Goal: Task Accomplishment & Management: Manage account settings

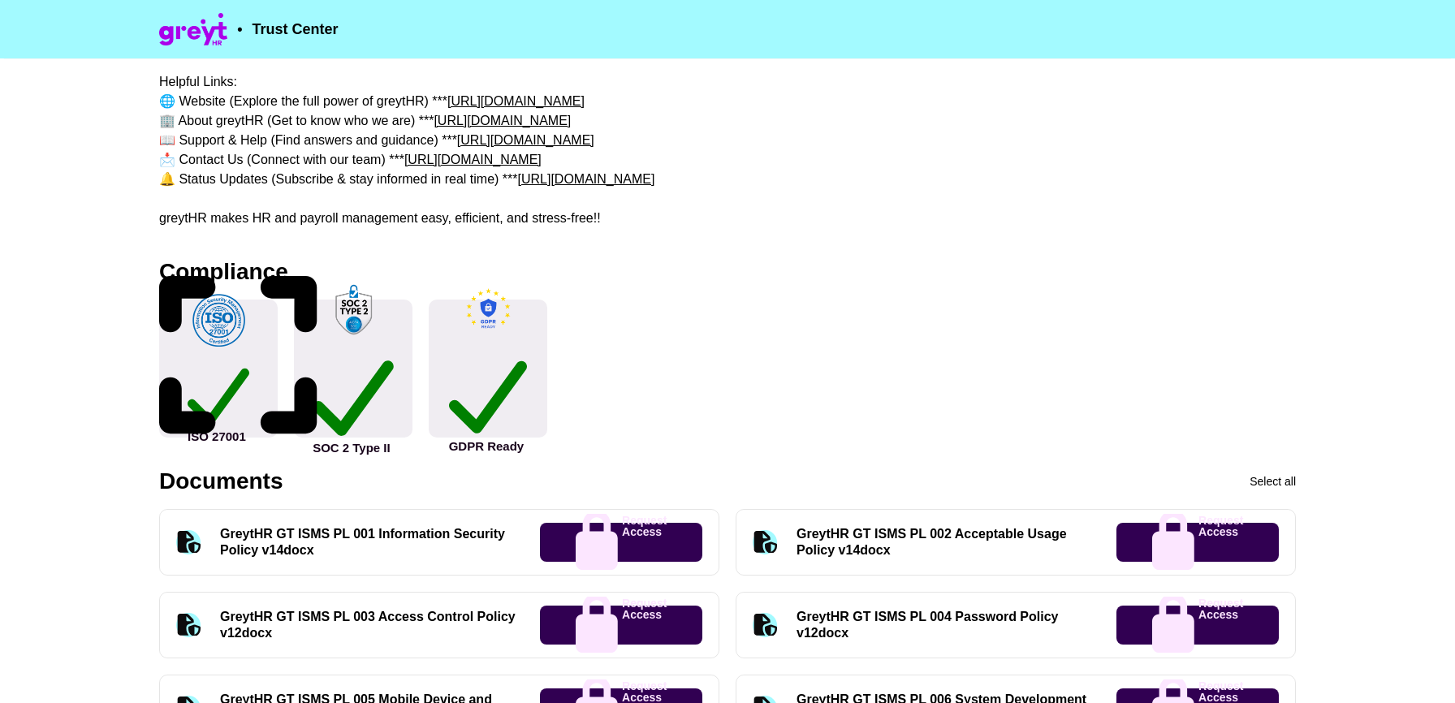
scroll to position [402, 0]
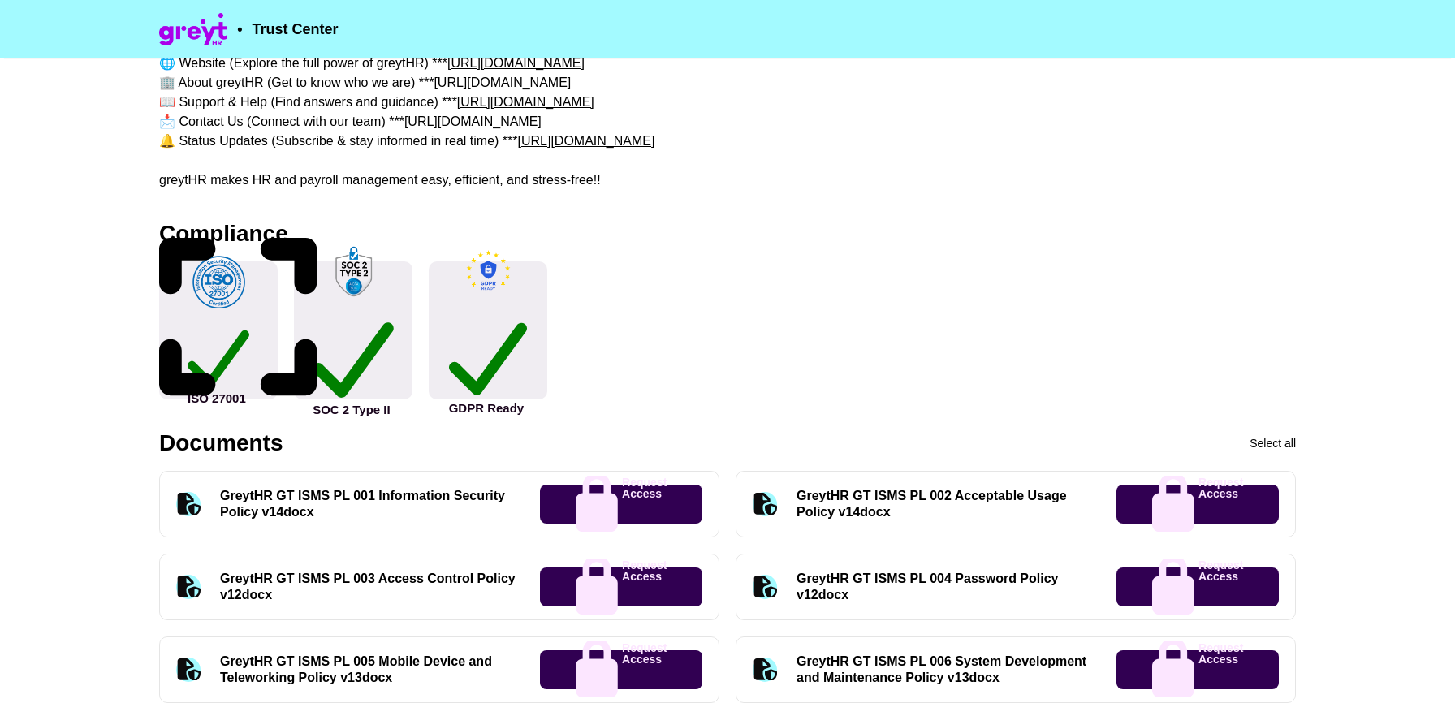
click at [279, 490] on div "GreytHR GT ISMS PL 001 Information Security Policy v14docx" at bounding box center [370, 504] width 300 height 32
click at [279, 493] on div "GreytHR GT ISMS PL 001 Information Security Policy v14docx" at bounding box center [370, 504] width 300 height 32
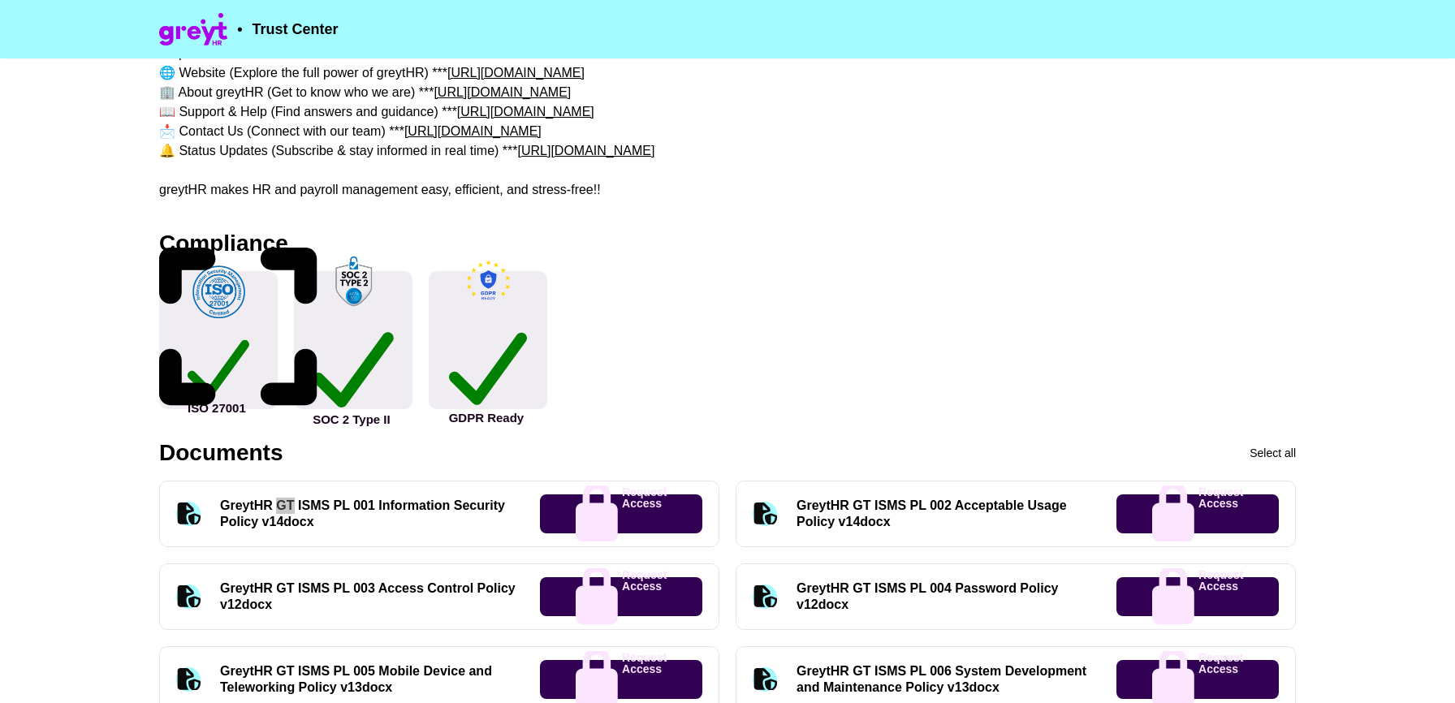
scroll to position [0, 0]
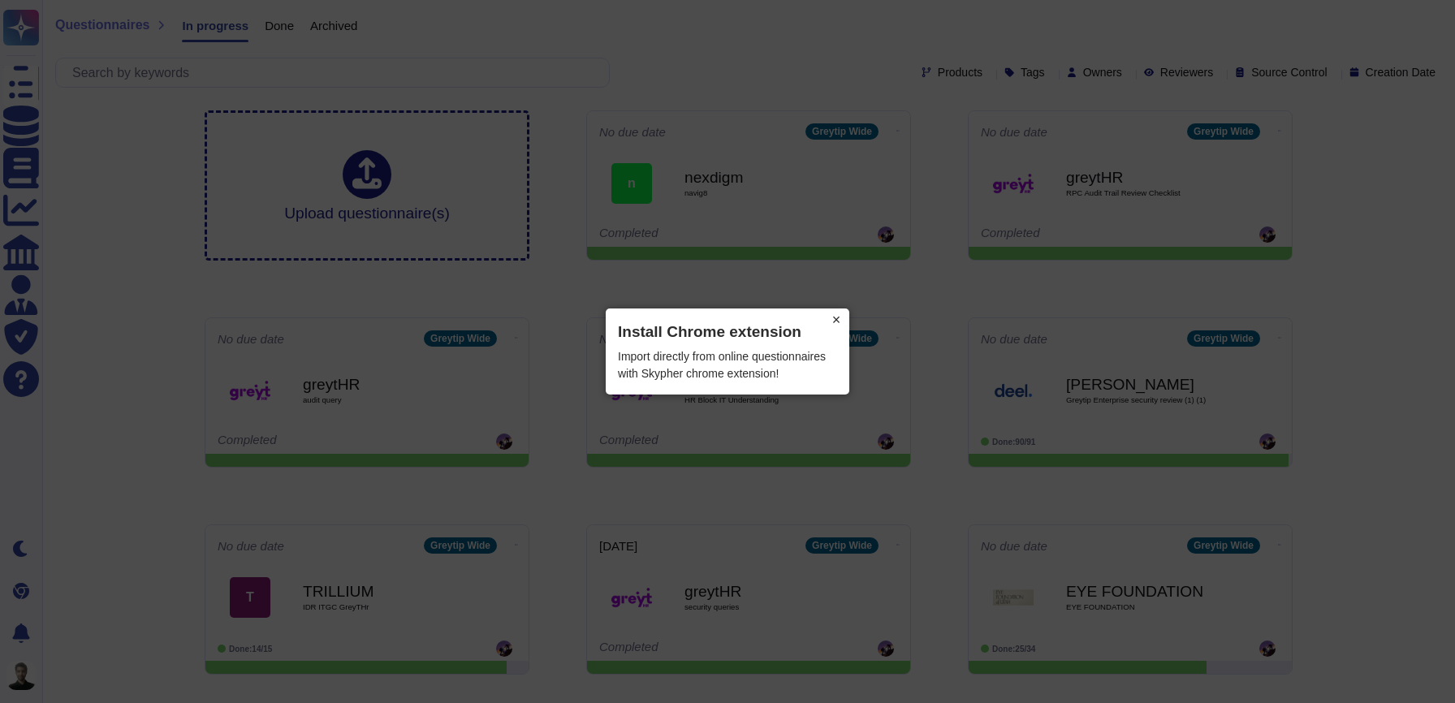
click at [837, 321] on button "×" at bounding box center [836, 319] width 26 height 23
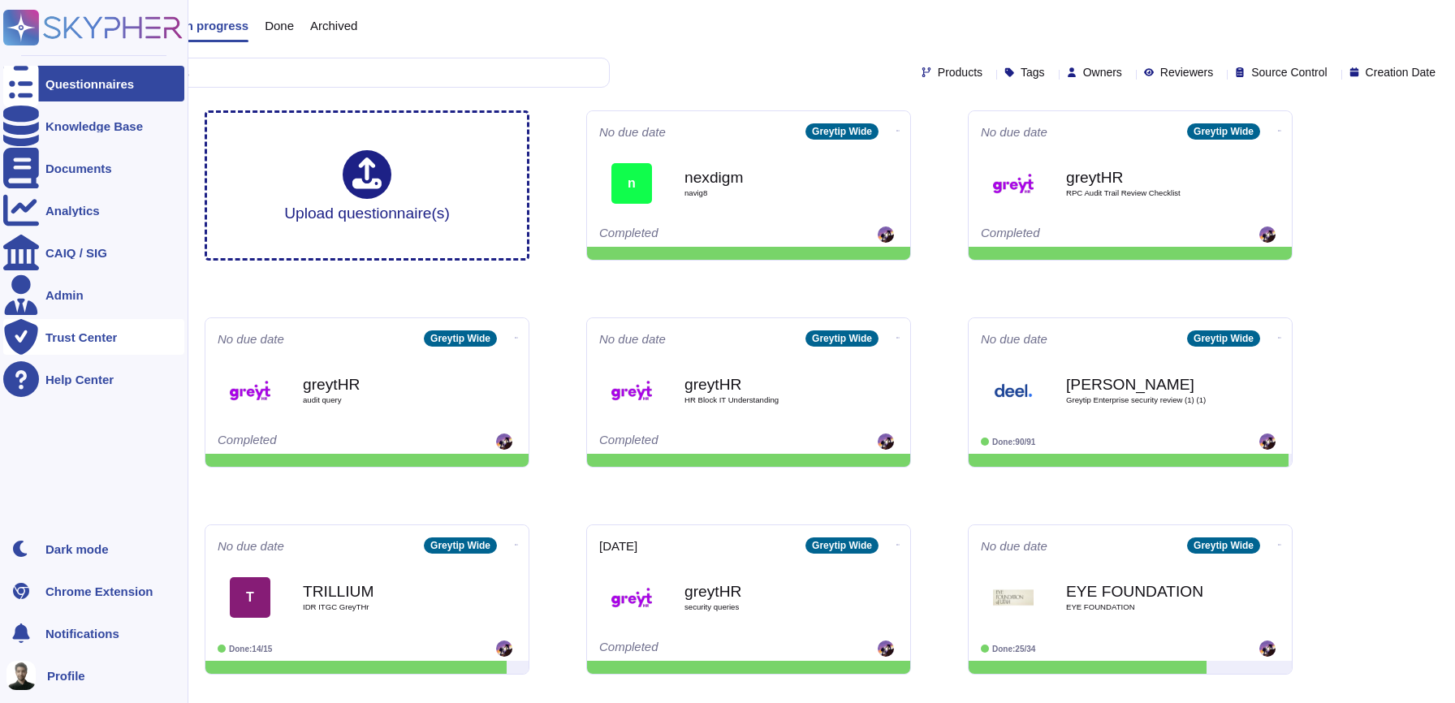
click at [79, 327] on div "Trust Center" at bounding box center [93, 337] width 181 height 36
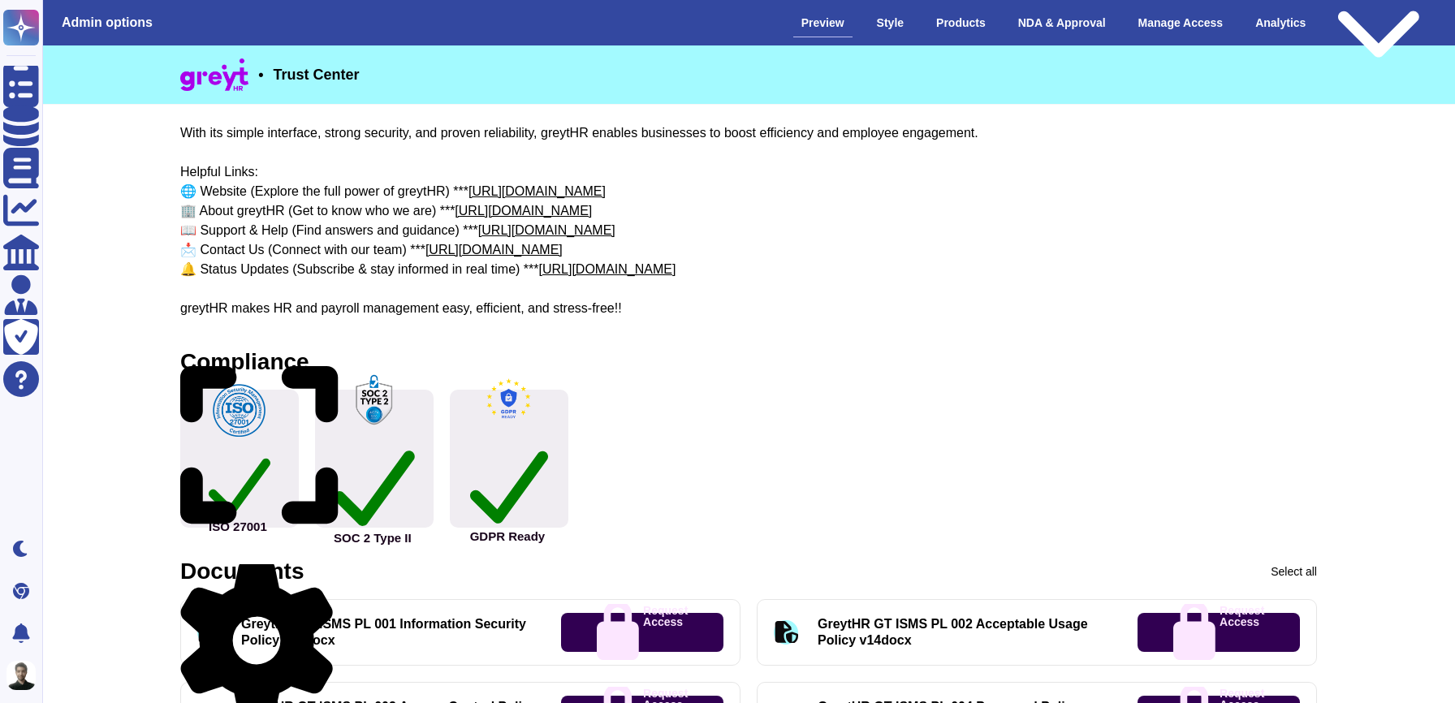
scroll to position [366, 0]
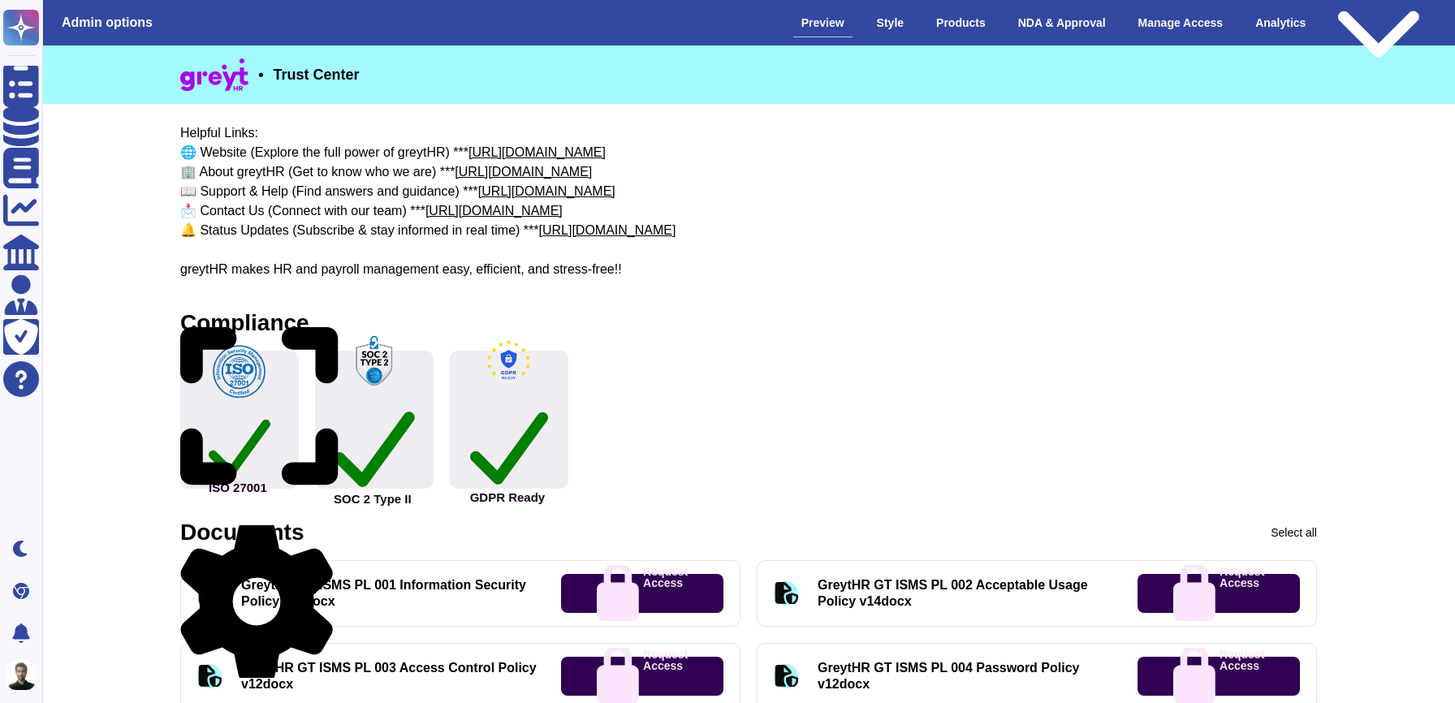
click at [241, 266] on div "About greytHR greytHR is a leading cloud-based HR and payroll software platform…" at bounding box center [748, 85] width 1137 height 390
click at [240, 268] on div "About greytHR greytHR is a leading cloud-based HR and payroll software platform…" at bounding box center [748, 85] width 1137 height 390
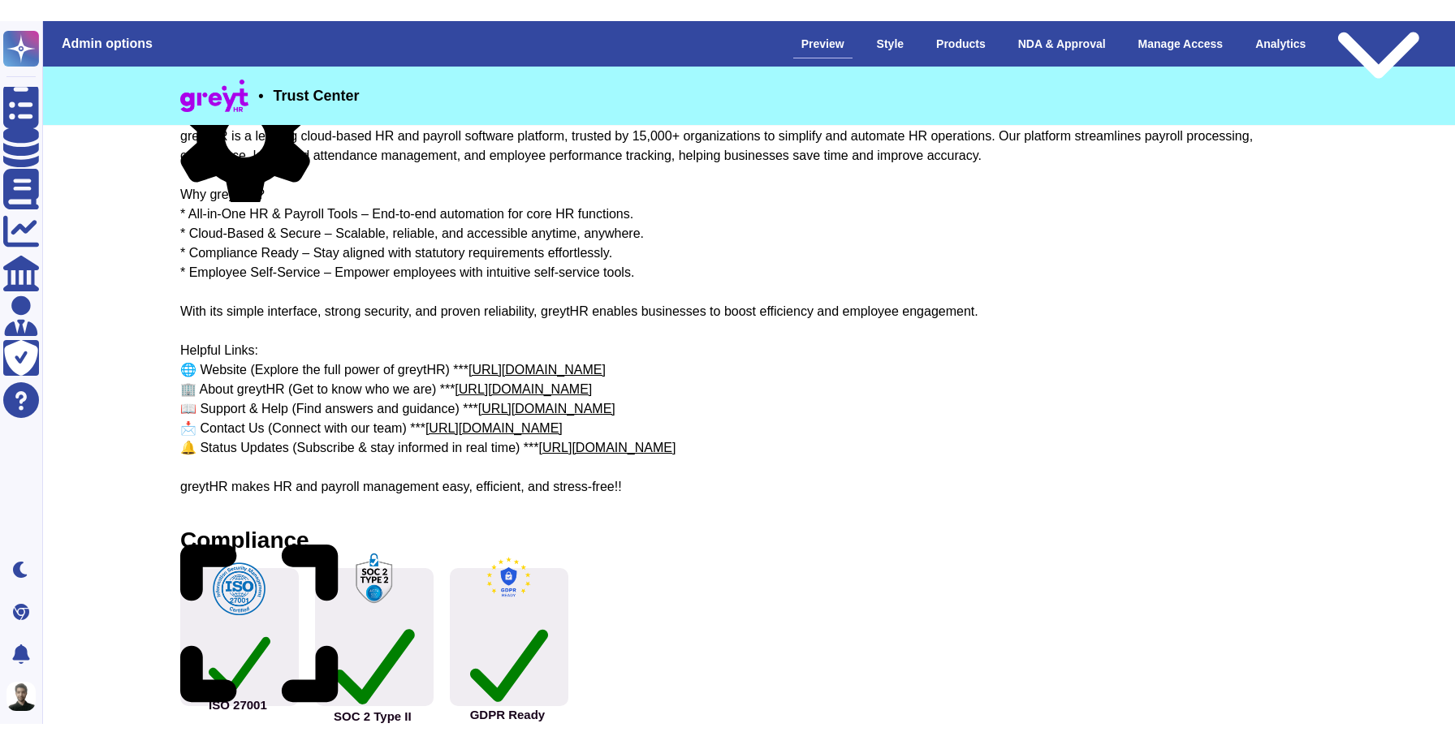
scroll to position [0, 0]
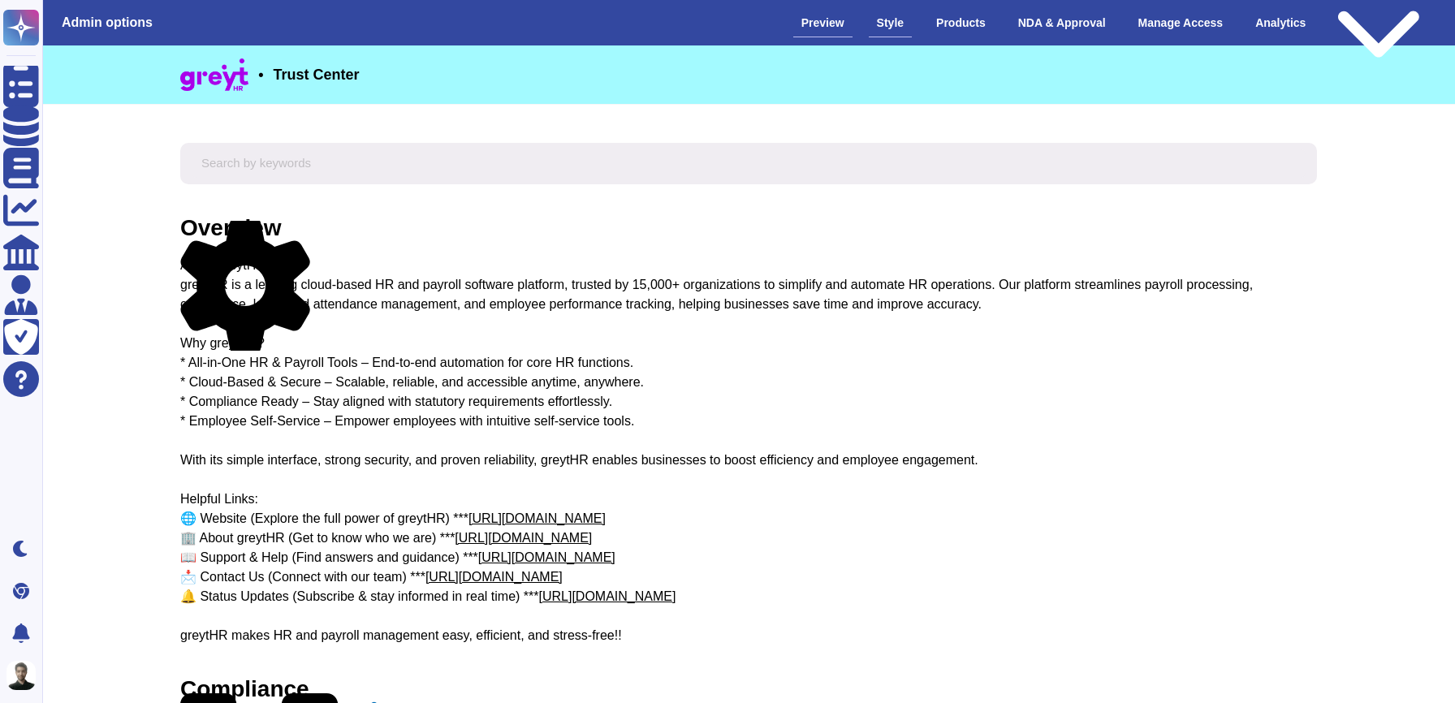
click at [869, 19] on div "Style" at bounding box center [890, 23] width 43 height 28
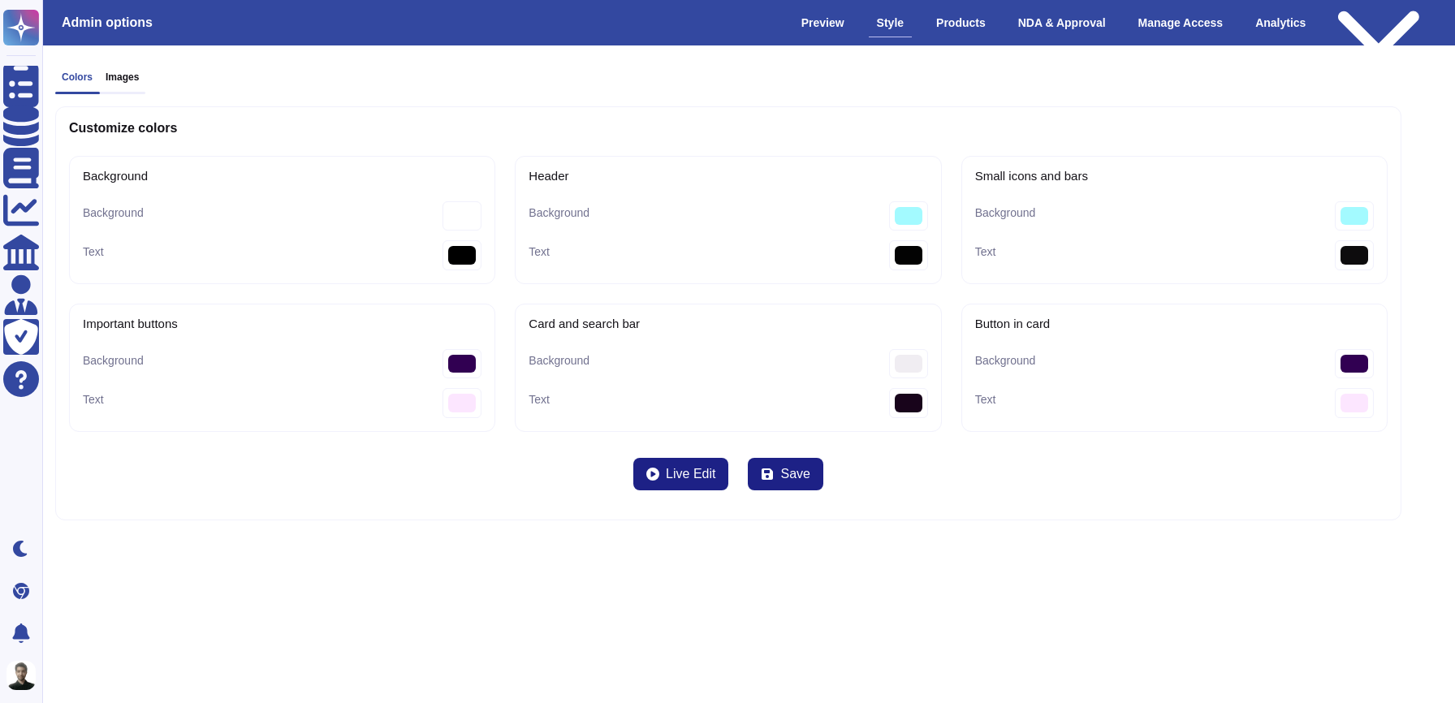
click at [124, 77] on h3 "Images" at bounding box center [122, 76] width 33 height 11
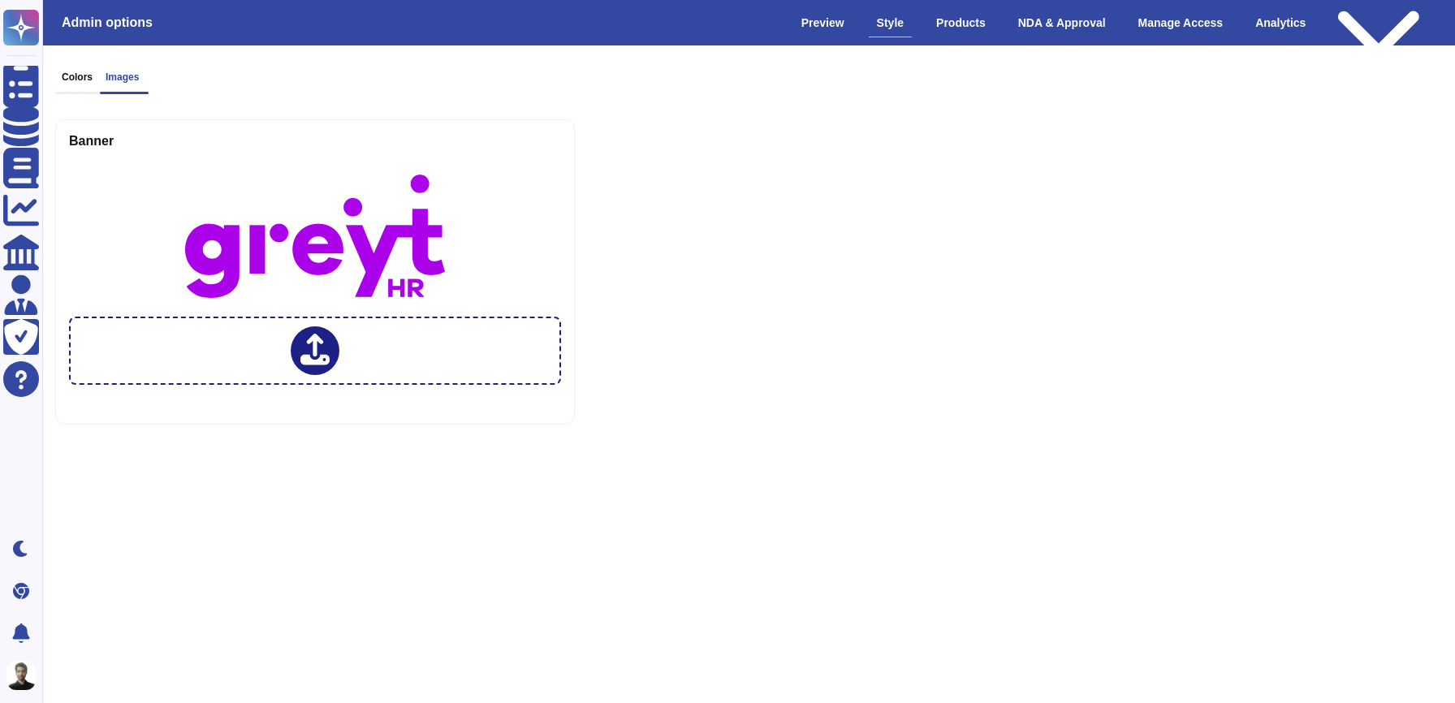
click at [89, 75] on h3 "Colors" at bounding box center [77, 76] width 31 height 11
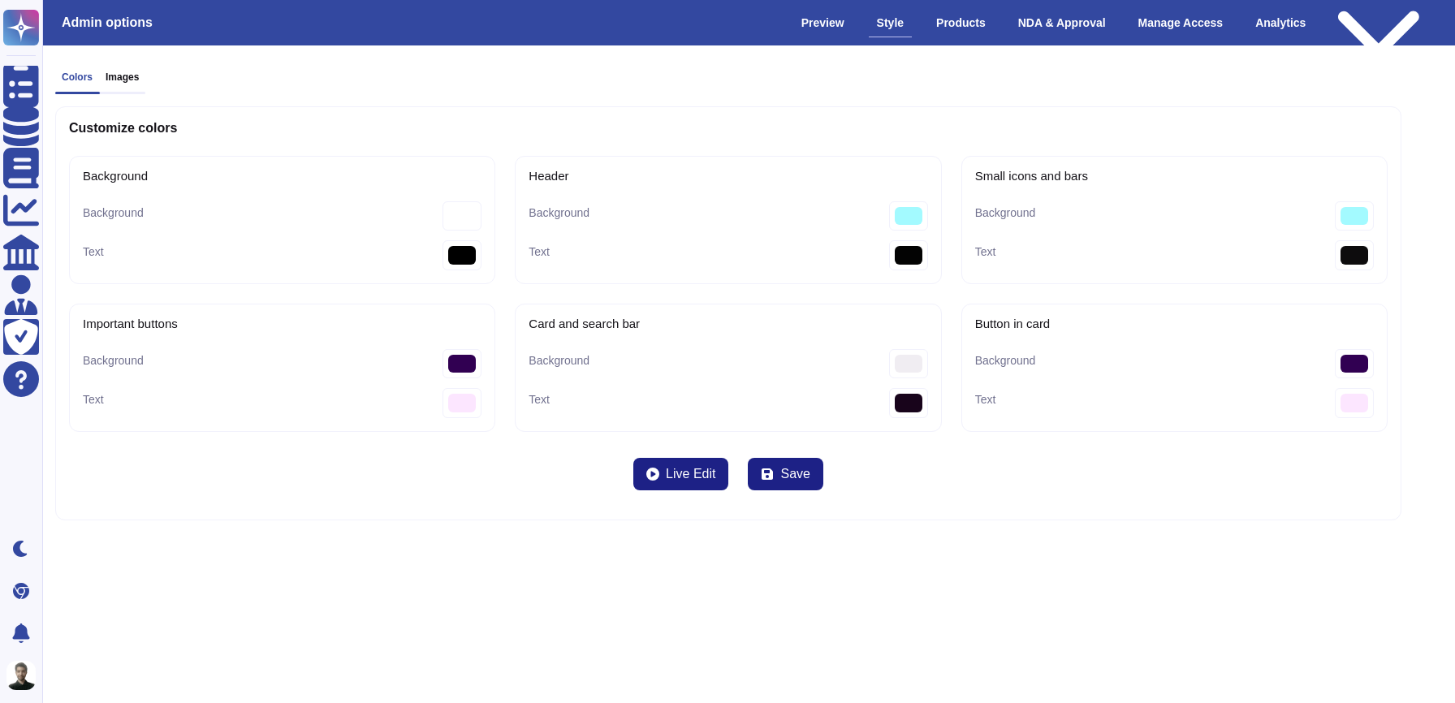
click at [551, 252] on div "Text #030303" at bounding box center [728, 255] width 399 height 30
click at [545, 250] on label "Text" at bounding box center [539, 251] width 21 height 11
click at [889, 250] on input "#030303" at bounding box center [908, 255] width 39 height 30
click at [545, 250] on label "Text" at bounding box center [539, 251] width 21 height 11
click at [889, 250] on input "#030303" at bounding box center [908, 255] width 39 height 30
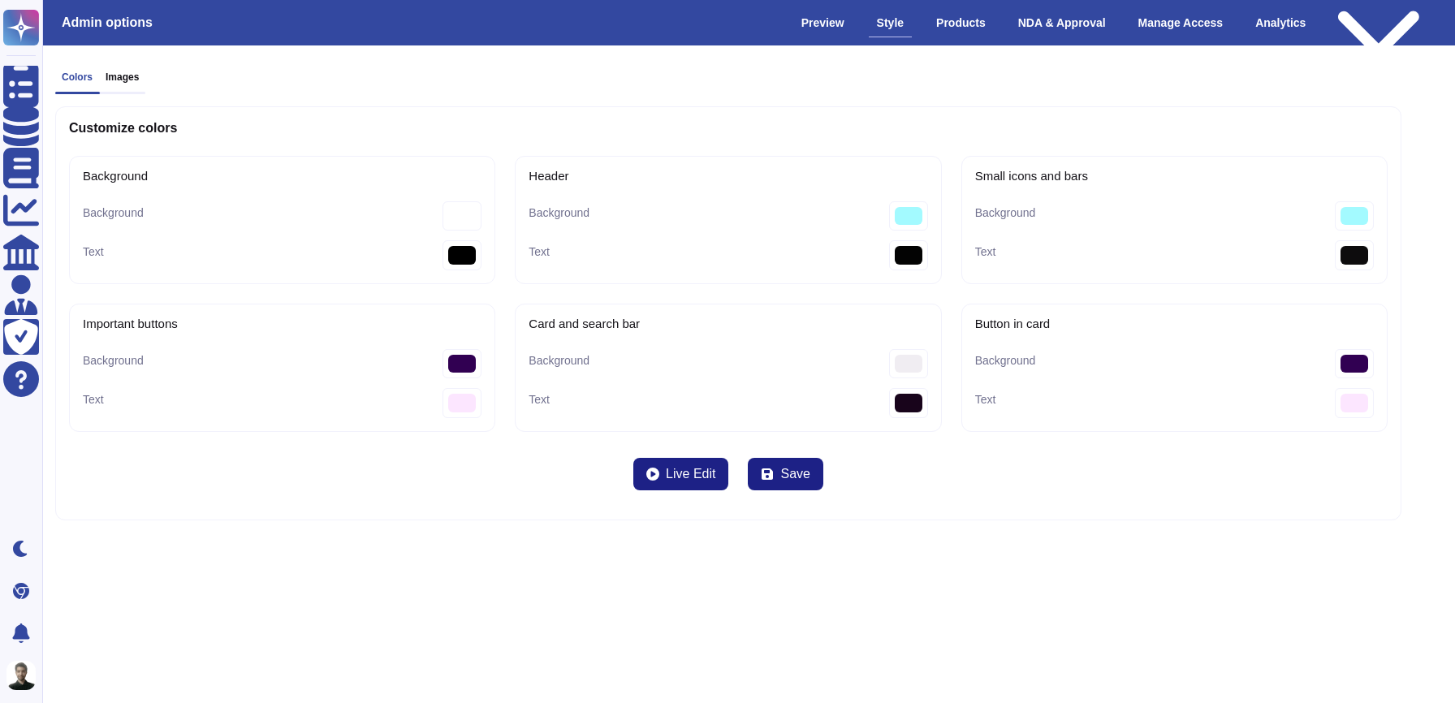
click at [849, 109] on div "Customize colors Background Background #ffffff Text #000000 Header Background #…" at bounding box center [728, 312] width 1346 height 413
click at [465, 257] on input "#000000" at bounding box center [461, 255] width 39 height 30
click at [922, 252] on input "#030303" at bounding box center [908, 255] width 39 height 30
click at [450, 360] on buttons-Background "#310052" at bounding box center [461, 364] width 39 height 30
click at [904, 400] on bar-Text "#18041b" at bounding box center [908, 403] width 39 height 30
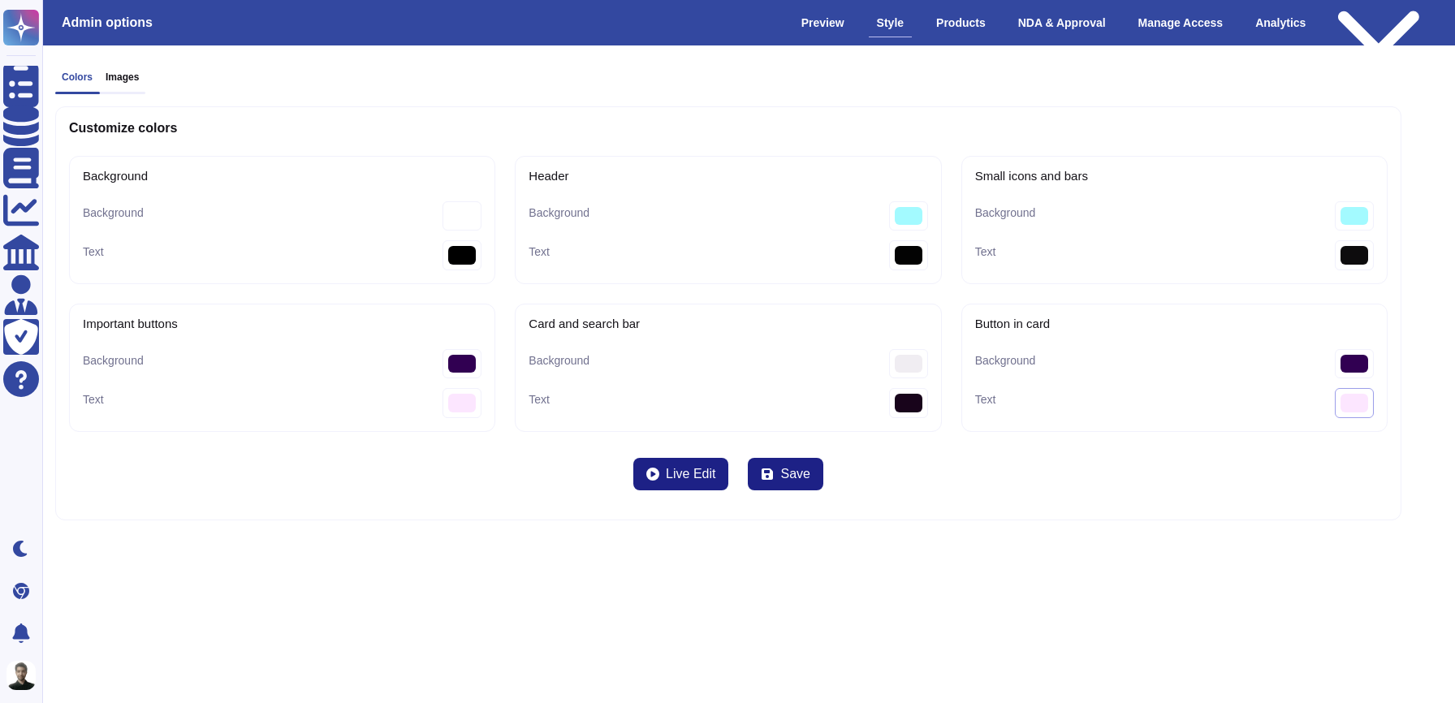
click at [1351, 399] on card-Text "#fce6ff" at bounding box center [1354, 403] width 39 height 30
click at [950, 16] on div "Products" at bounding box center [961, 23] width 66 height 28
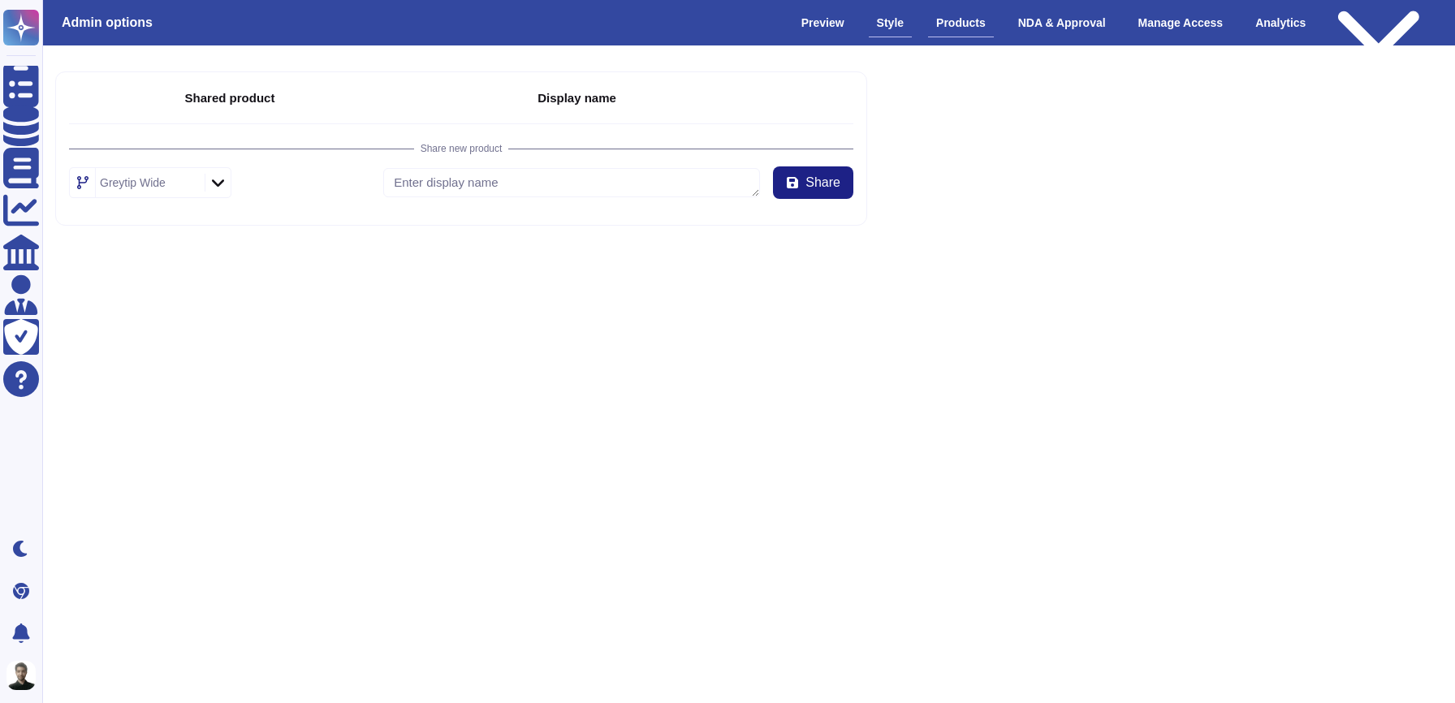
click at [875, 24] on div "Style" at bounding box center [890, 23] width 43 height 28
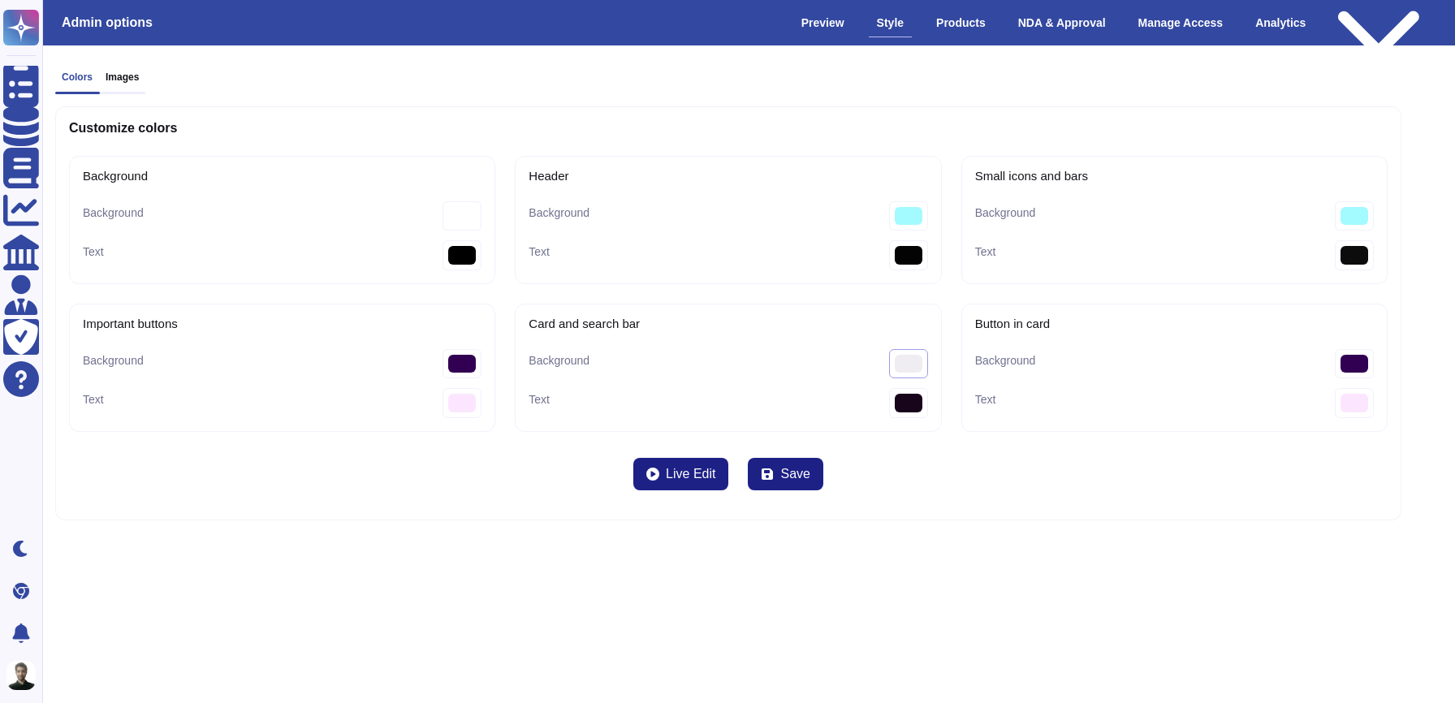
click at [898, 365] on bar-Background "#f0edf2" at bounding box center [908, 364] width 39 height 30
click at [898, 364] on bar-Background "#f0edf2" at bounding box center [908, 364] width 39 height 30
click at [914, 358] on bar-Background "#e2b8ff" at bounding box center [908, 364] width 39 height 30
click at [909, 368] on bar-Background "#e2b8ff" at bounding box center [908, 364] width 39 height 30
click at [917, 358] on bar-Background "#00000e" at bounding box center [908, 364] width 39 height 30
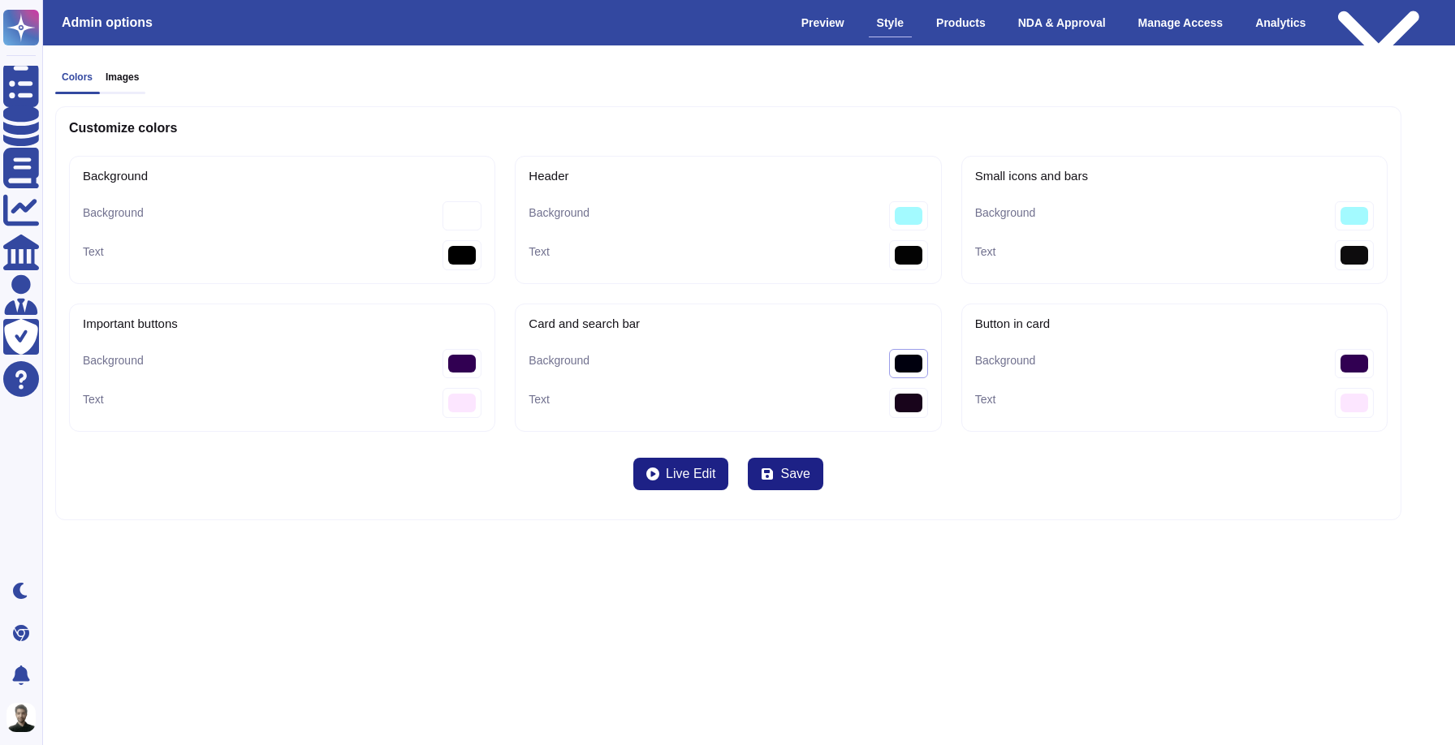
click at [914, 360] on bar-Background "#00000e" at bounding box center [908, 364] width 39 height 30
click at [904, 373] on bar-Background "#00000e" at bounding box center [908, 364] width 39 height 30
click at [897, 352] on bar-Background "#000002" at bounding box center [908, 364] width 39 height 30
type bar-Background "#eefaf4"
click at [1112, 532] on div "Colors Images Customize colors Background Background #ffffff Text #000000 Heade…" at bounding box center [728, 295] width 1372 height 475
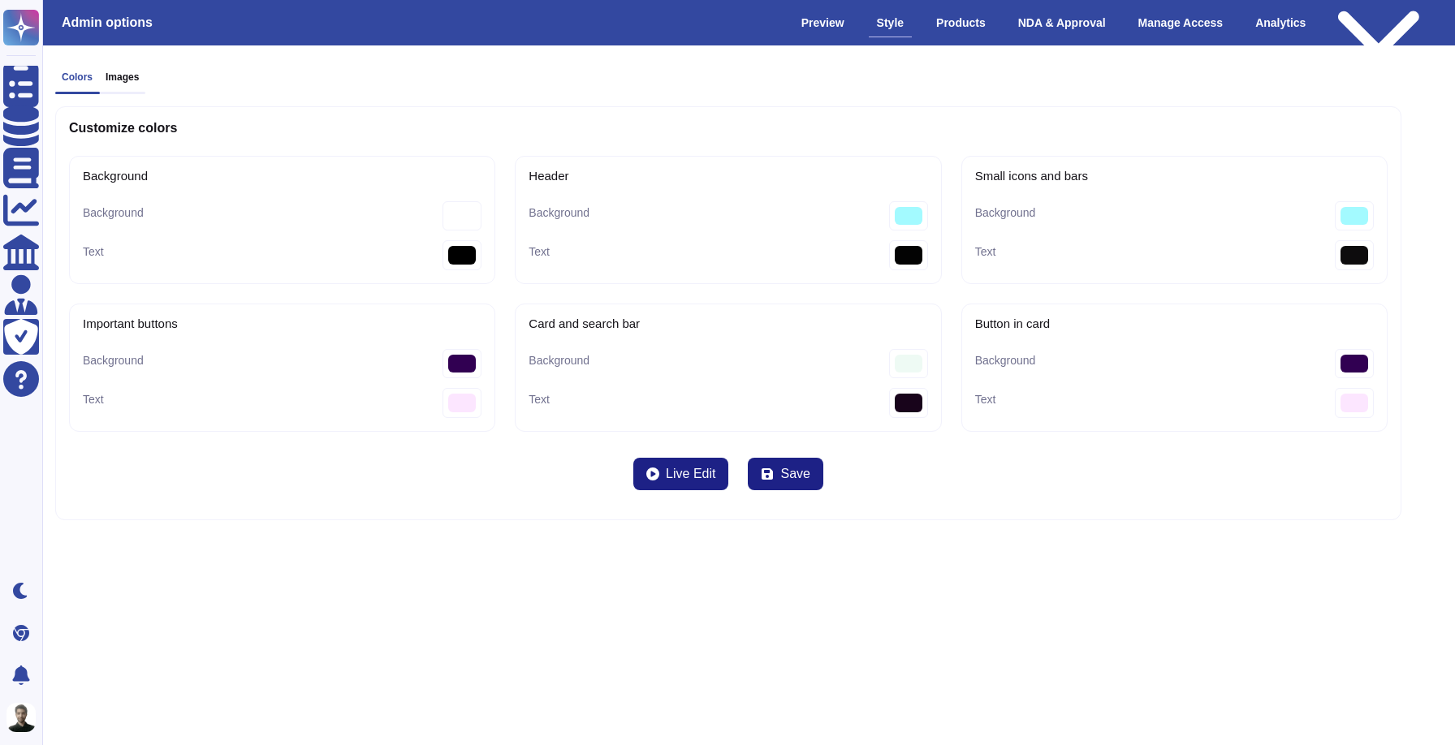
click at [809, 41] on div "Admin options Preview Style Products NDA & Approval Manage Access Analytics Pub…" at bounding box center [748, 22] width 1439 height 45
click at [809, 28] on div "Preview" at bounding box center [822, 23] width 59 height 28
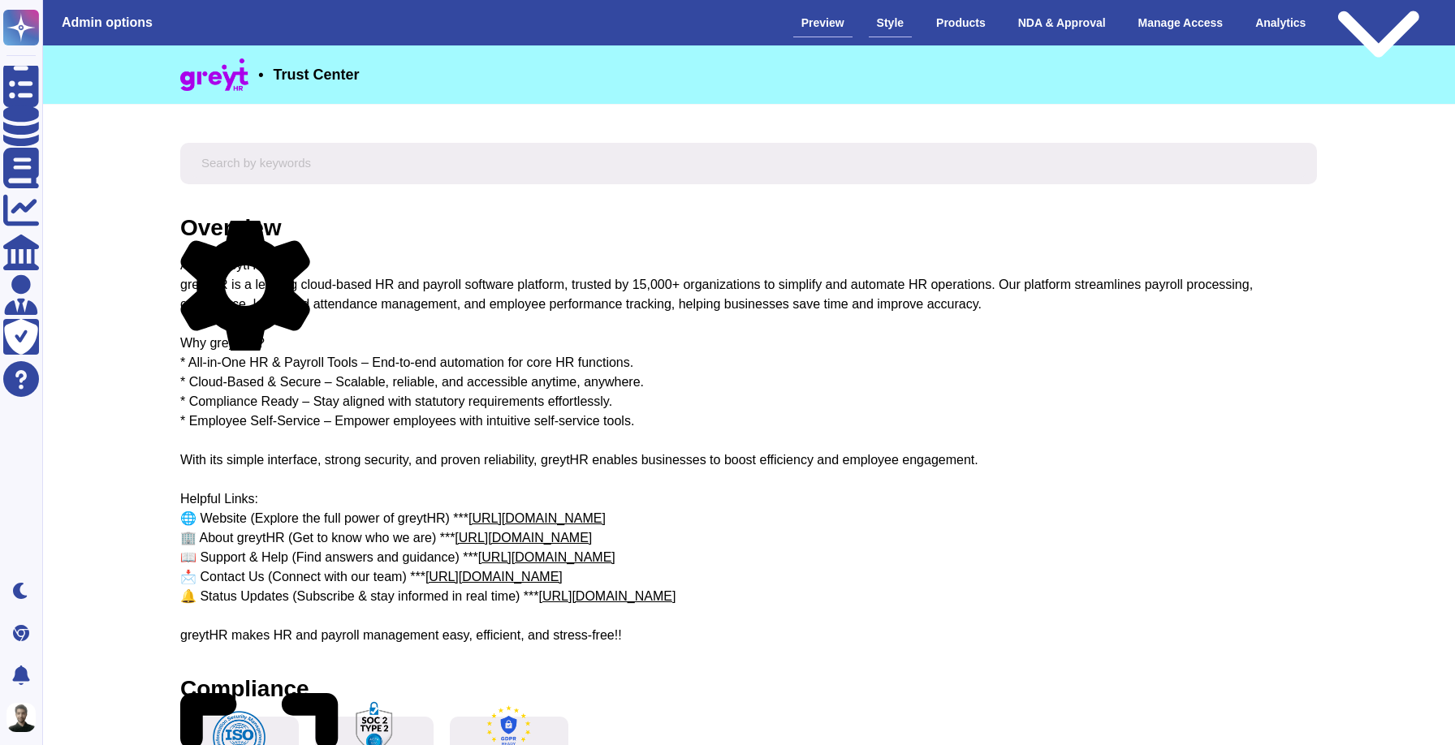
click at [870, 32] on div "Style" at bounding box center [890, 23] width 43 height 28
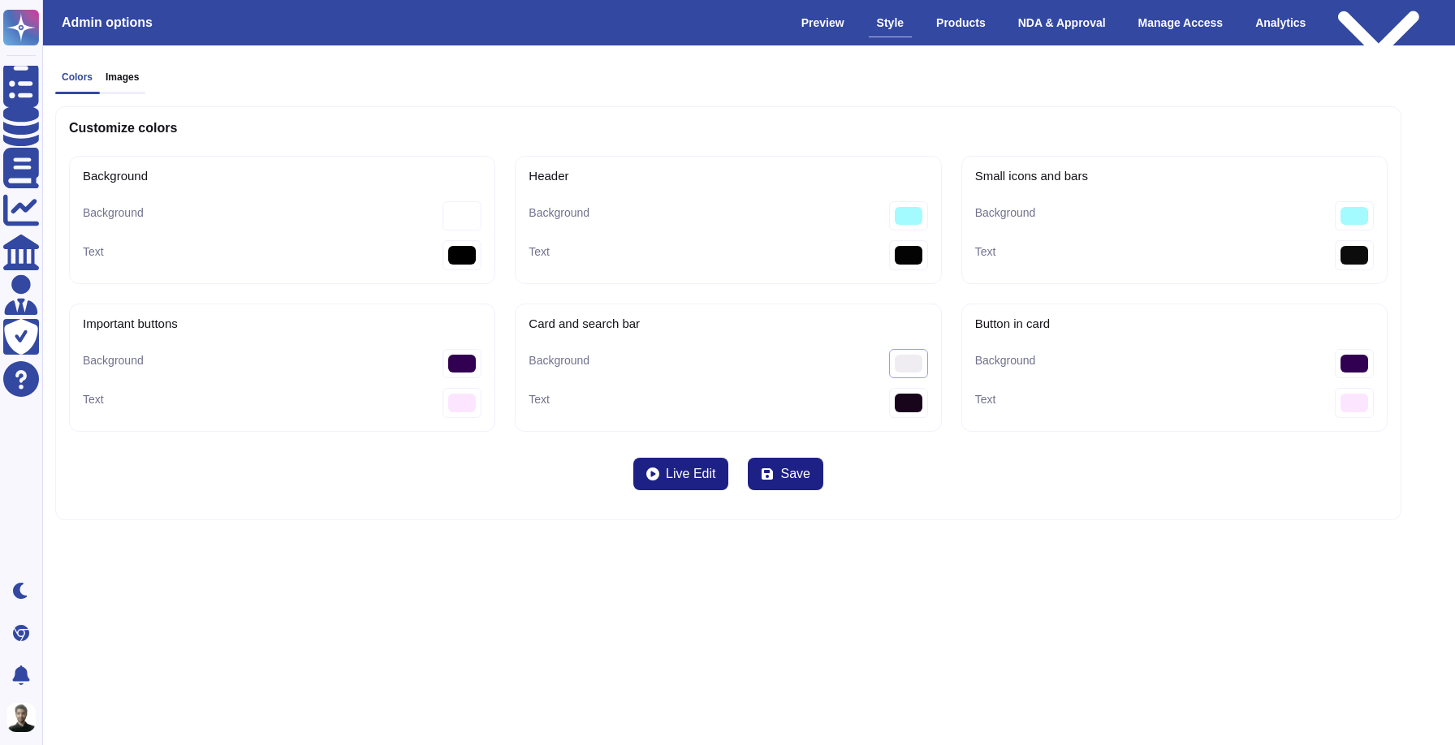
click at [909, 360] on bar-Background "#f0edf2" at bounding box center [908, 364] width 39 height 30
click at [908, 361] on bar-Background "#f0edf2" at bounding box center [908, 364] width 39 height 30
type bar-Background "#eefaf4"
click at [1099, 538] on div "Colors Images Customize colors Background Background #ffffff Text #000000 Heade…" at bounding box center [748, 295] width 1439 height 501
click at [770, 480] on icon at bounding box center [767, 474] width 13 height 13
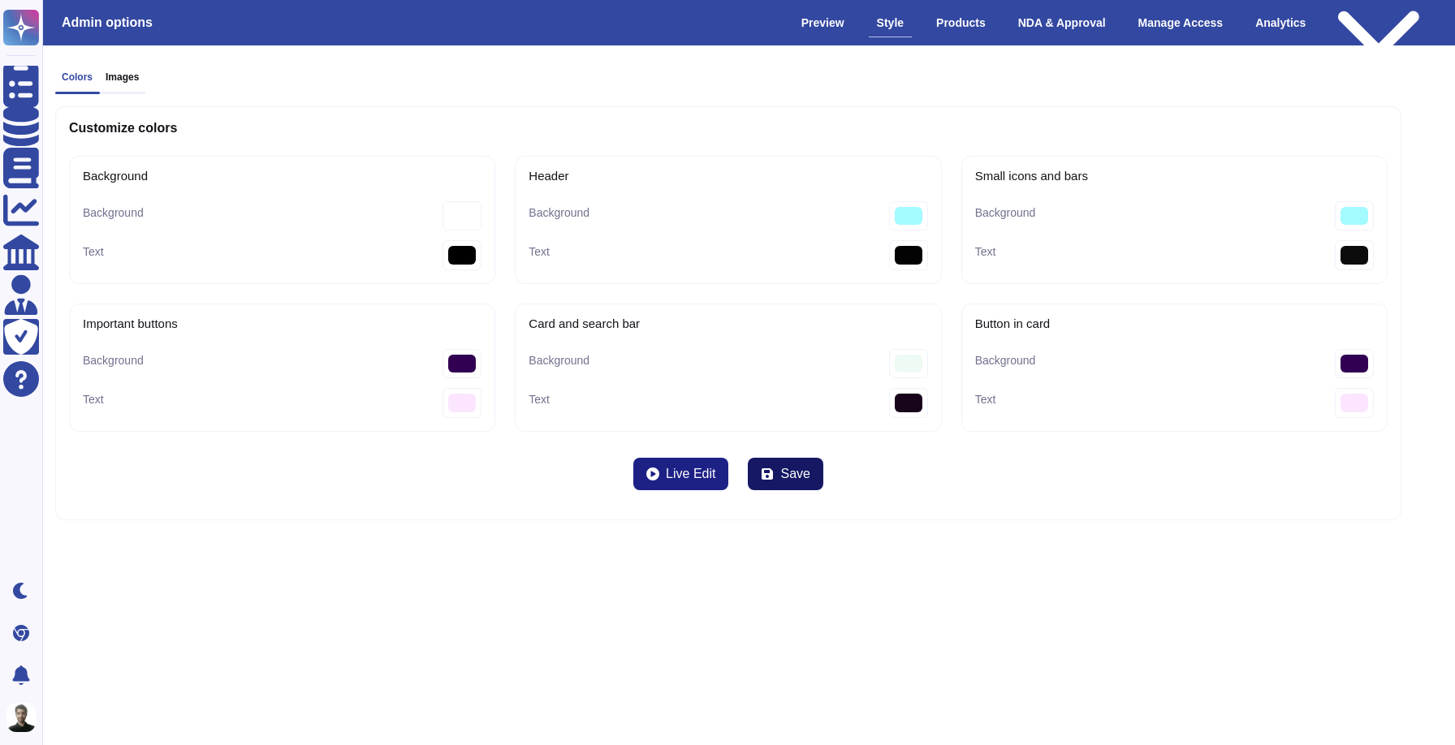
click at [786, 476] on span "Save" at bounding box center [794, 474] width 29 height 13
click at [788, 468] on span "Save" at bounding box center [794, 474] width 29 height 13
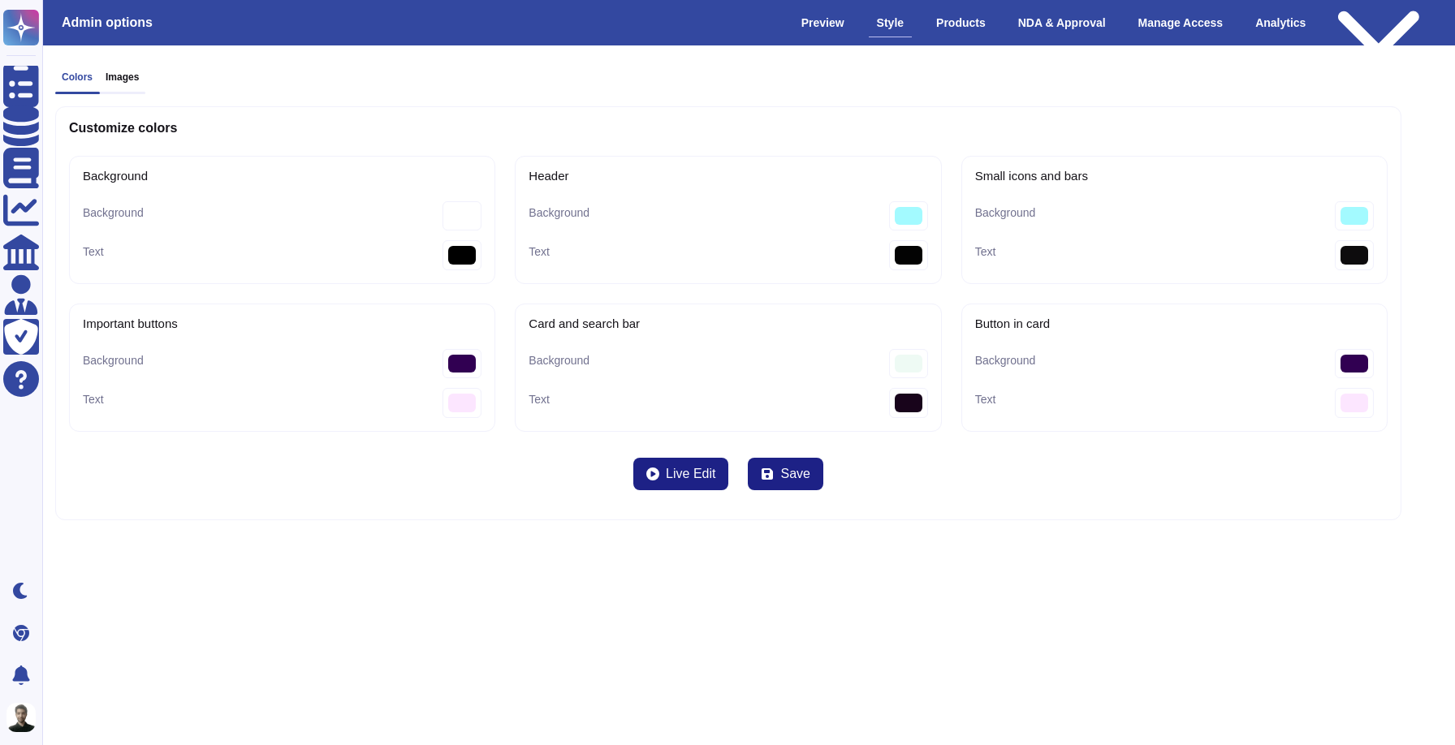
click at [744, 507] on div "Customize colors Background Background #ffffff Text #000000 Header Background #…" at bounding box center [728, 312] width 1346 height 413
click at [779, 470] on button "Save" at bounding box center [785, 474] width 75 height 32
click at [762, 475] on icon at bounding box center [767, 474] width 13 height 13
click at [869, 473] on div "Customize colors Background Background #ffffff Text #000000 Header Background #…" at bounding box center [728, 312] width 1346 height 413
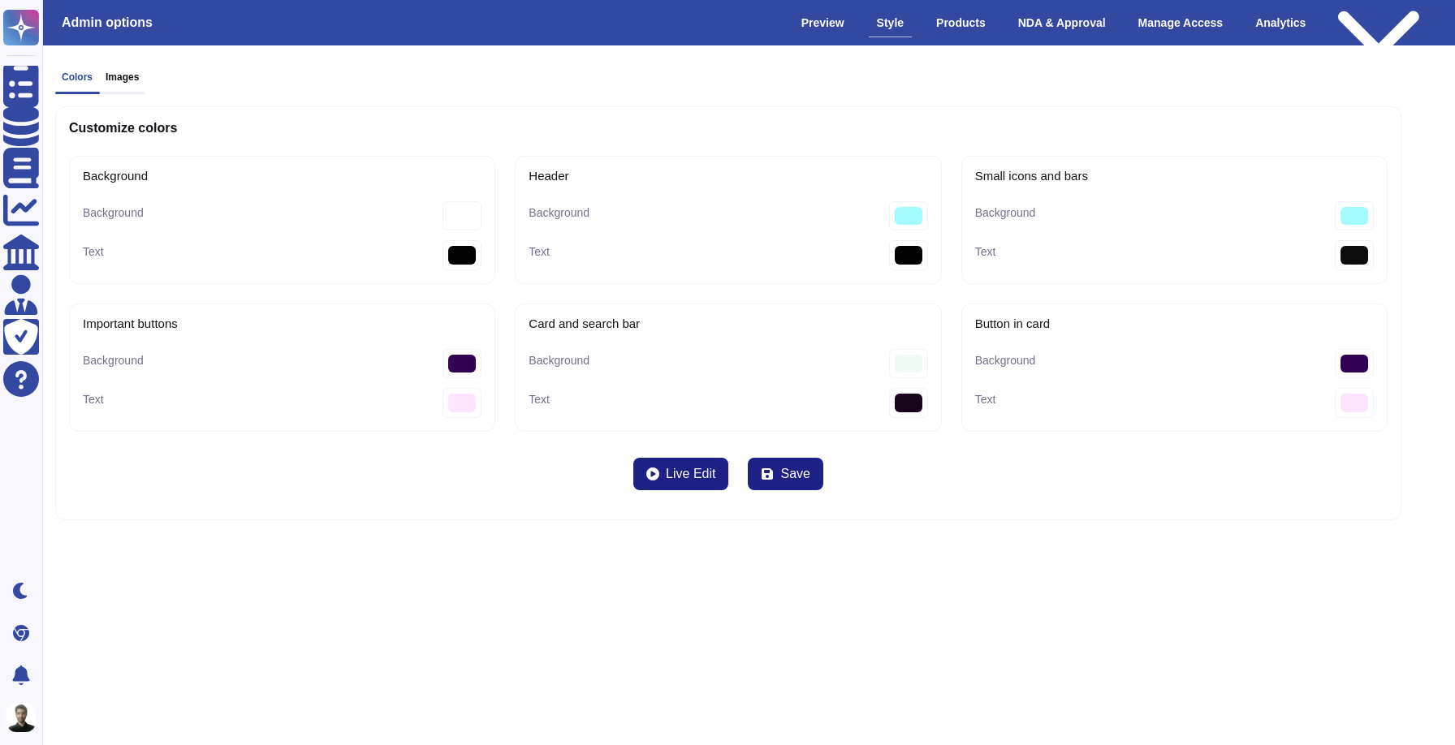
click at [869, 473] on div "Customize colors Background Background #ffffff Text #000000 Header Background #…" at bounding box center [728, 312] width 1346 height 413
click at [813, 477] on button "Save" at bounding box center [785, 474] width 75 height 32
click at [765, 477] on icon at bounding box center [767, 473] width 11 height 11
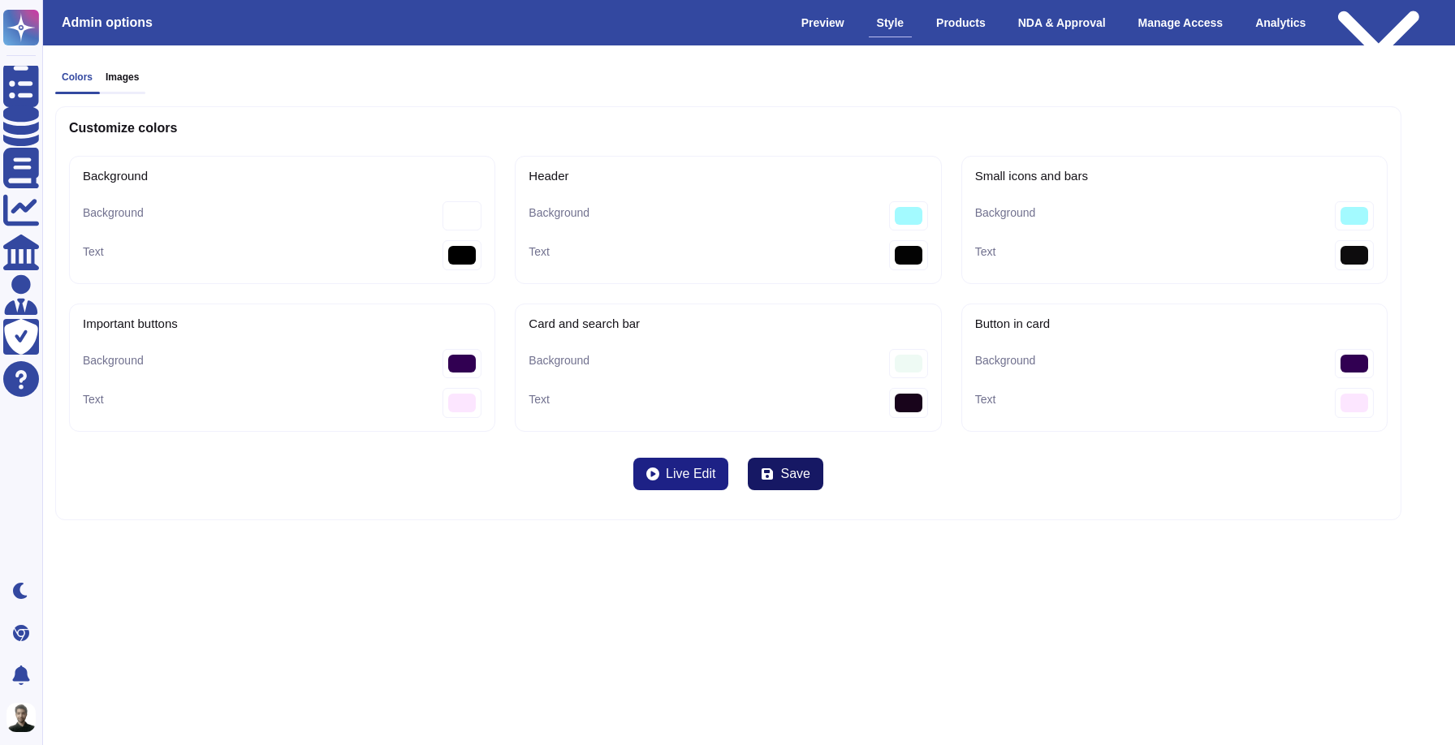
click at [765, 477] on icon at bounding box center [767, 473] width 11 height 11
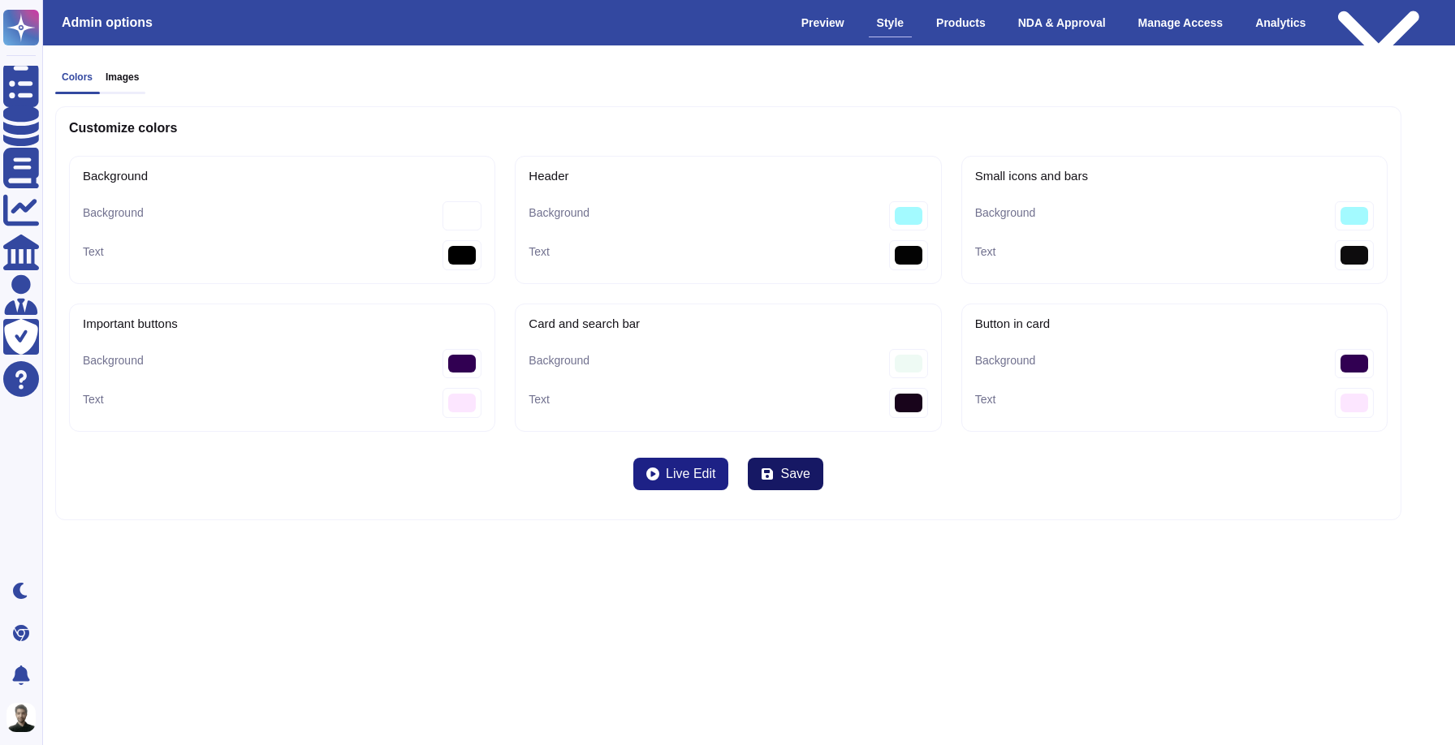
click at [770, 468] on icon at bounding box center [767, 474] width 13 height 13
click at [788, 480] on span "Save" at bounding box center [794, 474] width 29 height 13
click at [667, 468] on span "Live Edit" at bounding box center [691, 474] width 50 height 13
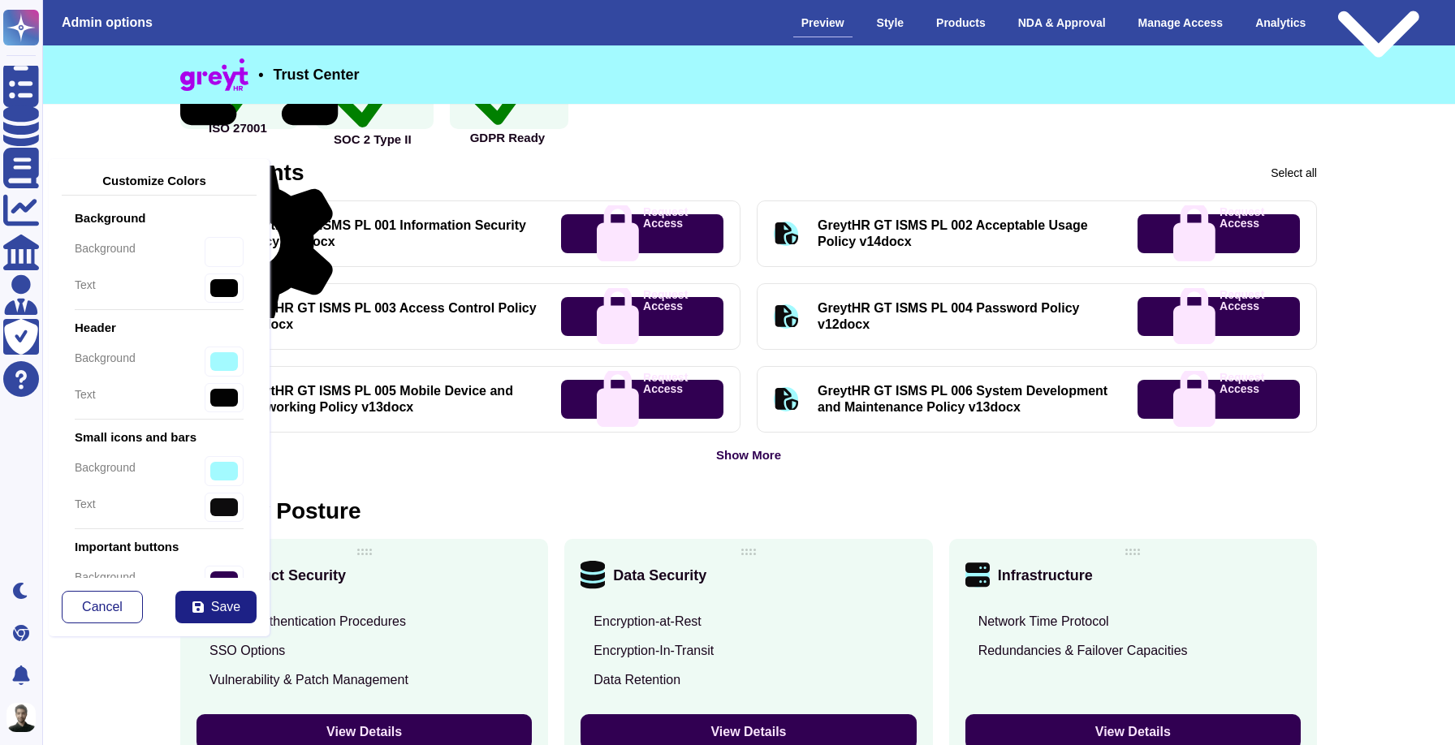
scroll to position [774, 0]
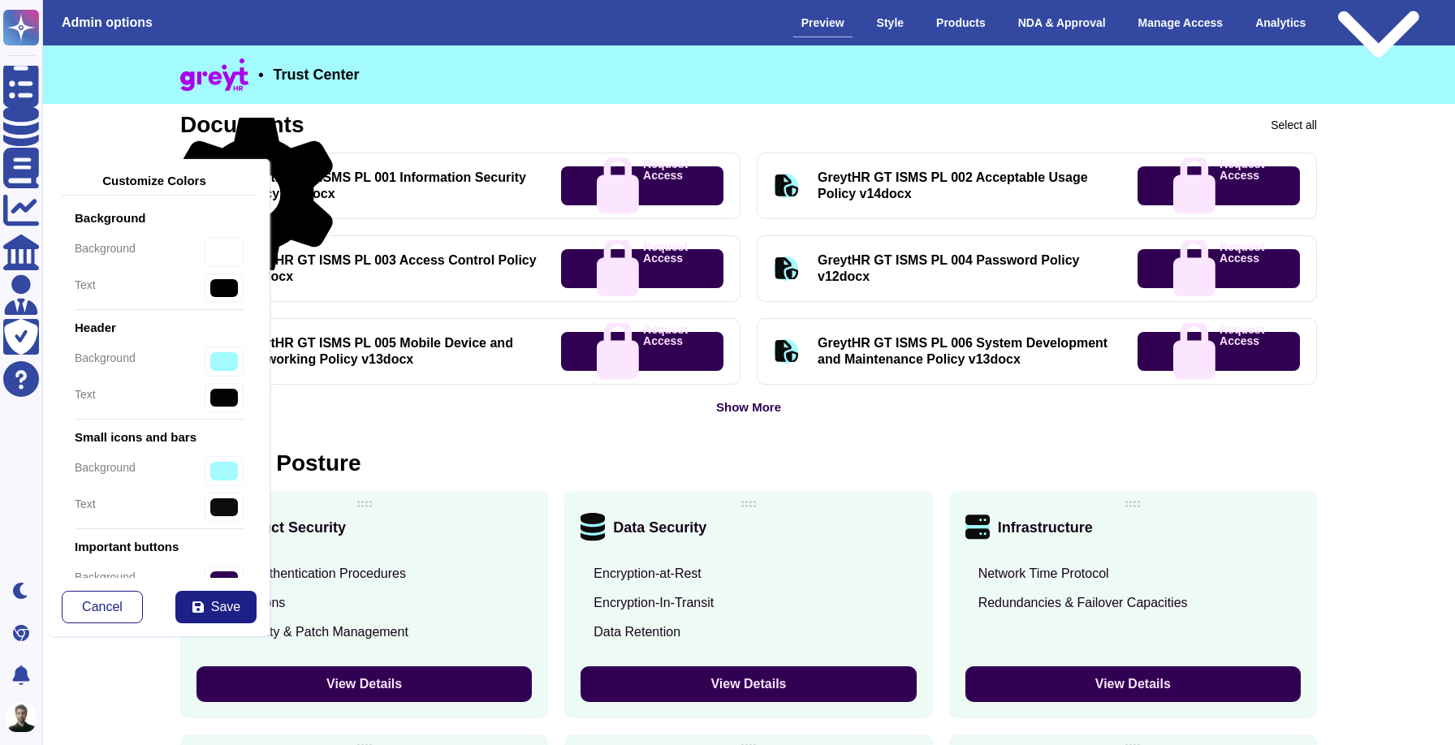
click at [606, 526] on div "Data Security" at bounding box center [747, 528] width 335 height 24
click at [589, 529] on icon at bounding box center [592, 527] width 24 height 28
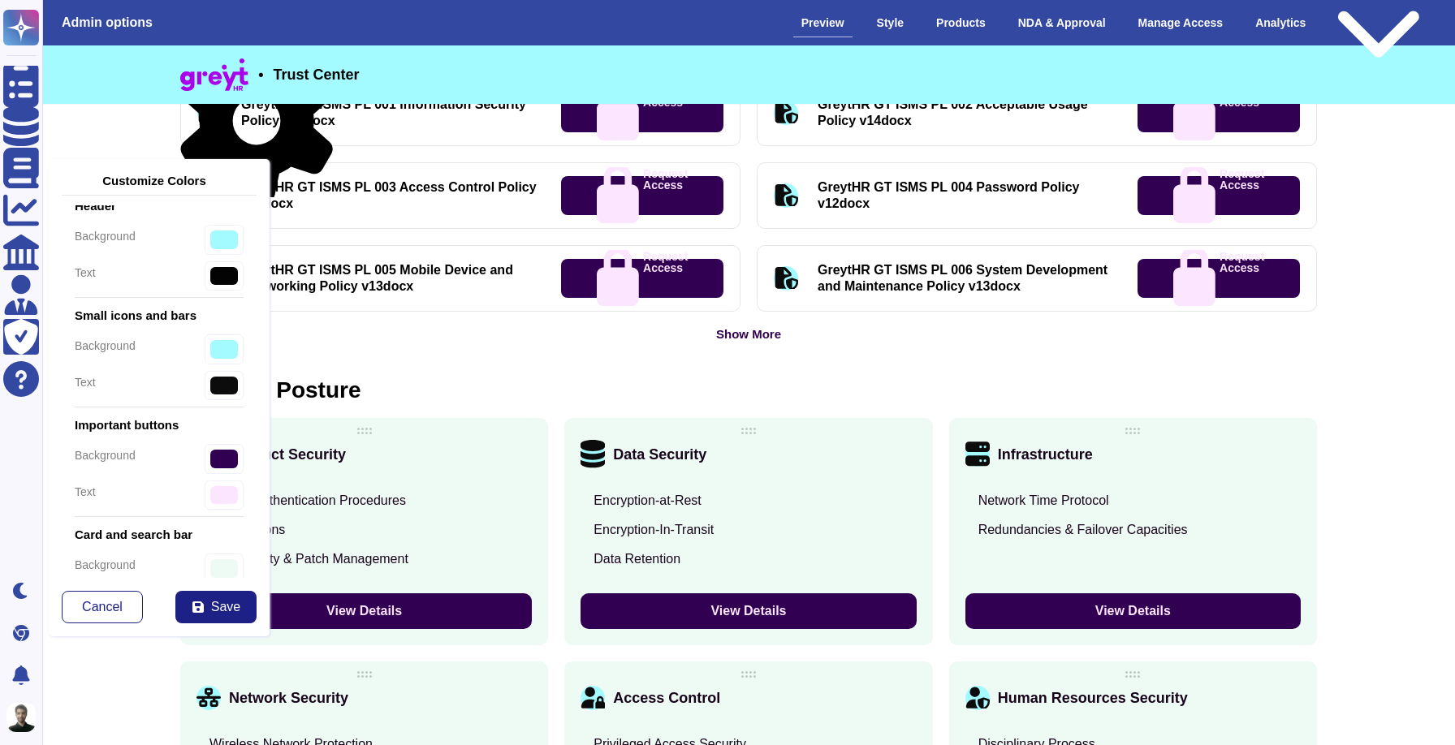
scroll to position [893, 0]
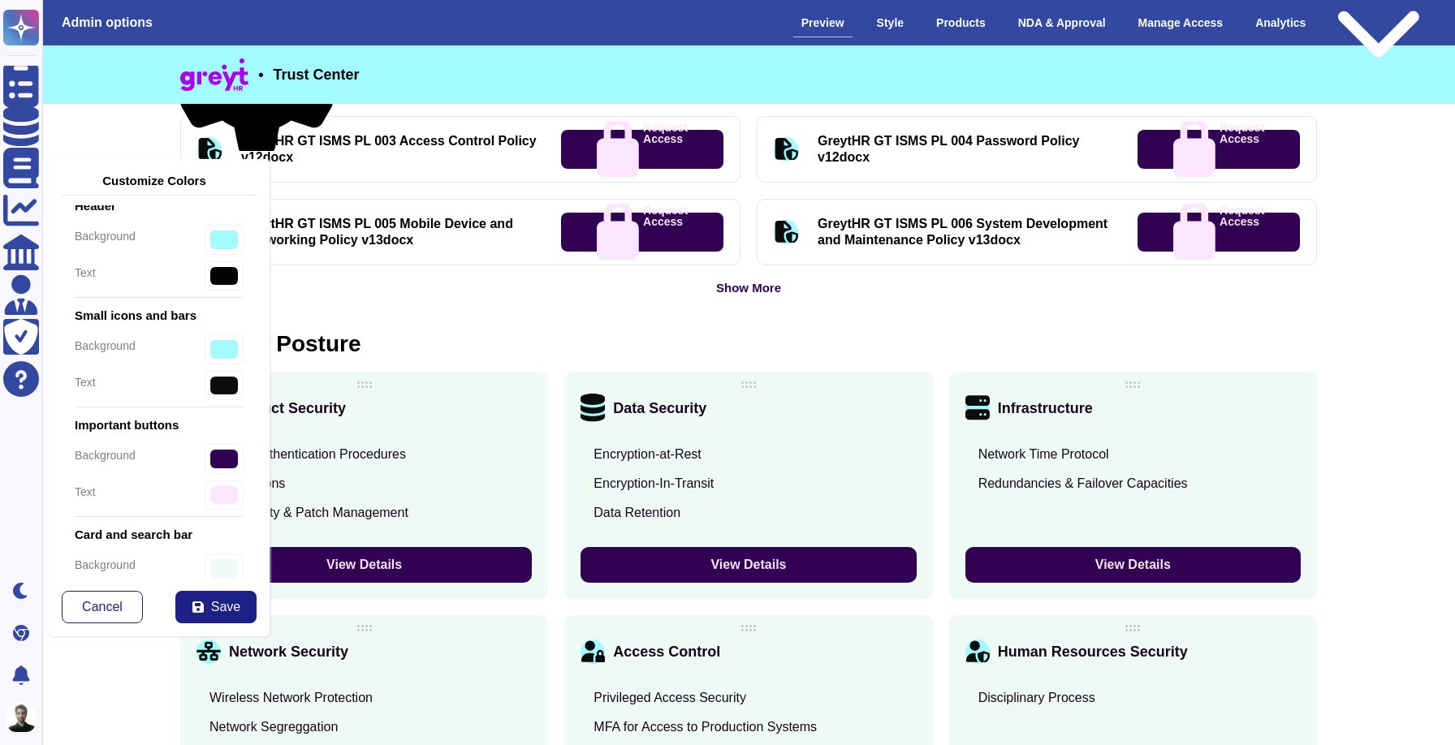
click at [1114, 571] on button "View Details" at bounding box center [1132, 565] width 335 height 36
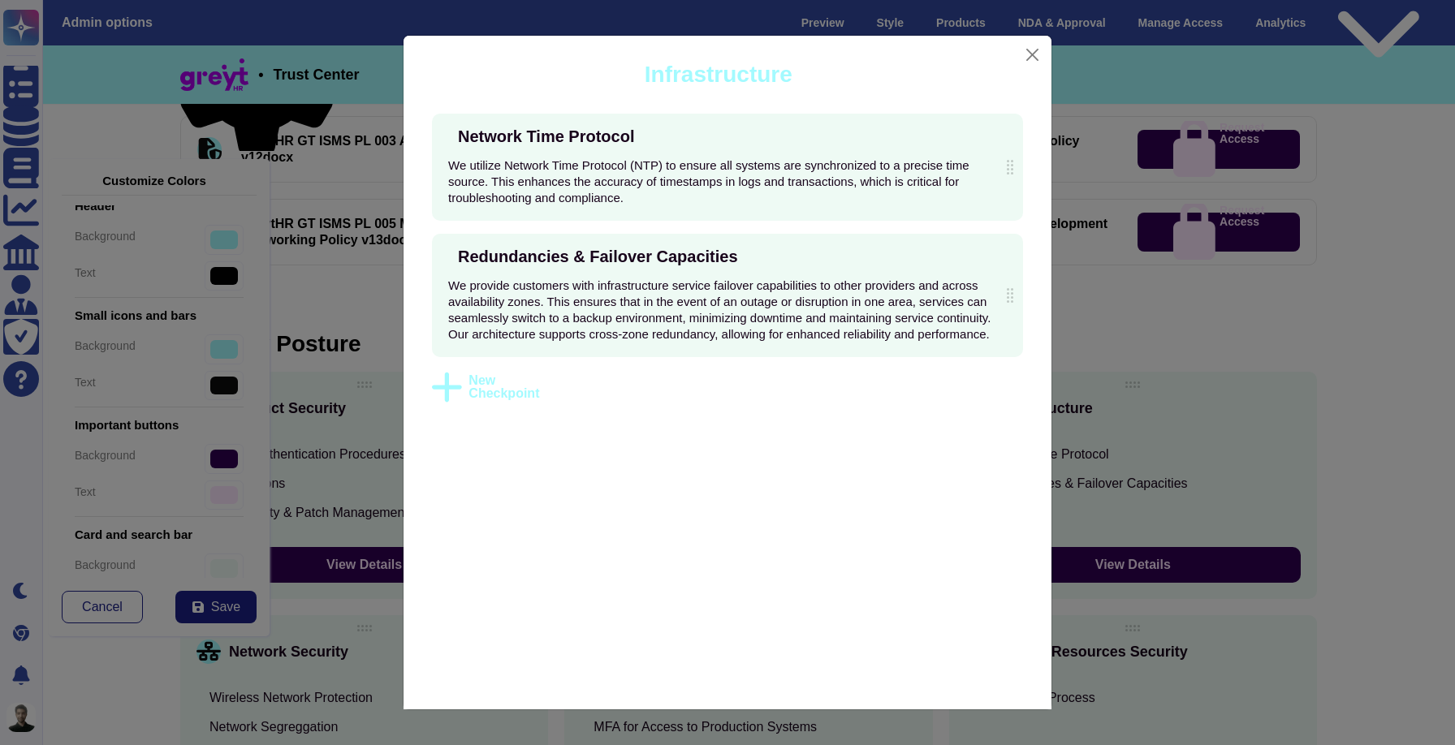
click at [191, 249] on div "Infrastructure Network Time Protocol We utilize Network Time Protocol (NTP) to …" at bounding box center [727, 372] width 1455 height 745
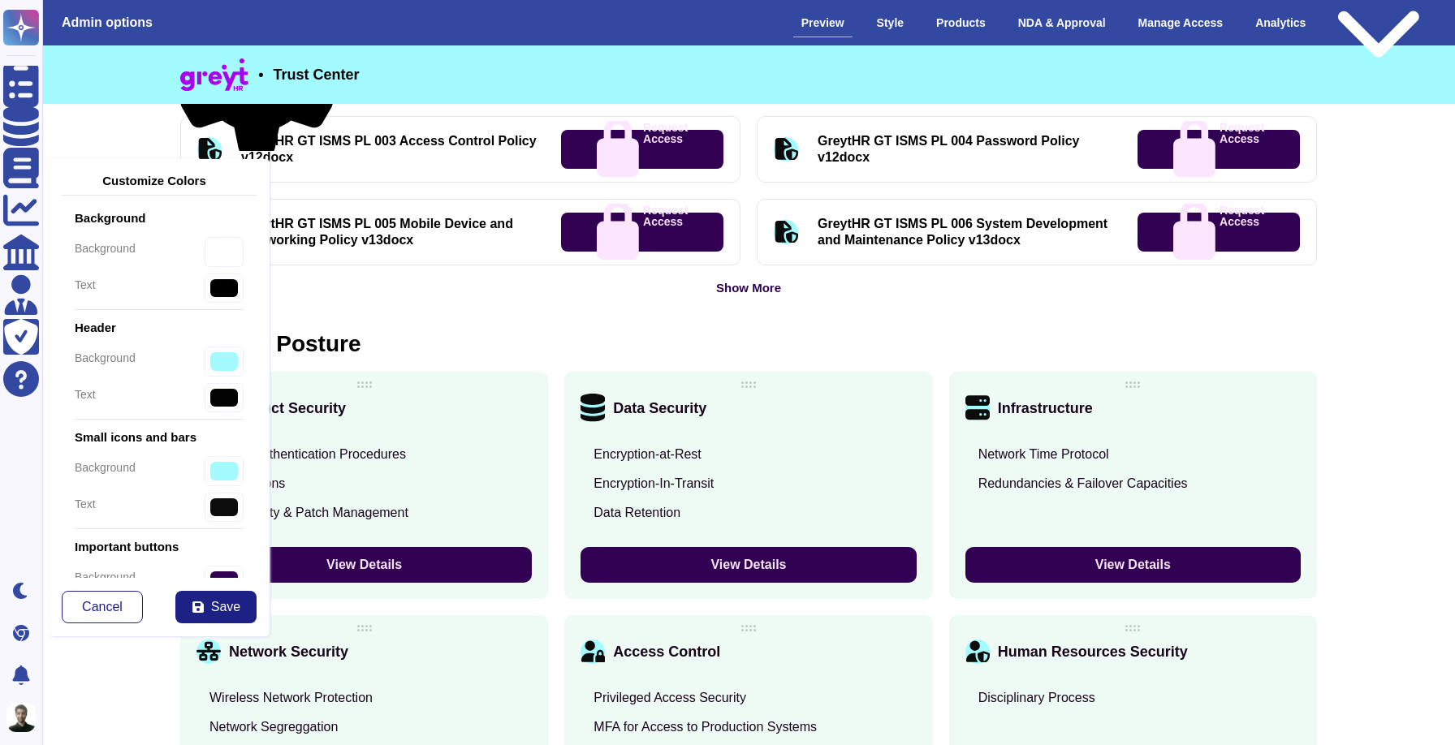
scroll to position [877, 0]
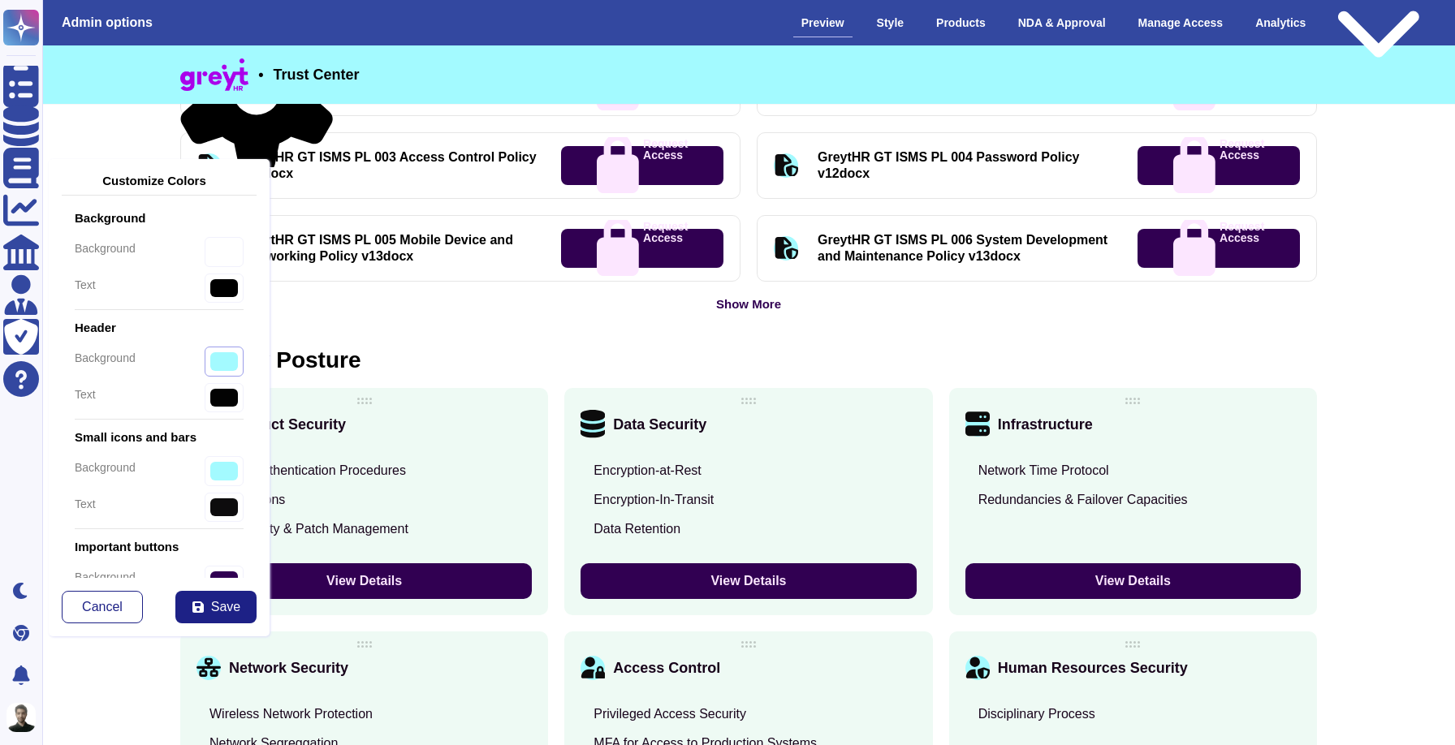
click at [215, 359] on input "#a3faff" at bounding box center [224, 362] width 39 height 30
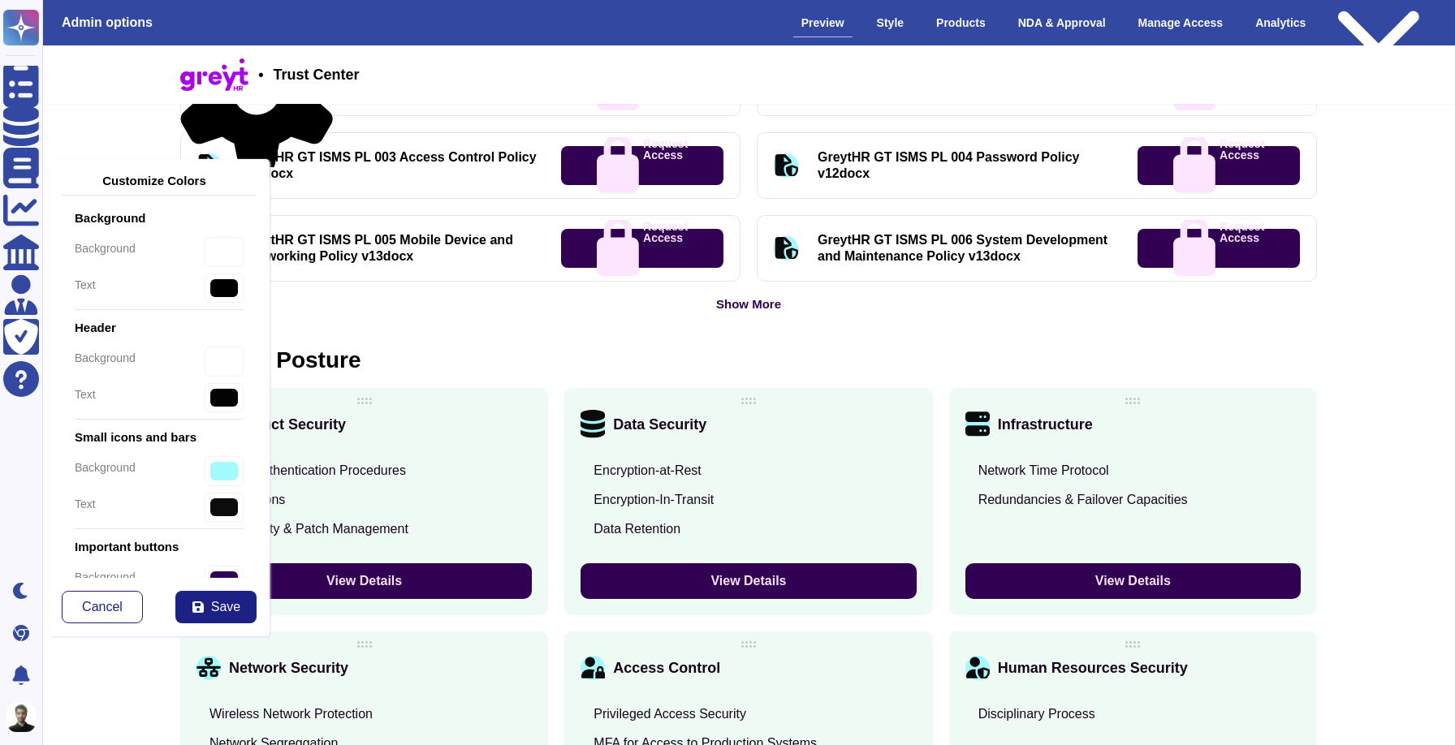
click at [693, 589] on button "View Details" at bounding box center [747, 581] width 335 height 36
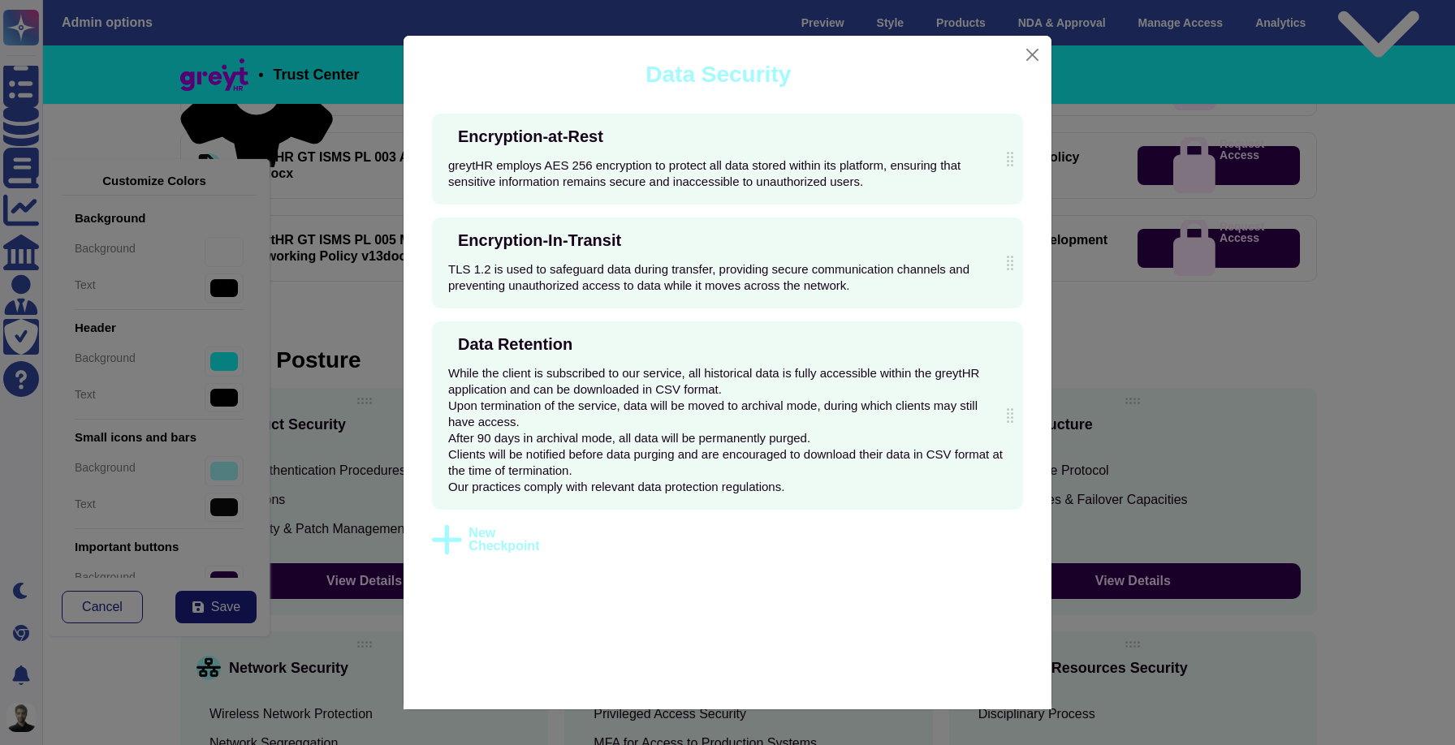
click at [336, 525] on div "Data Security Encryption-at-Rest greytHR employs AES 256 encryption to protect …" at bounding box center [727, 372] width 1455 height 745
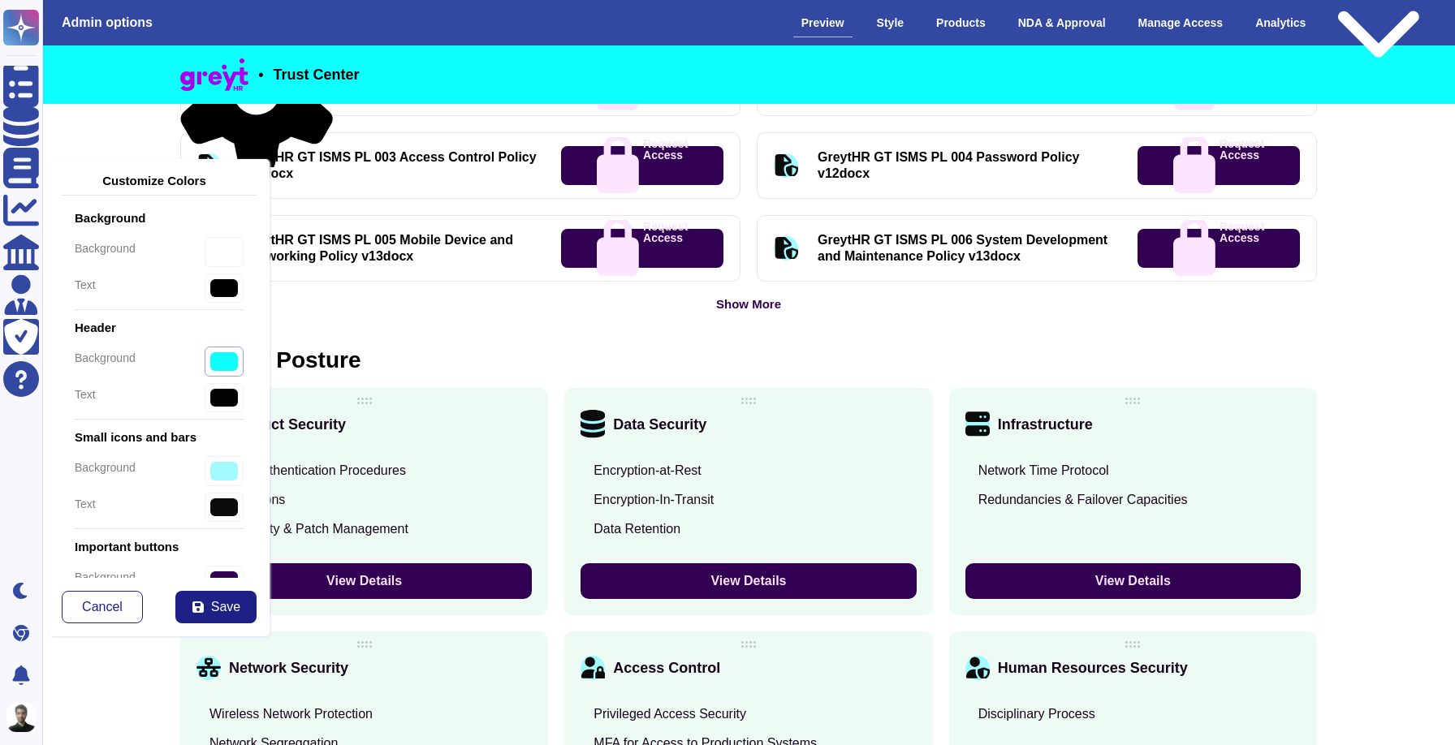
click at [231, 365] on input "#0fffff" at bounding box center [224, 362] width 39 height 30
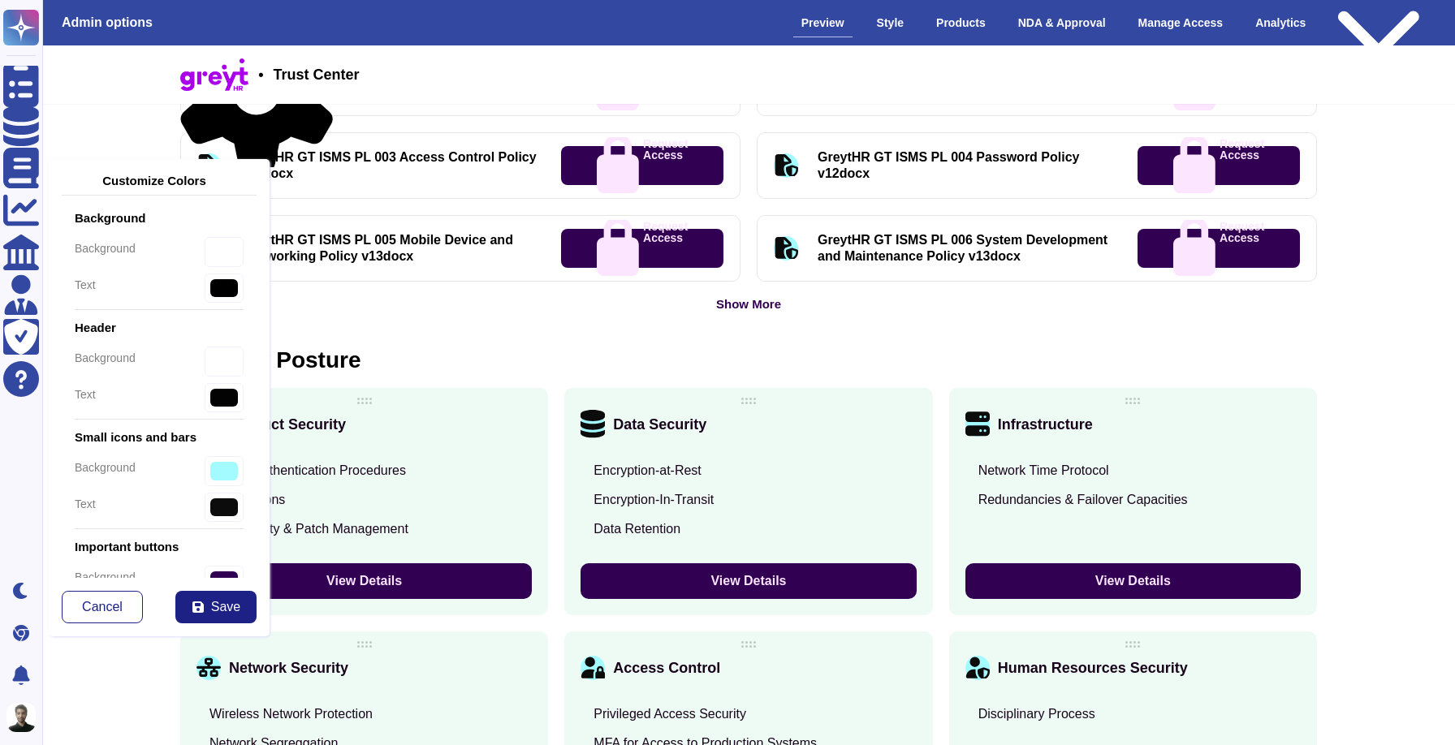
type input "#ffffff"
click at [408, 524] on div "Vulnerability & Patch Management" at bounding box center [308, 529] width 199 height 16
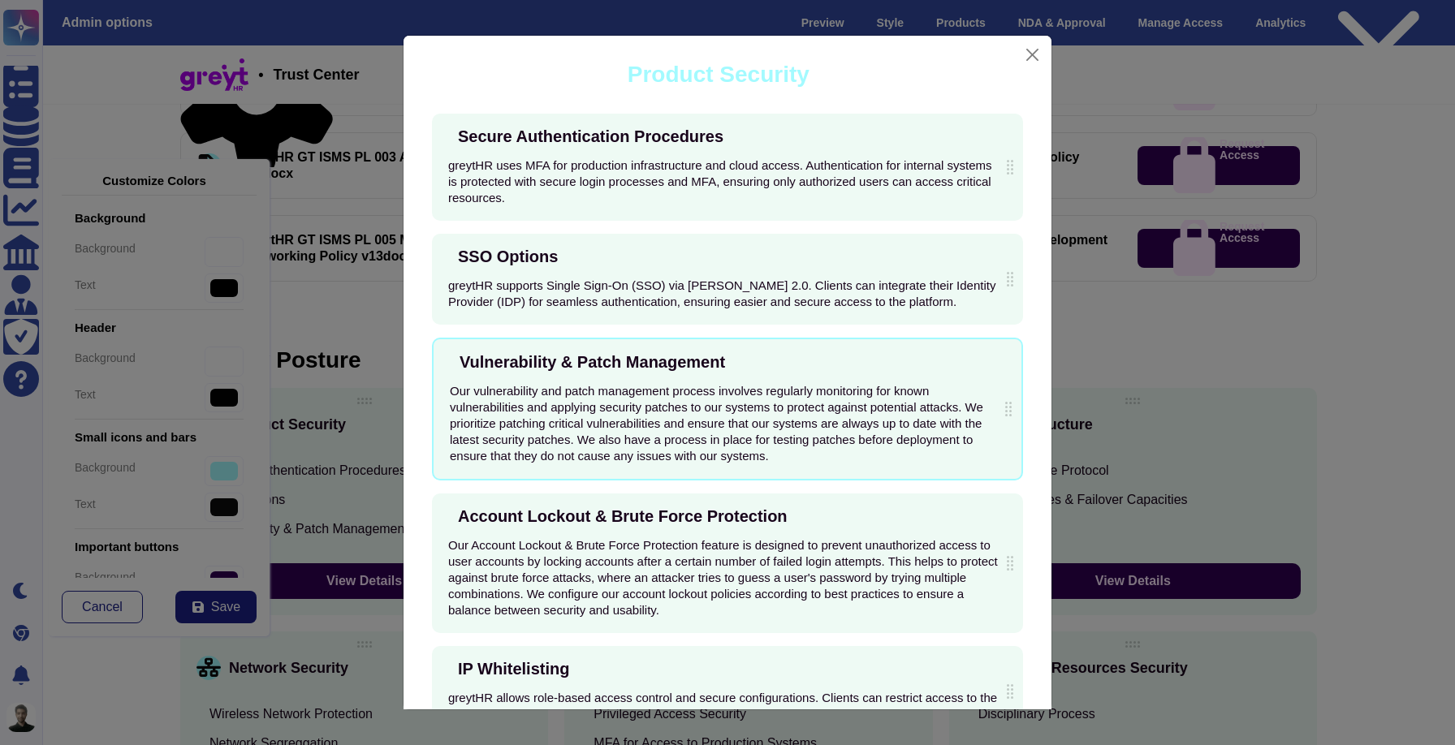
click at [358, 433] on div "Product Security Secure Authentication Procedures greytHR uses MFA for producti…" at bounding box center [727, 372] width 1455 height 745
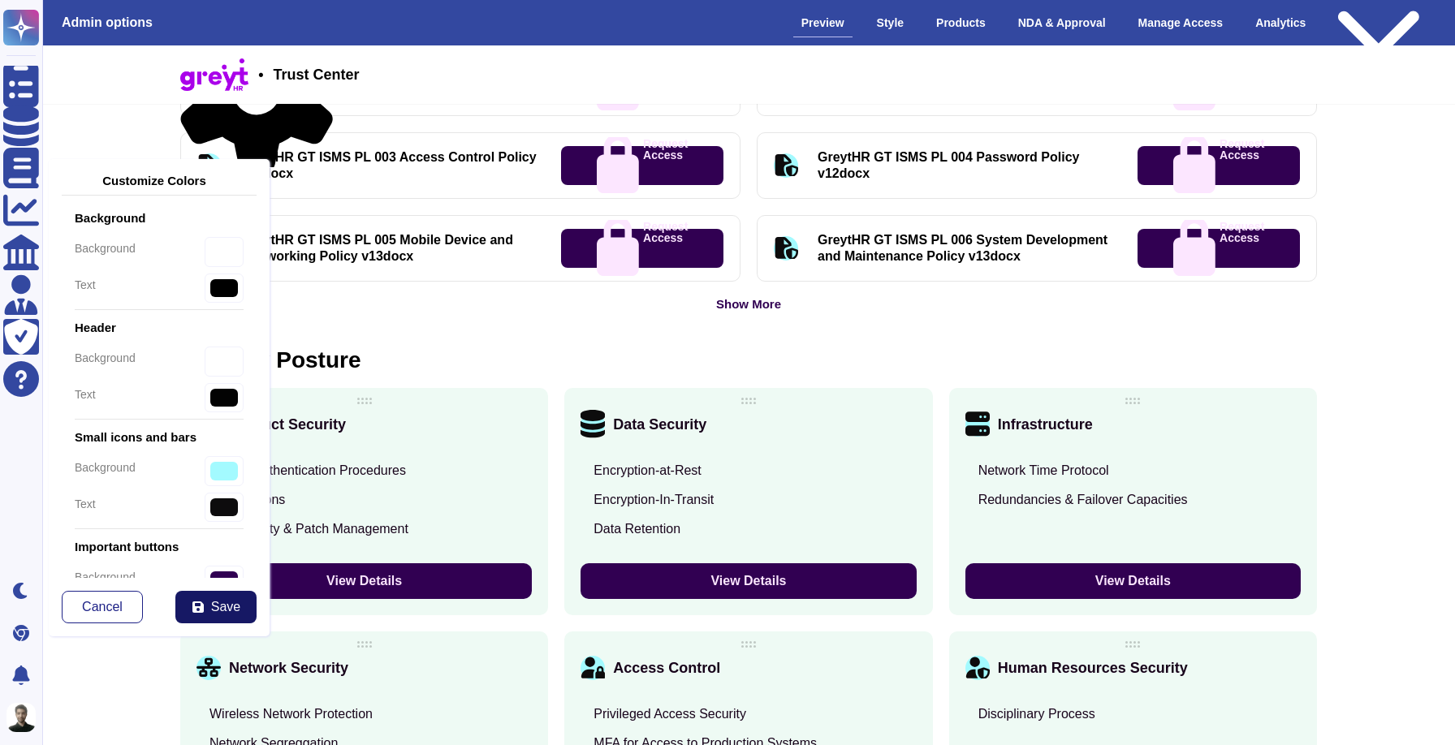
click at [216, 601] on span "Save" at bounding box center [225, 607] width 29 height 13
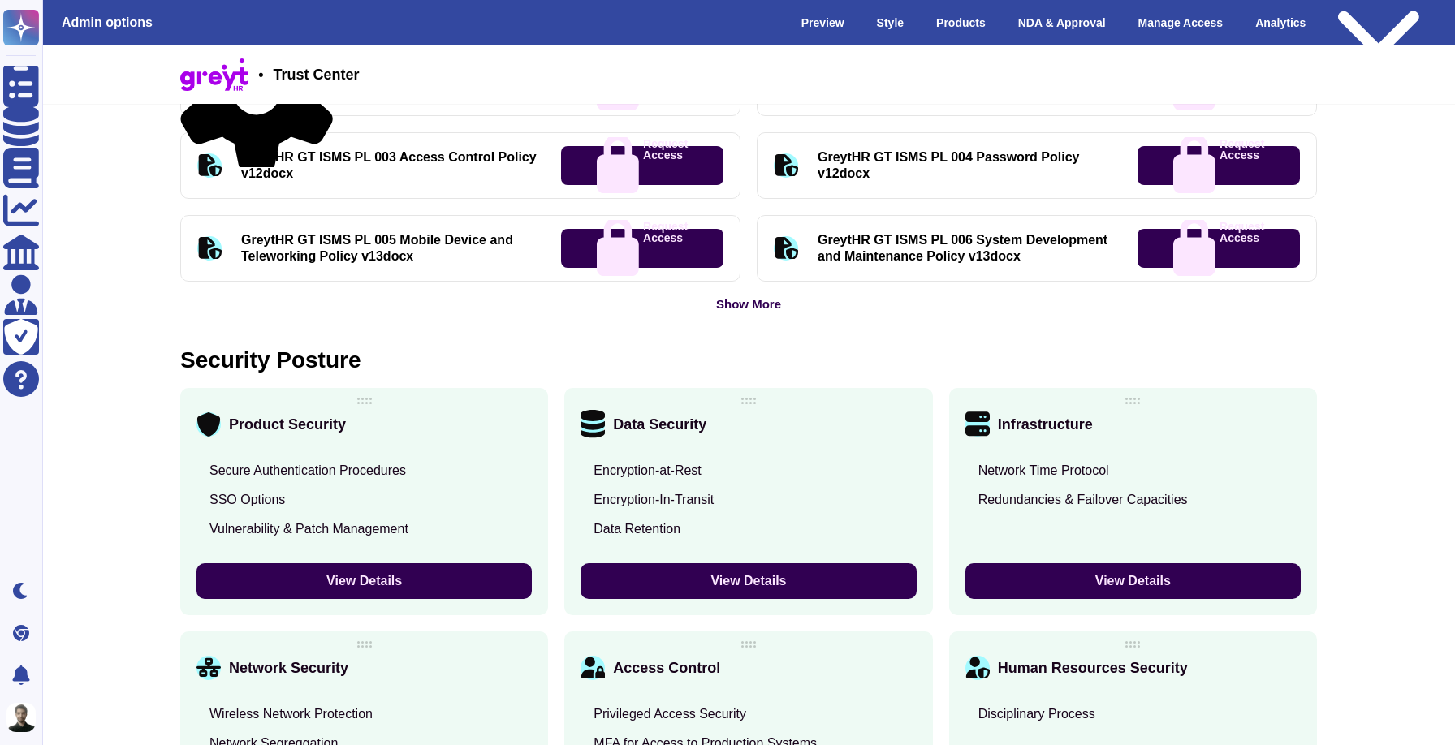
click at [437, 573] on button "View Details" at bounding box center [363, 581] width 335 height 36
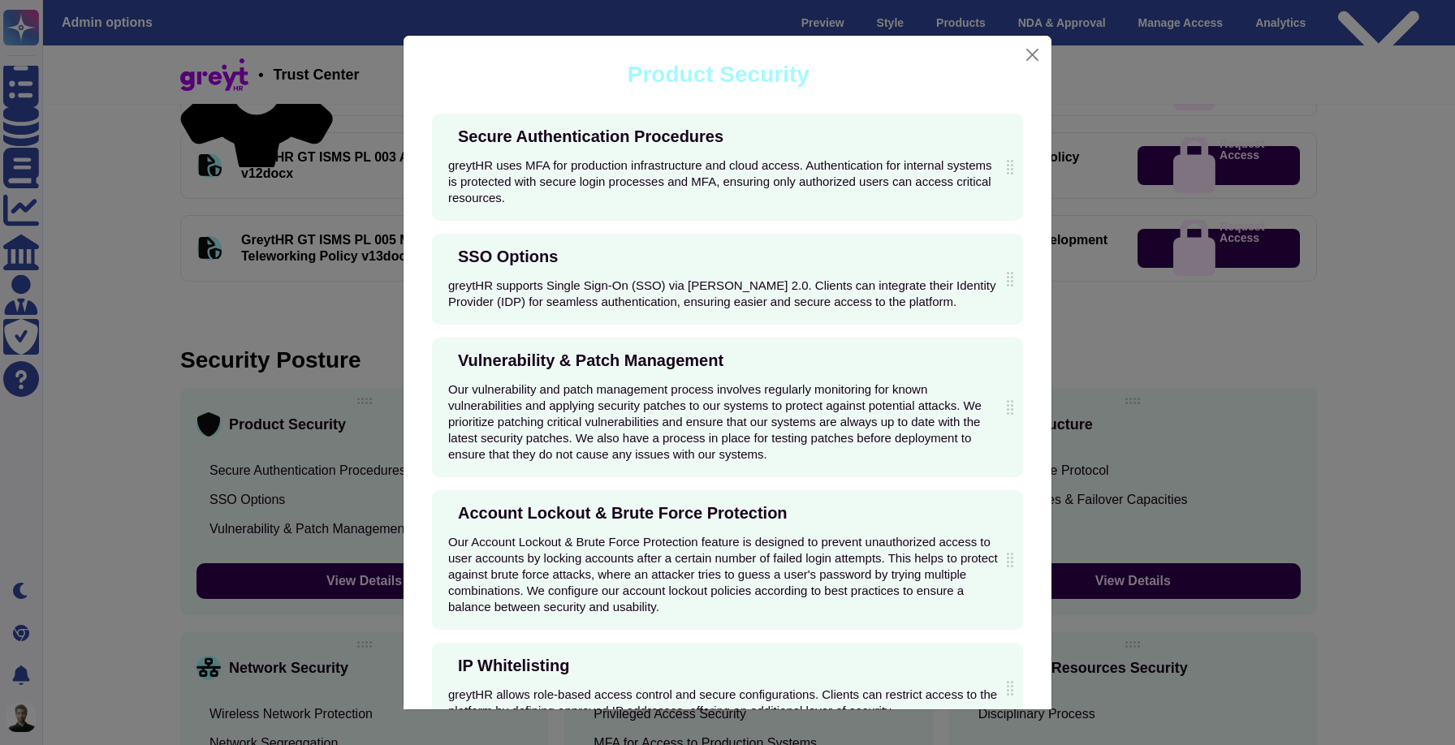
click at [312, 313] on div "Product Security Secure Authentication Procedures greytHR uses MFA for producti…" at bounding box center [727, 372] width 1455 height 745
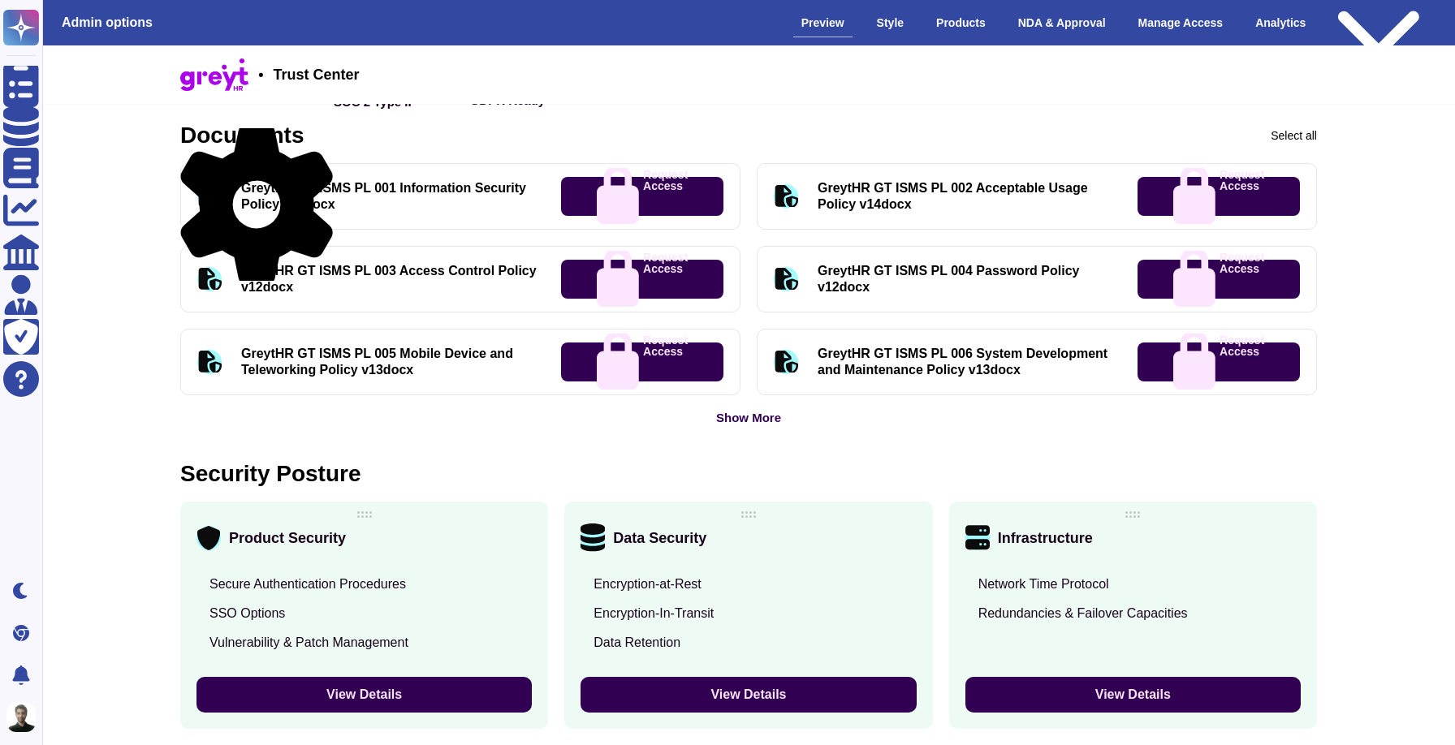
scroll to position [768, 0]
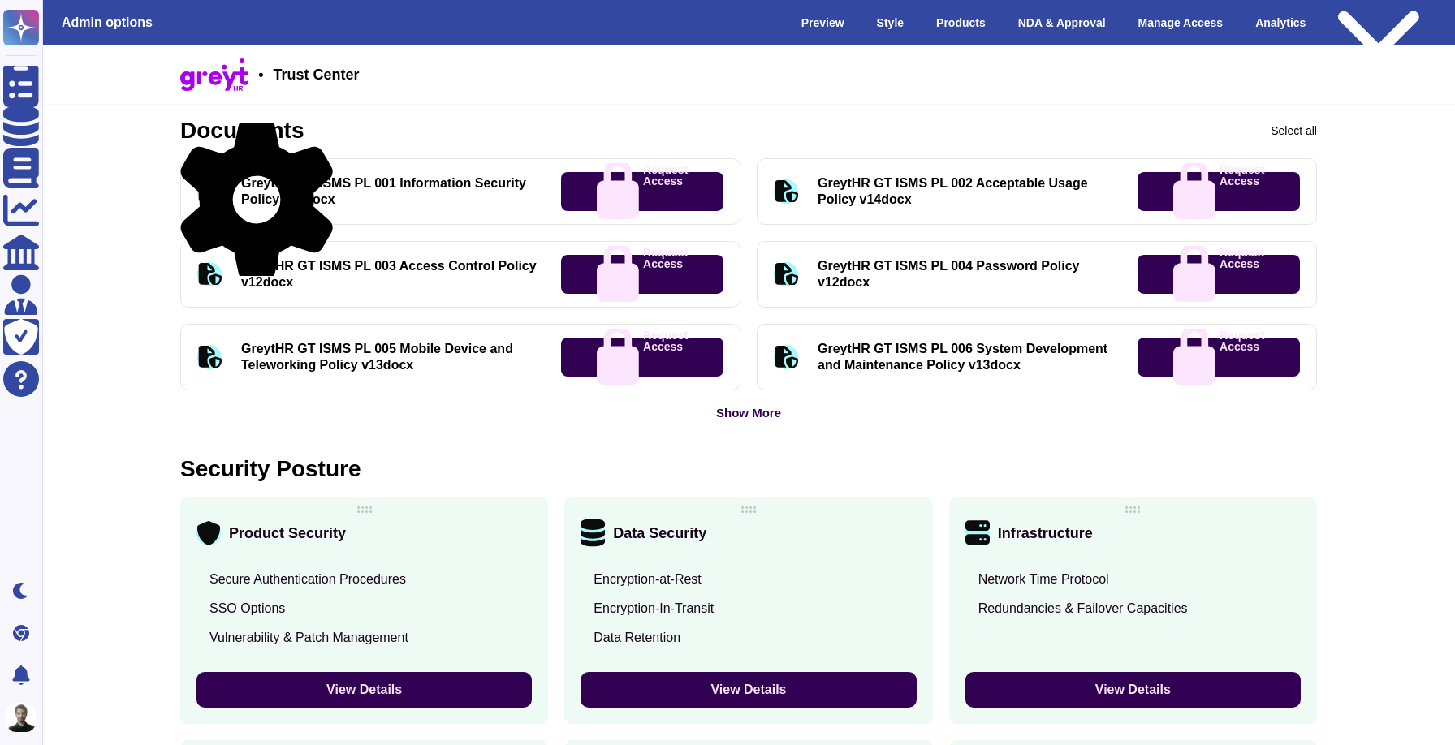
click at [209, 363] on div at bounding box center [209, 357] width 24 height 24
click at [258, 516] on div "Product Security Secure Authentication Procedures SSO Options Vulnerability & P…" at bounding box center [364, 610] width 368 height 227
click at [225, 524] on div "Product Security" at bounding box center [363, 533] width 335 height 24
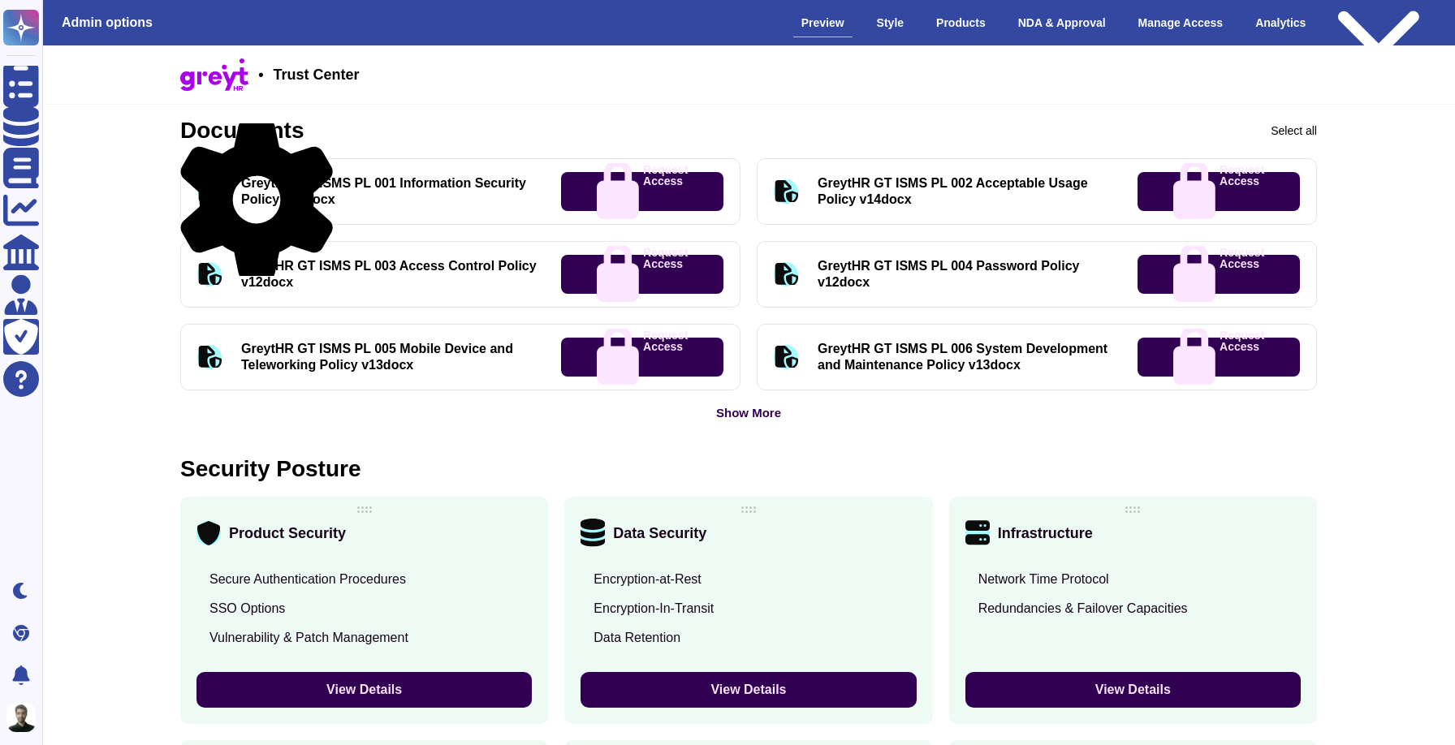
click at [204, 537] on icon at bounding box center [208, 533] width 24 height 24
click at [457, 533] on div "Product Security" at bounding box center [363, 533] width 335 height 24
click at [512, 533] on div "Product Security" at bounding box center [363, 533] width 335 height 24
click at [532, 533] on icon at bounding box center [532, 533] width 0 height 0
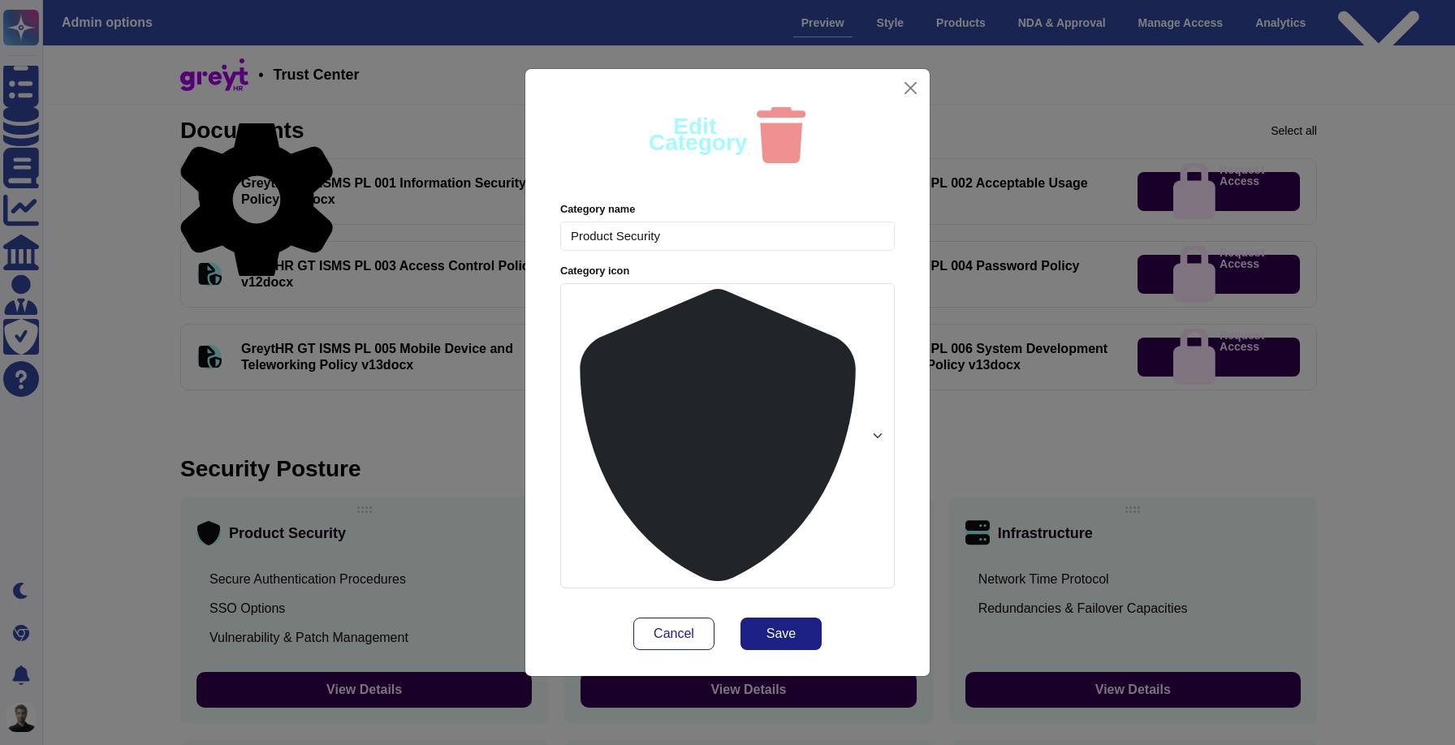
click at [715, 419] on div at bounding box center [727, 435] width 334 height 305
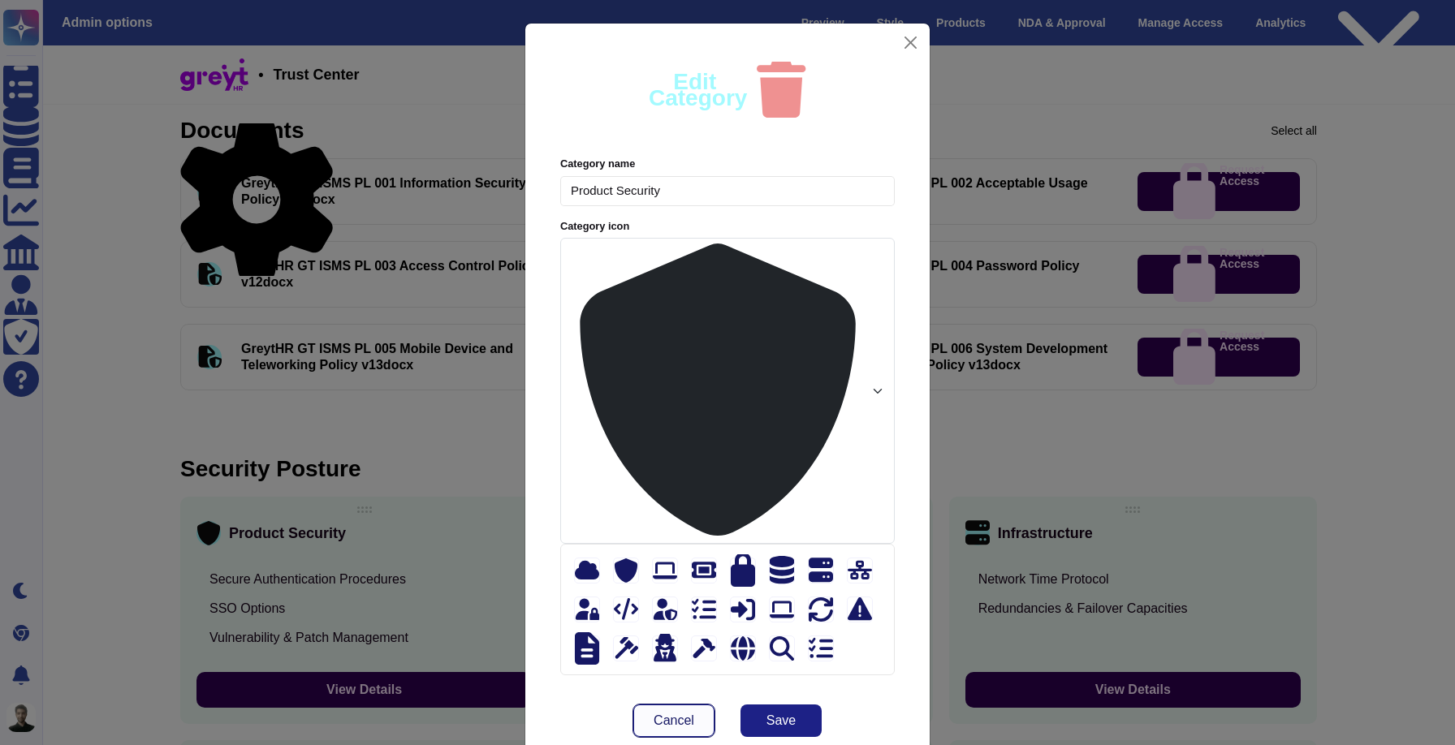
click at [676, 702] on span "Cancel" at bounding box center [674, 720] width 41 height 13
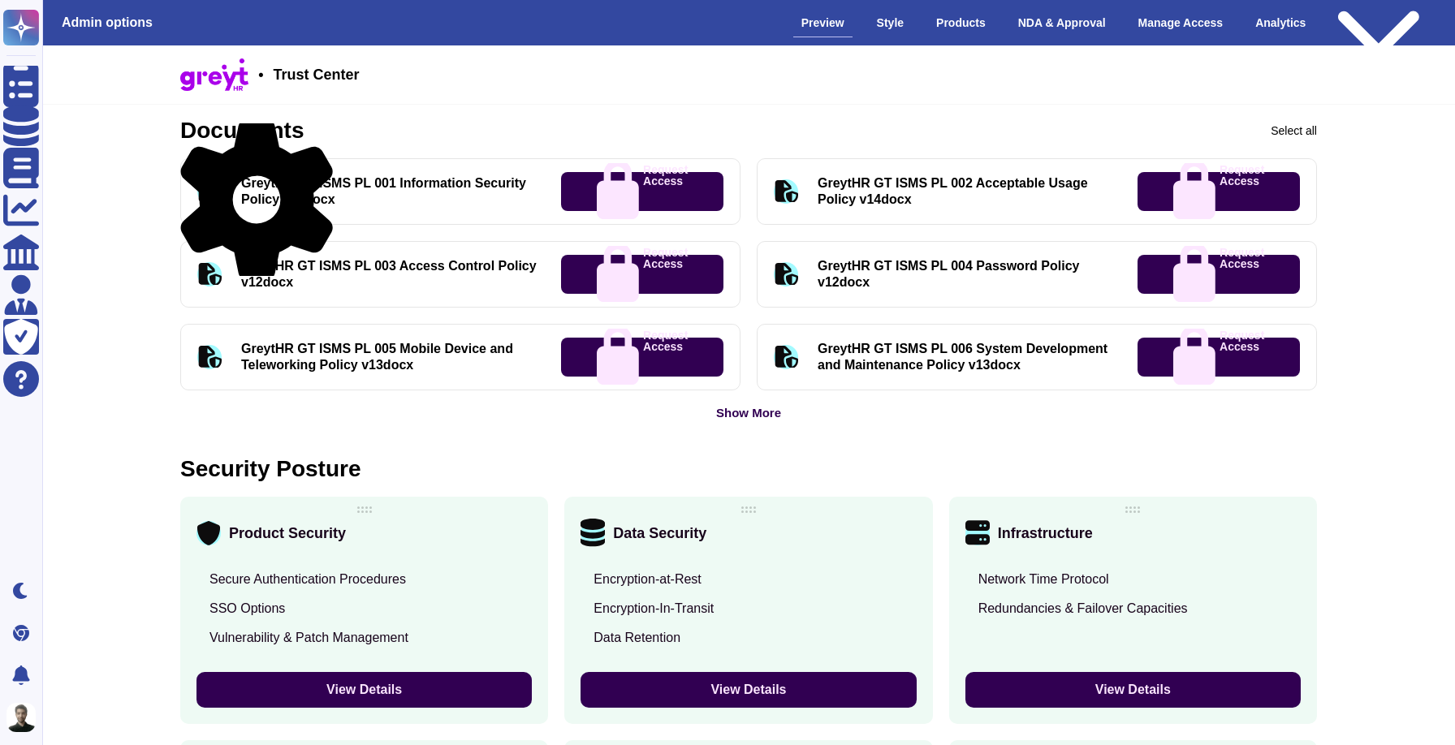
click at [787, 360] on icon at bounding box center [786, 357] width 23 height 23
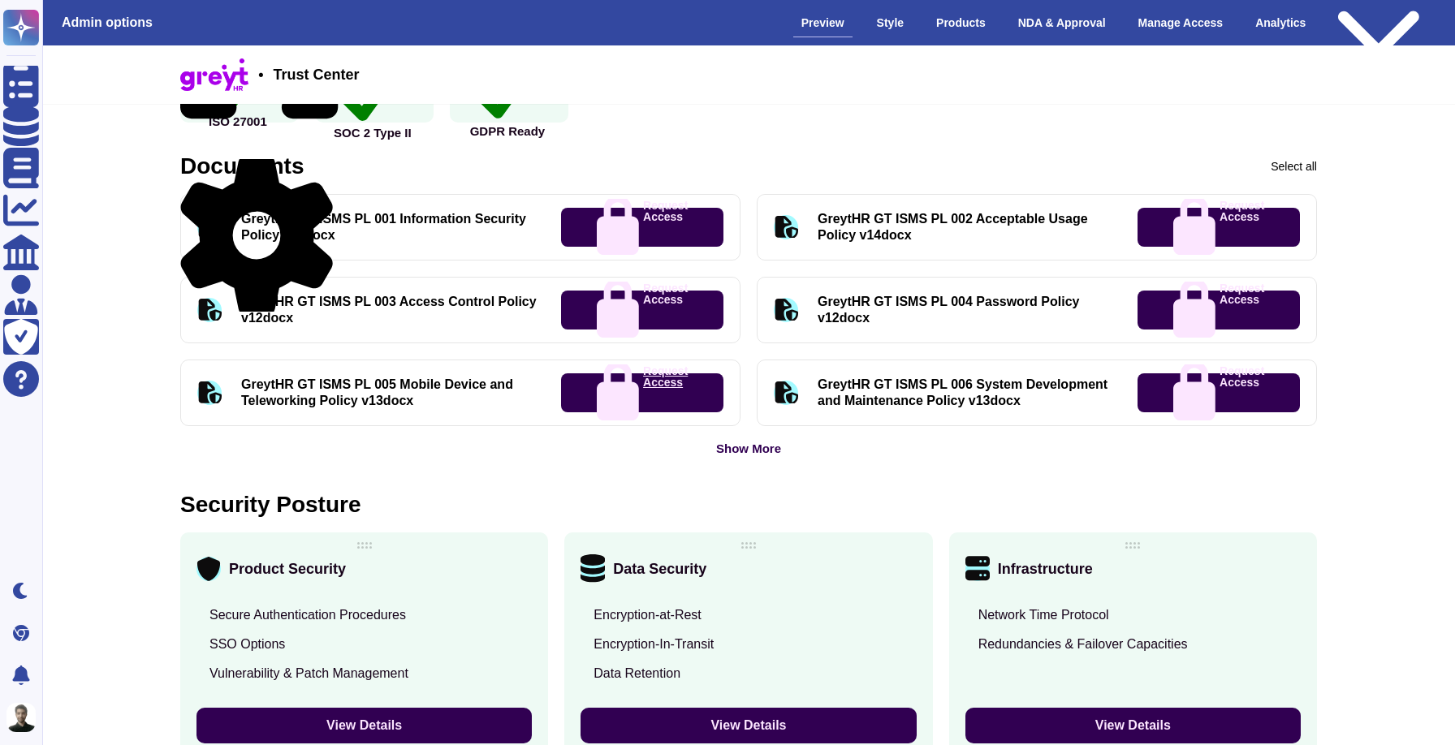
scroll to position [731, 0]
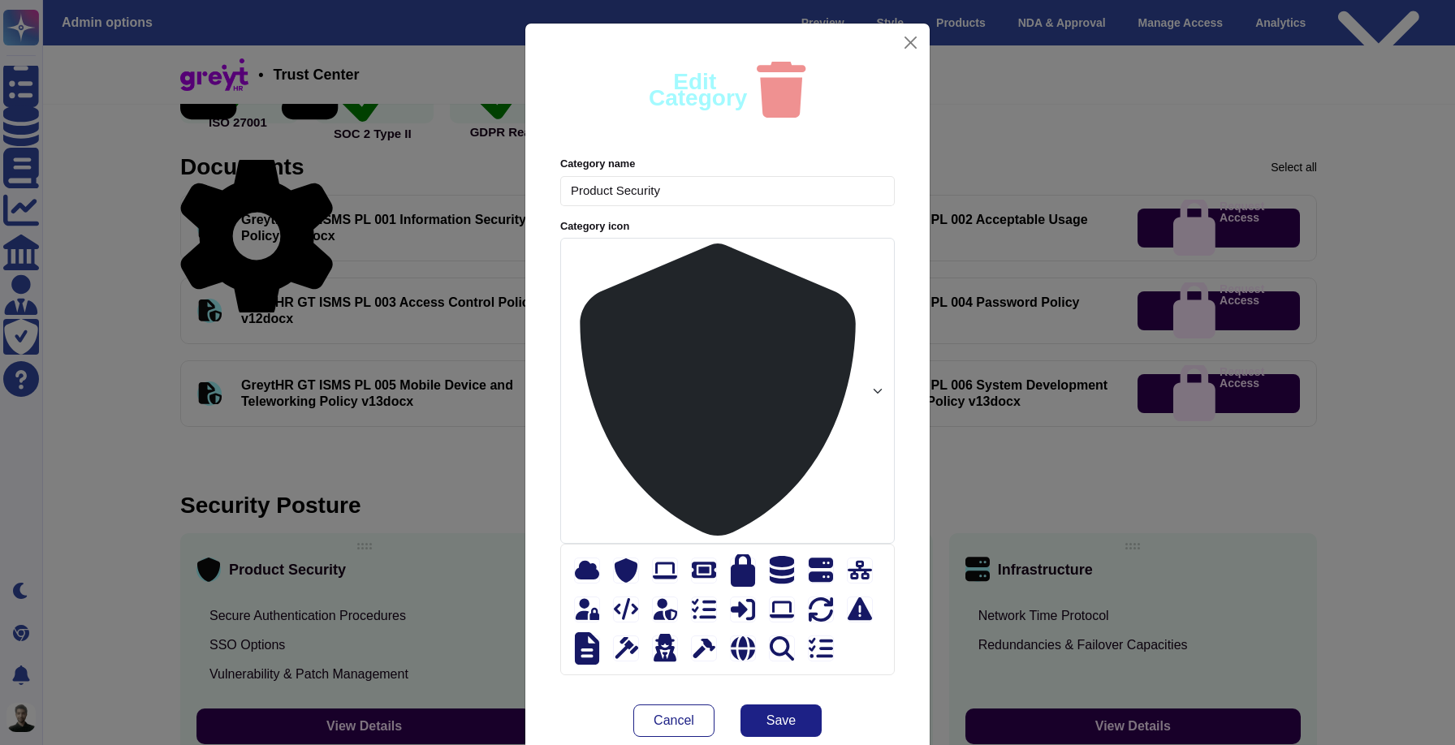
click at [651, 357] on div at bounding box center [727, 390] width 334 height 305
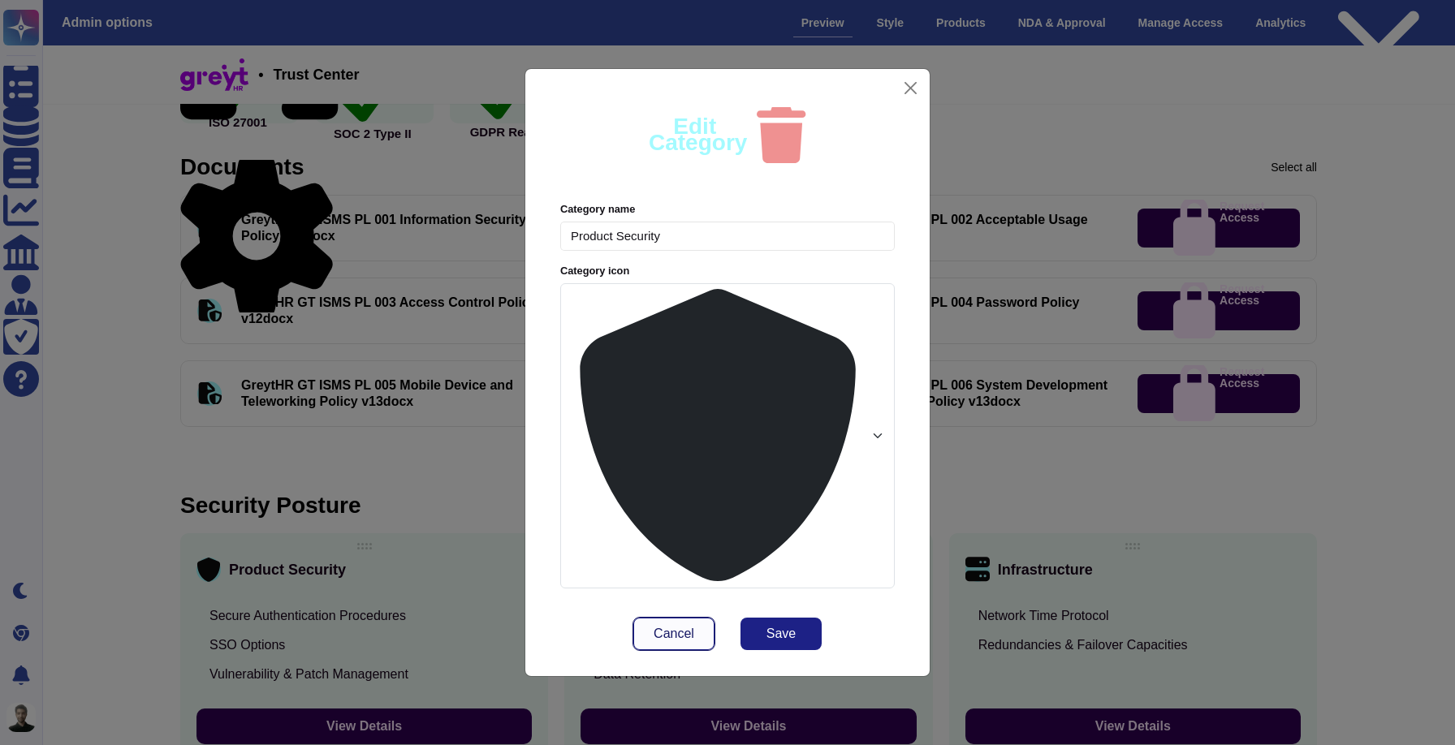
click at [653, 618] on button "Cancel" at bounding box center [673, 634] width 81 height 32
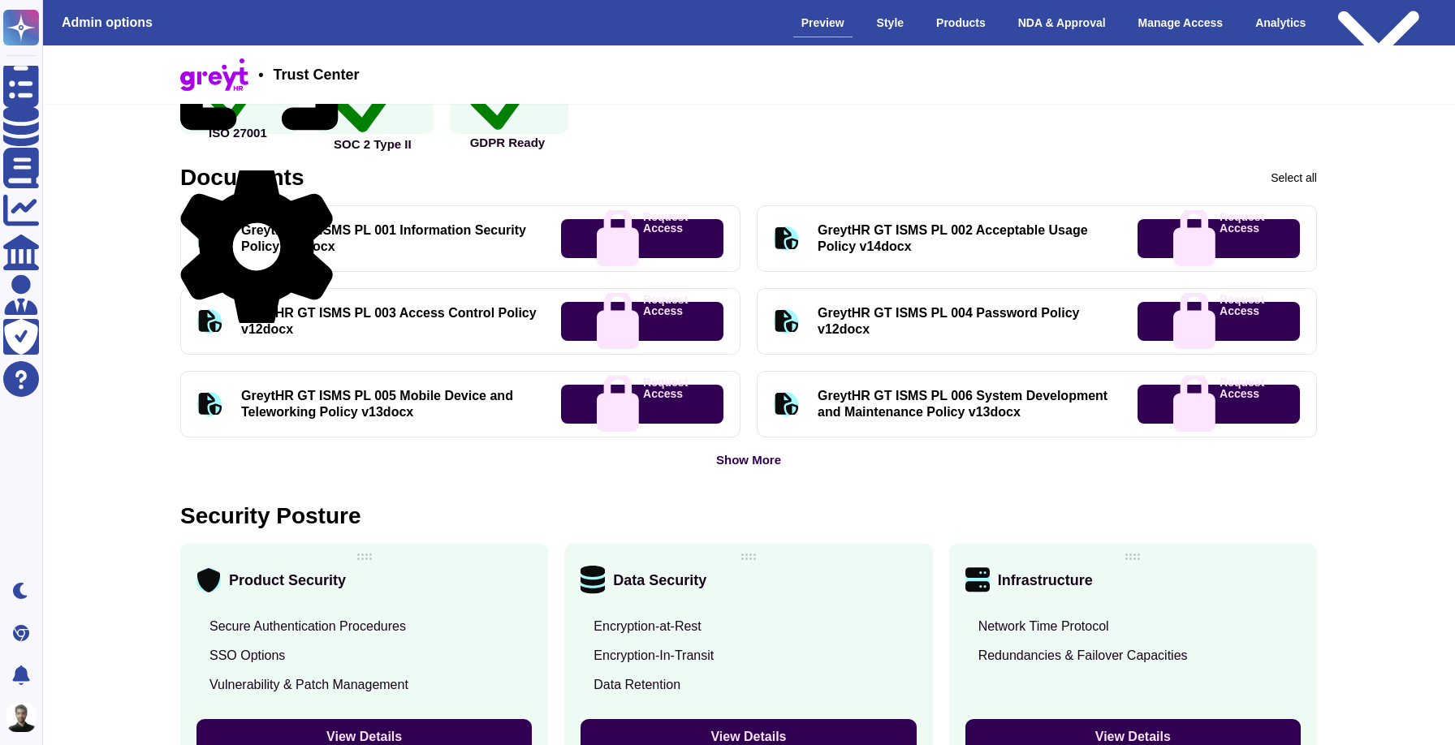
scroll to position [826, 0]
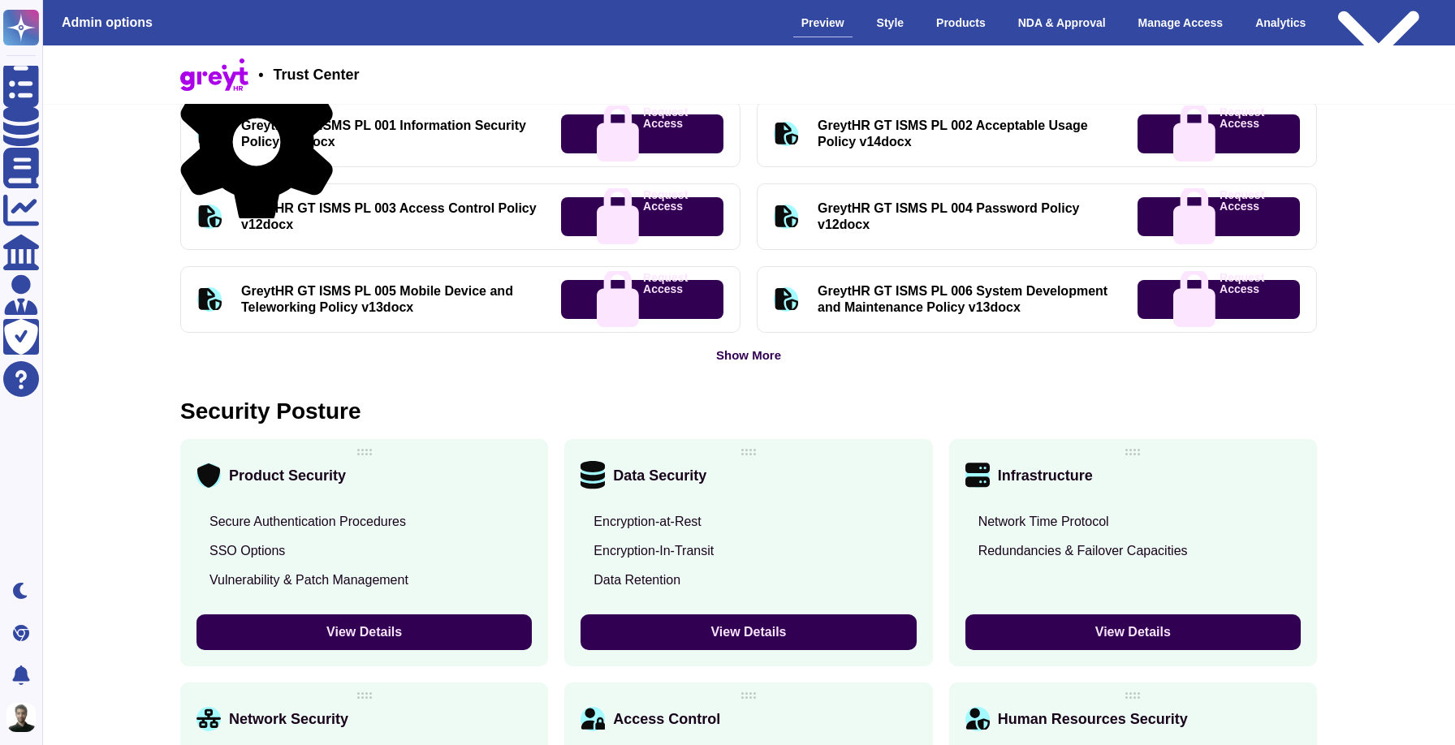
click at [903, 35] on div "Admin options Preview Style Products NDA & Approval Manage Access Analytics Pub…" at bounding box center [748, 22] width 1439 height 45
click at [887, 34] on div "Style" at bounding box center [890, 23] width 43 height 28
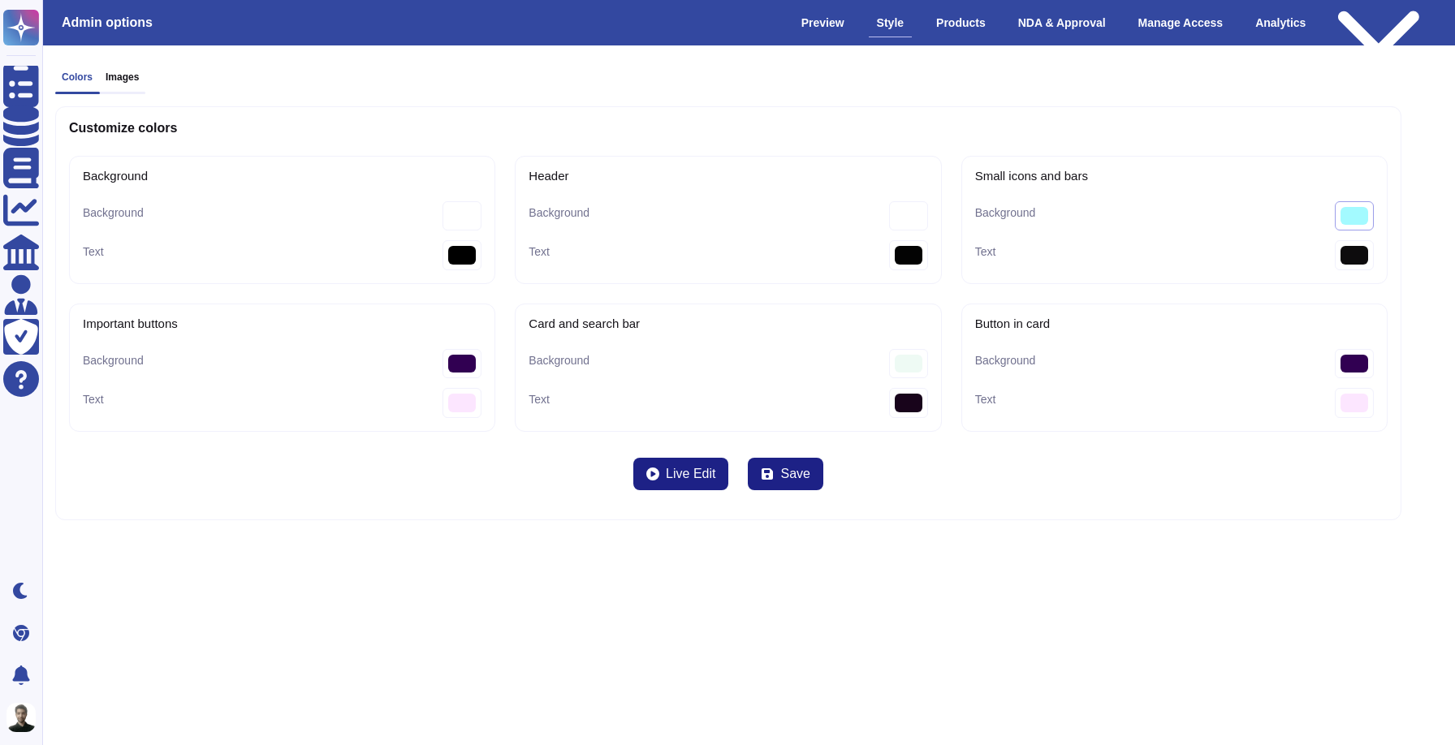
click at [1361, 217] on bars-Background "#a3faff" at bounding box center [1354, 216] width 39 height 30
type bars-Background "#ffffff"
click at [1087, 473] on div "Customize colors Background Background #ffffff Text #000000 Header Background #…" at bounding box center [728, 312] width 1346 height 413
click at [801, 468] on span "Save" at bounding box center [794, 474] width 29 height 13
click at [682, 477] on span "Live Edit" at bounding box center [691, 474] width 50 height 13
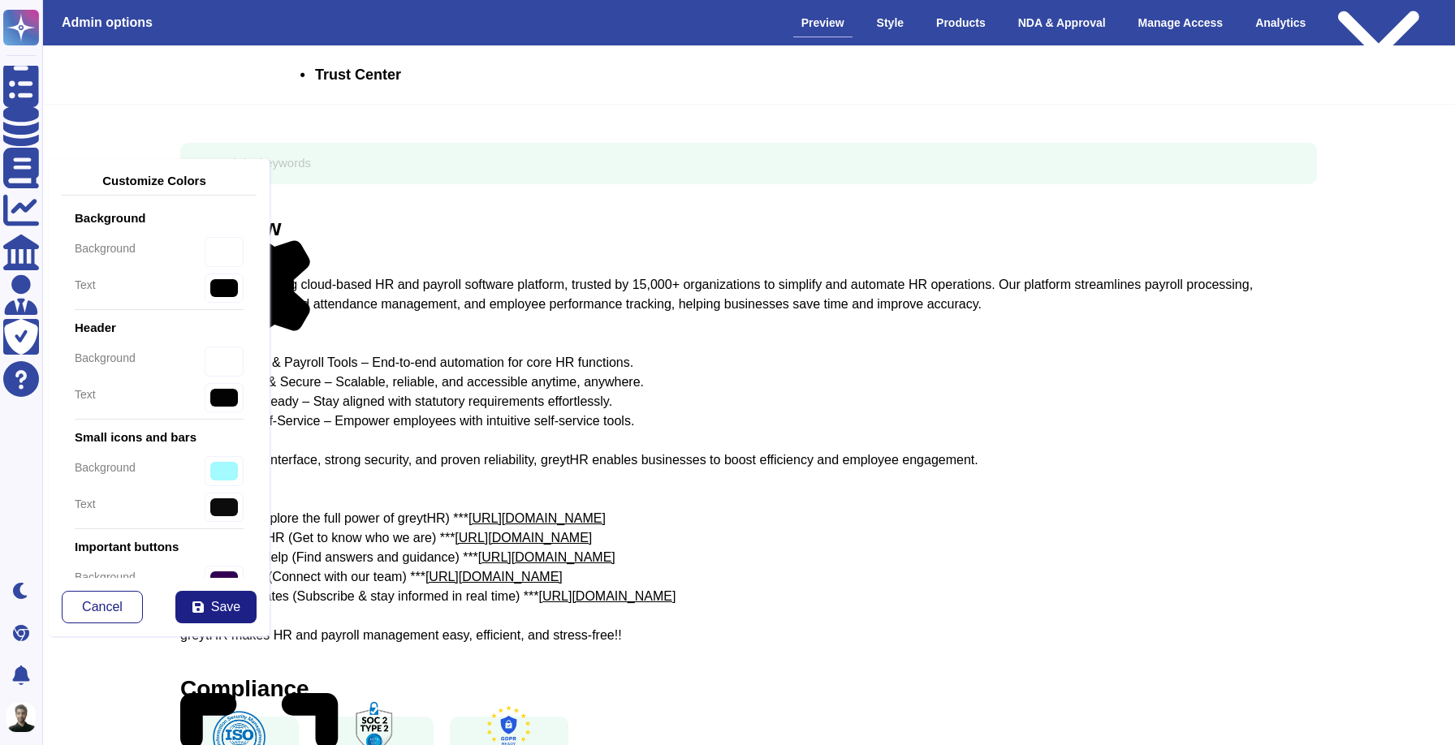
type input "#ffffff"
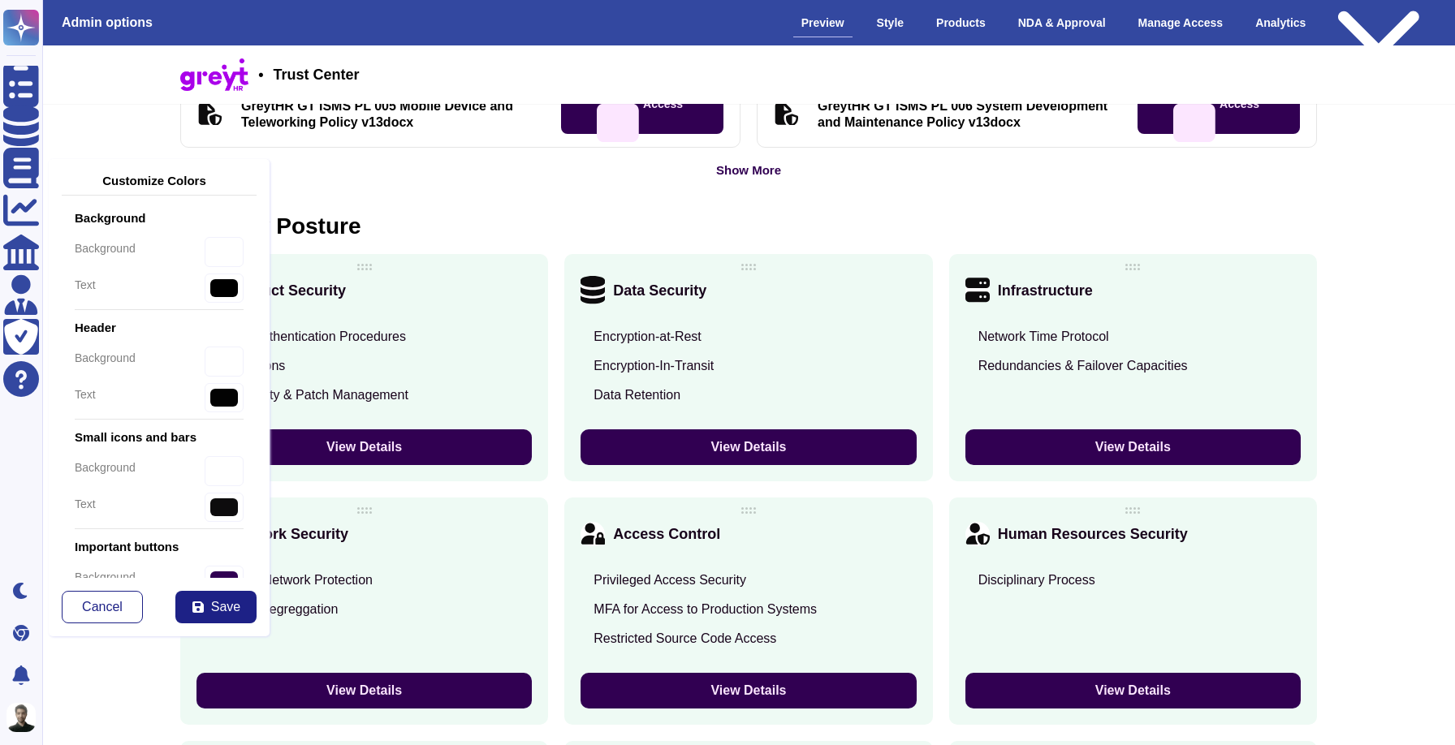
scroll to position [1041, 0]
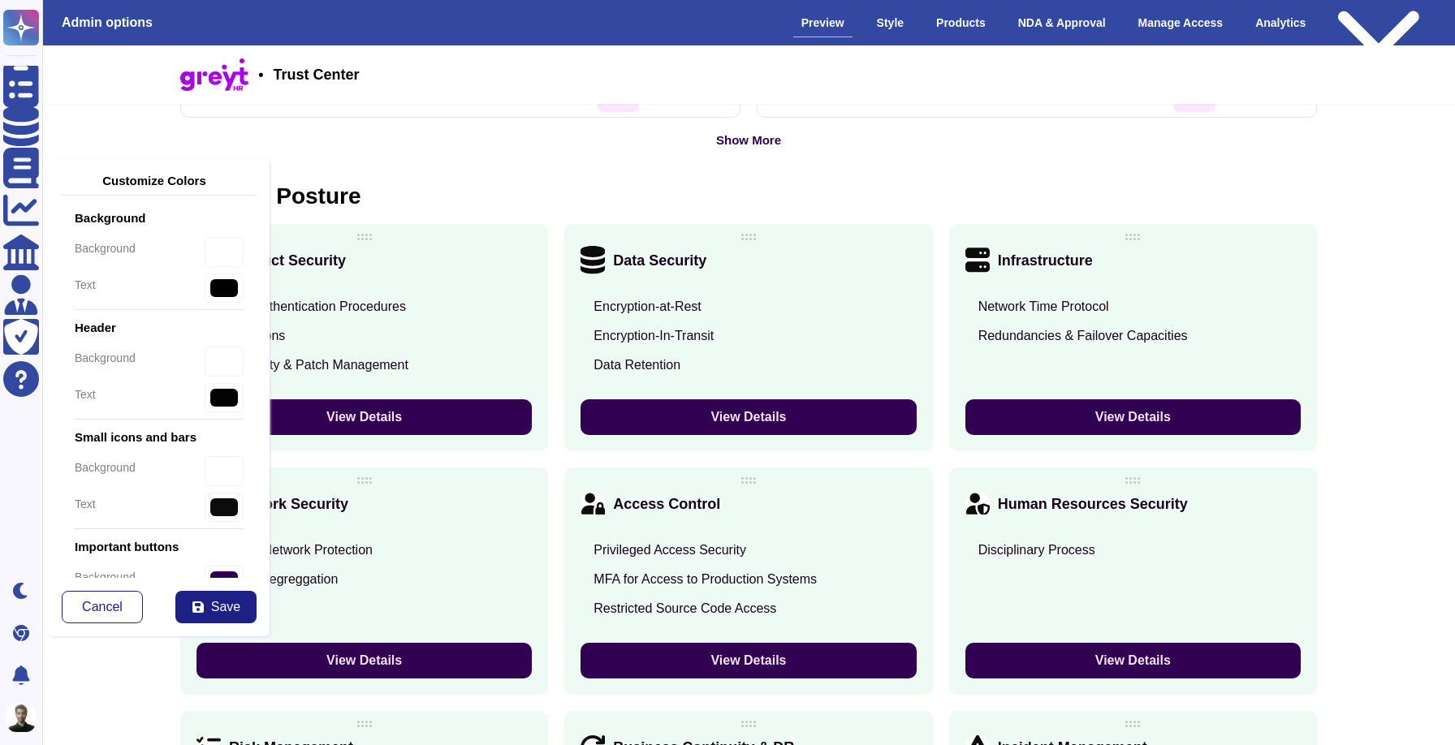
click at [683, 412] on button "View Details" at bounding box center [747, 417] width 335 height 36
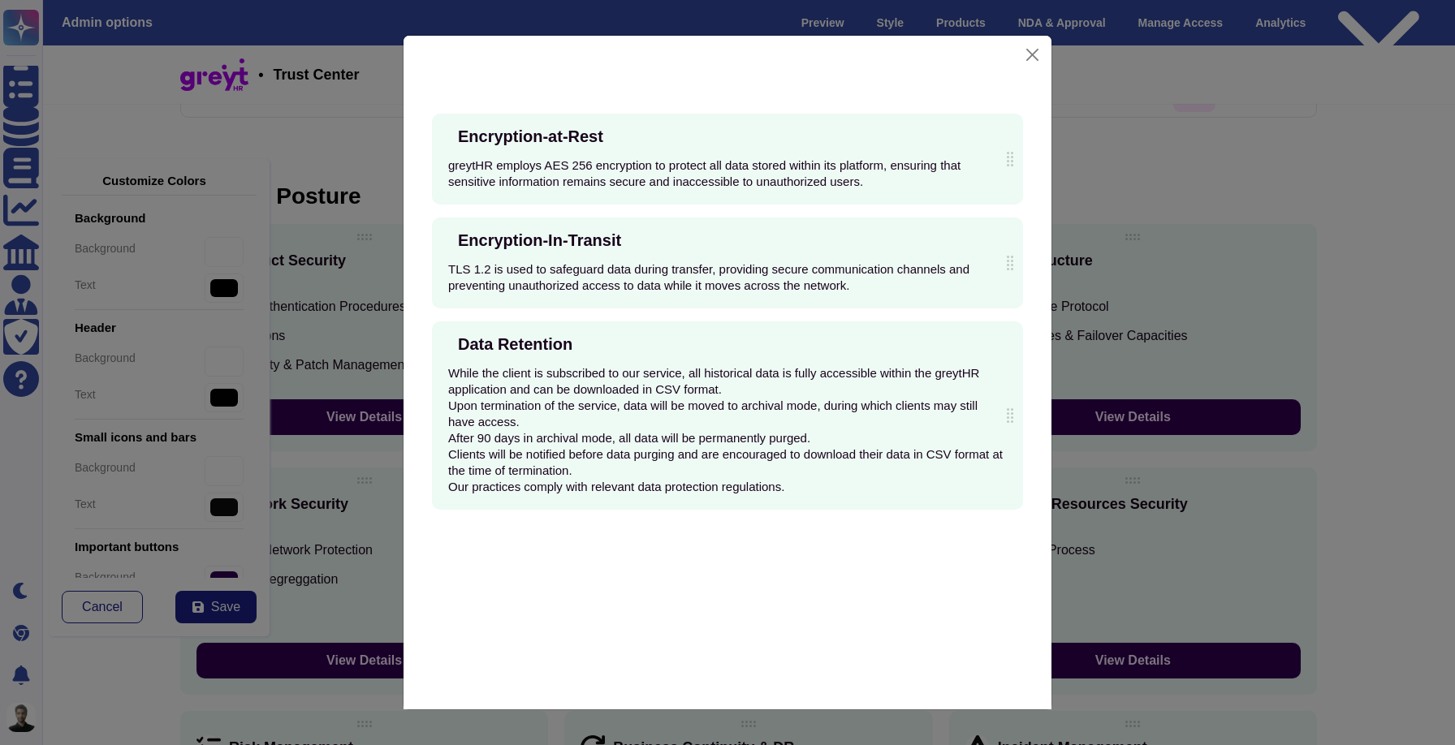
click at [693, 76] on div "Data Security" at bounding box center [717, 74] width 145 height 23
click at [1042, 58] on button "Close" at bounding box center [1032, 54] width 24 height 25
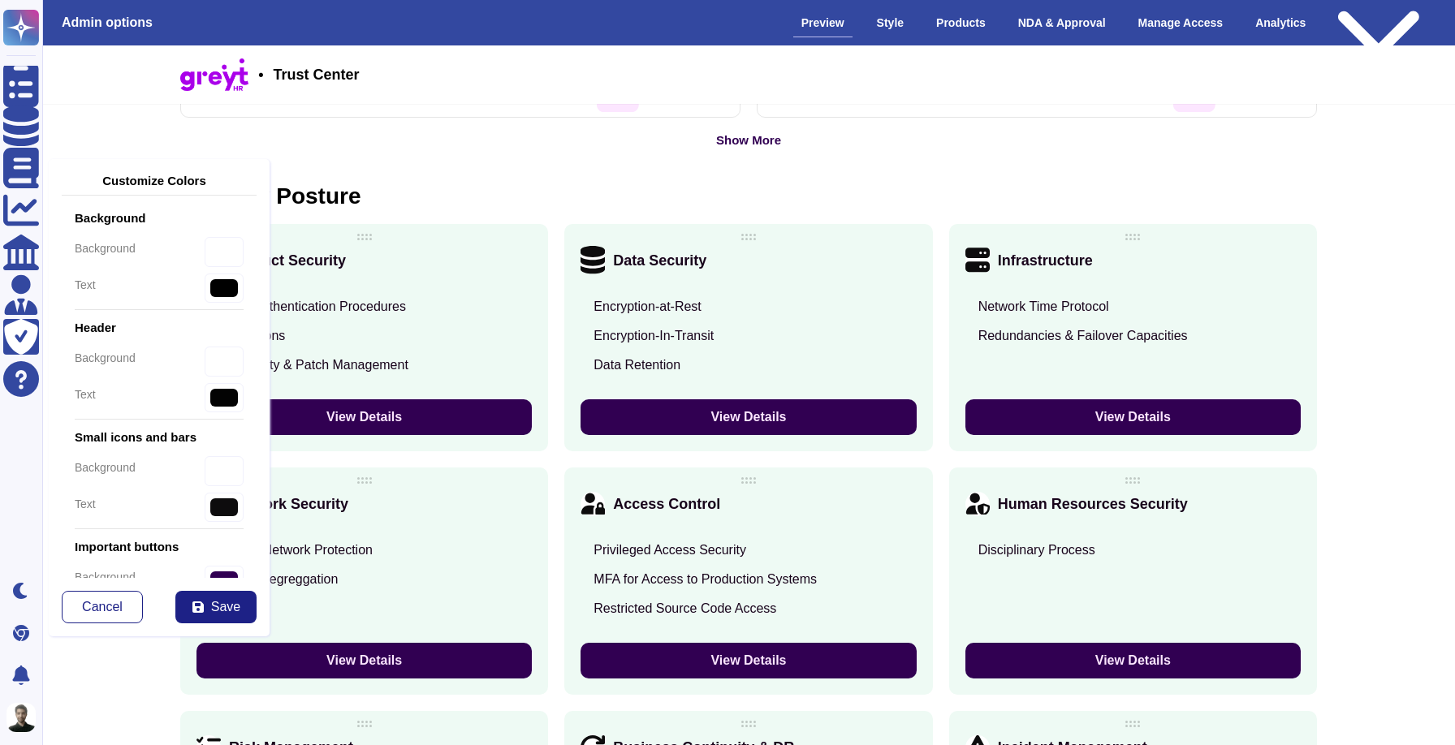
click at [908, 267] on div "Data Security" at bounding box center [747, 260] width 335 height 24
click at [917, 261] on icon at bounding box center [917, 261] width 0 height 0
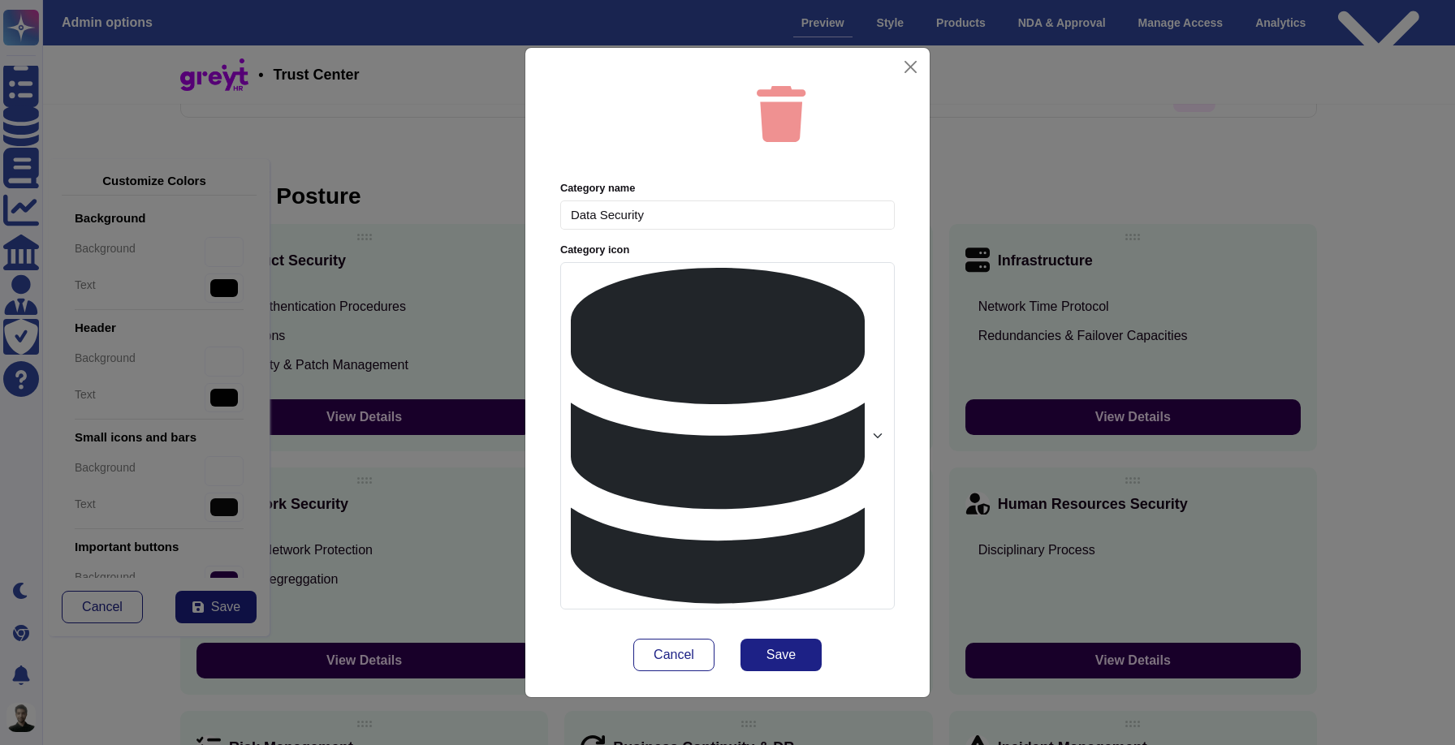
click at [744, 412] on div at bounding box center [727, 435] width 334 height 347
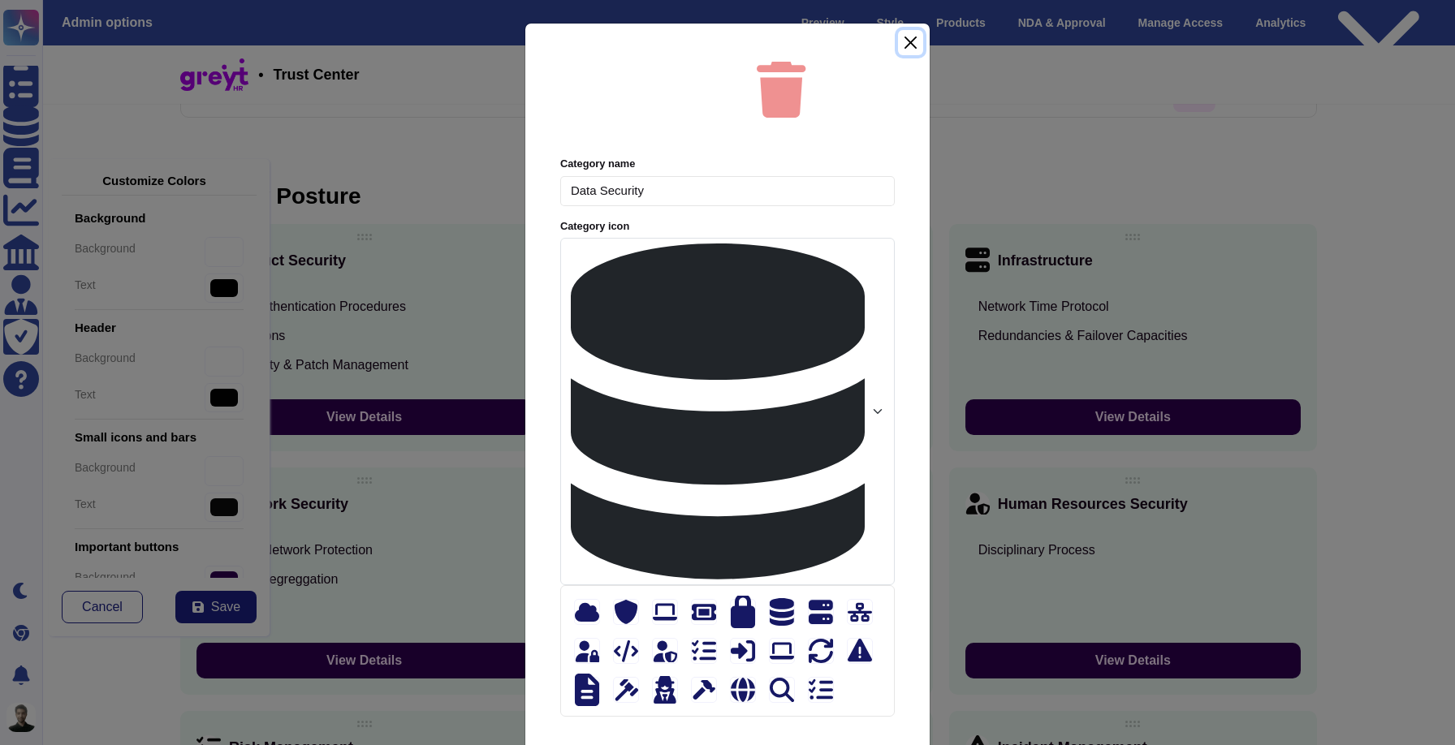
click at [907, 55] on button "Close" at bounding box center [910, 42] width 25 height 25
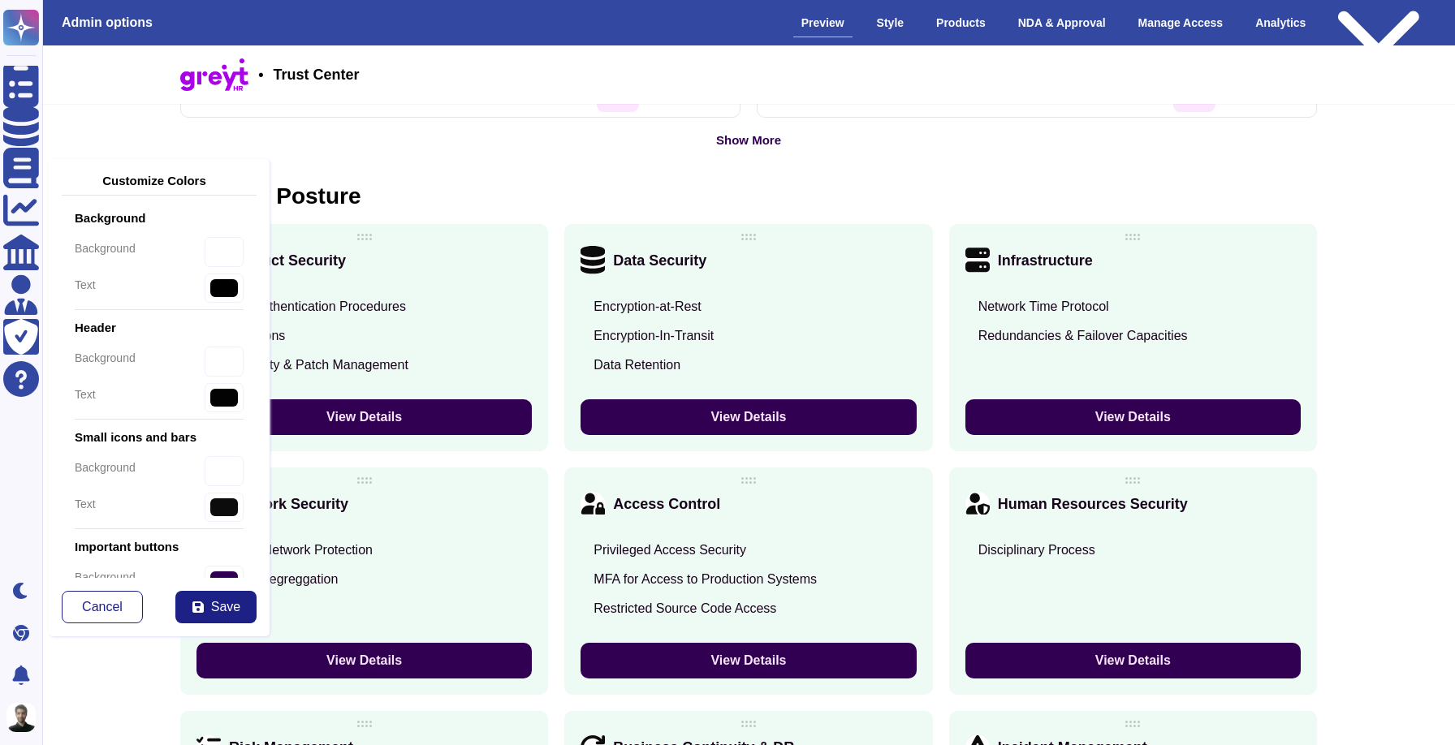
click at [917, 261] on icon at bounding box center [917, 261] width 0 height 0
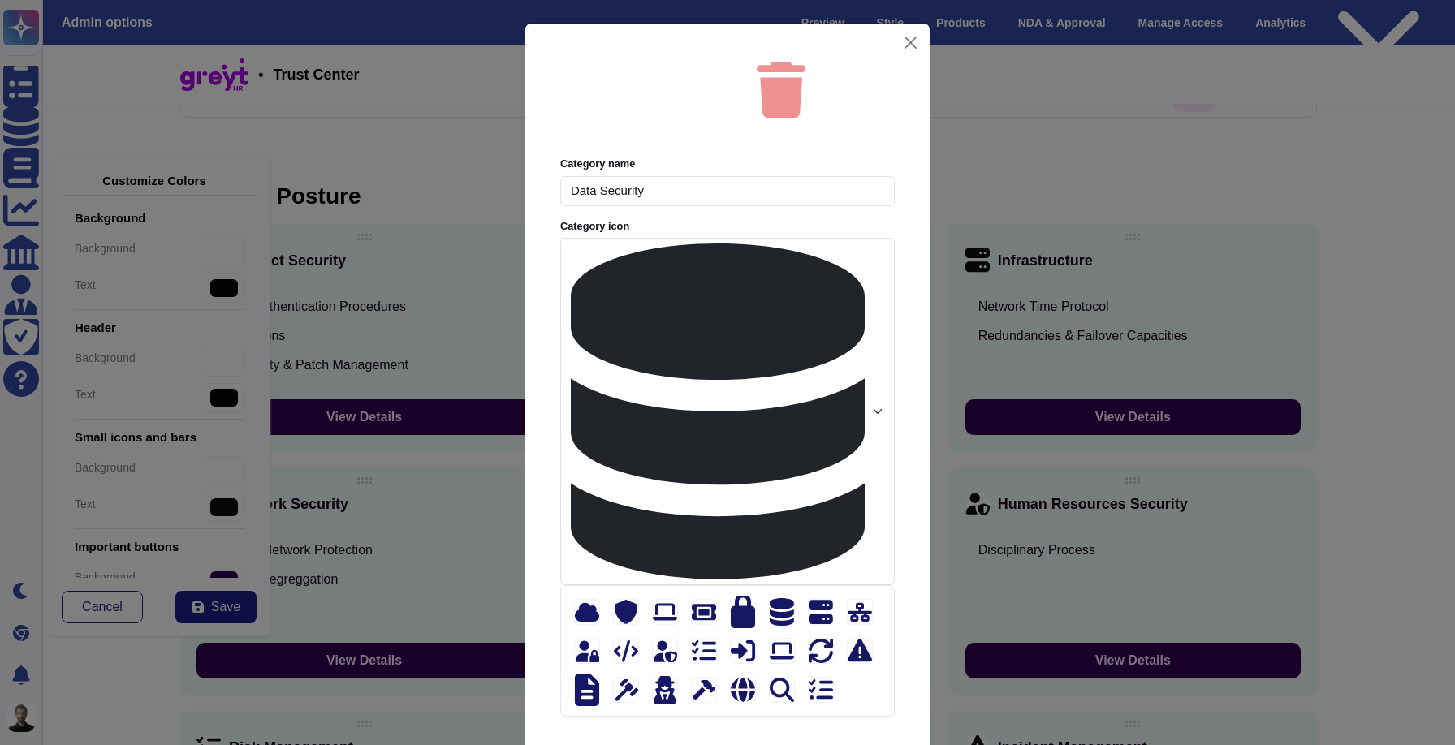
click at [685, 106] on span "Edit Category" at bounding box center [698, 90] width 98 height 32
click at [648, 206] on input "Data Security" at bounding box center [727, 191] width 334 height 30
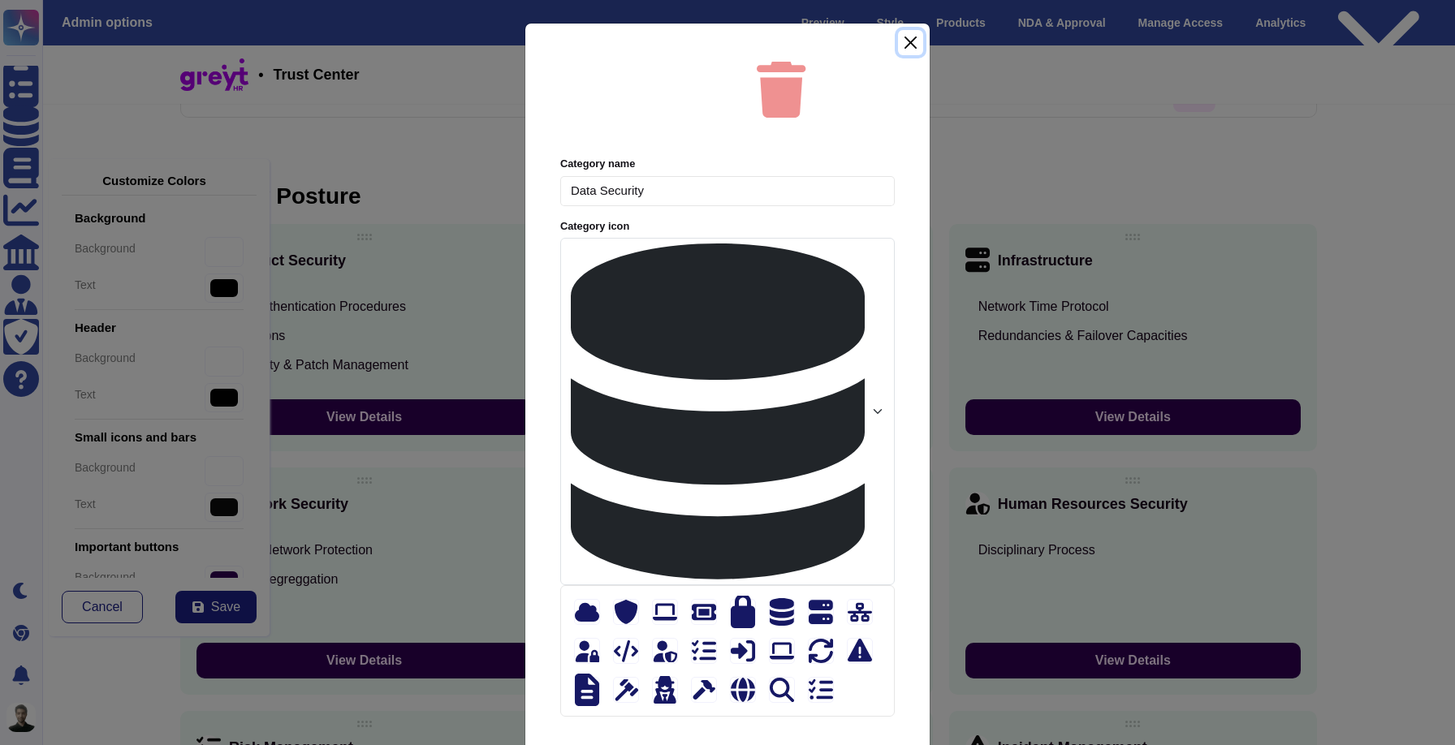
click at [919, 55] on button "Close" at bounding box center [910, 42] width 25 height 25
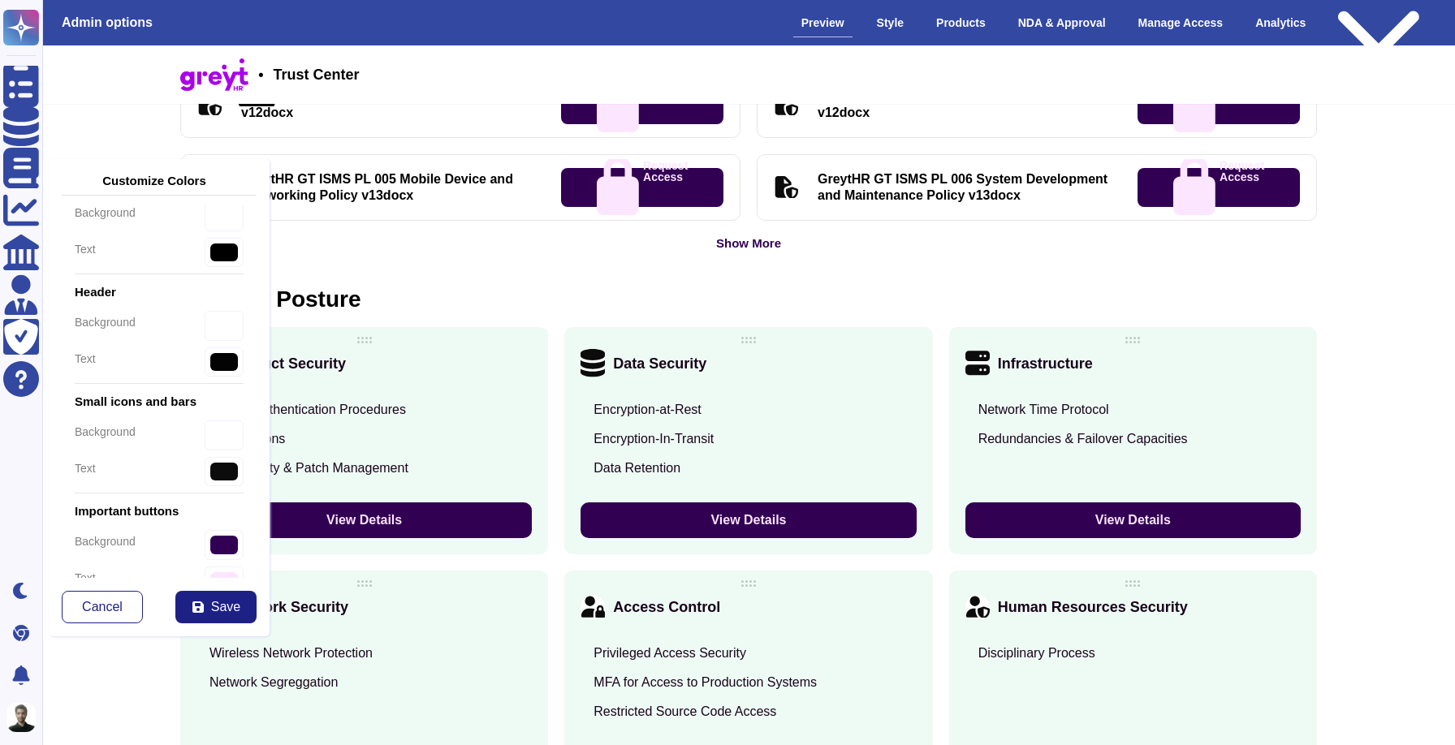
scroll to position [26, 0]
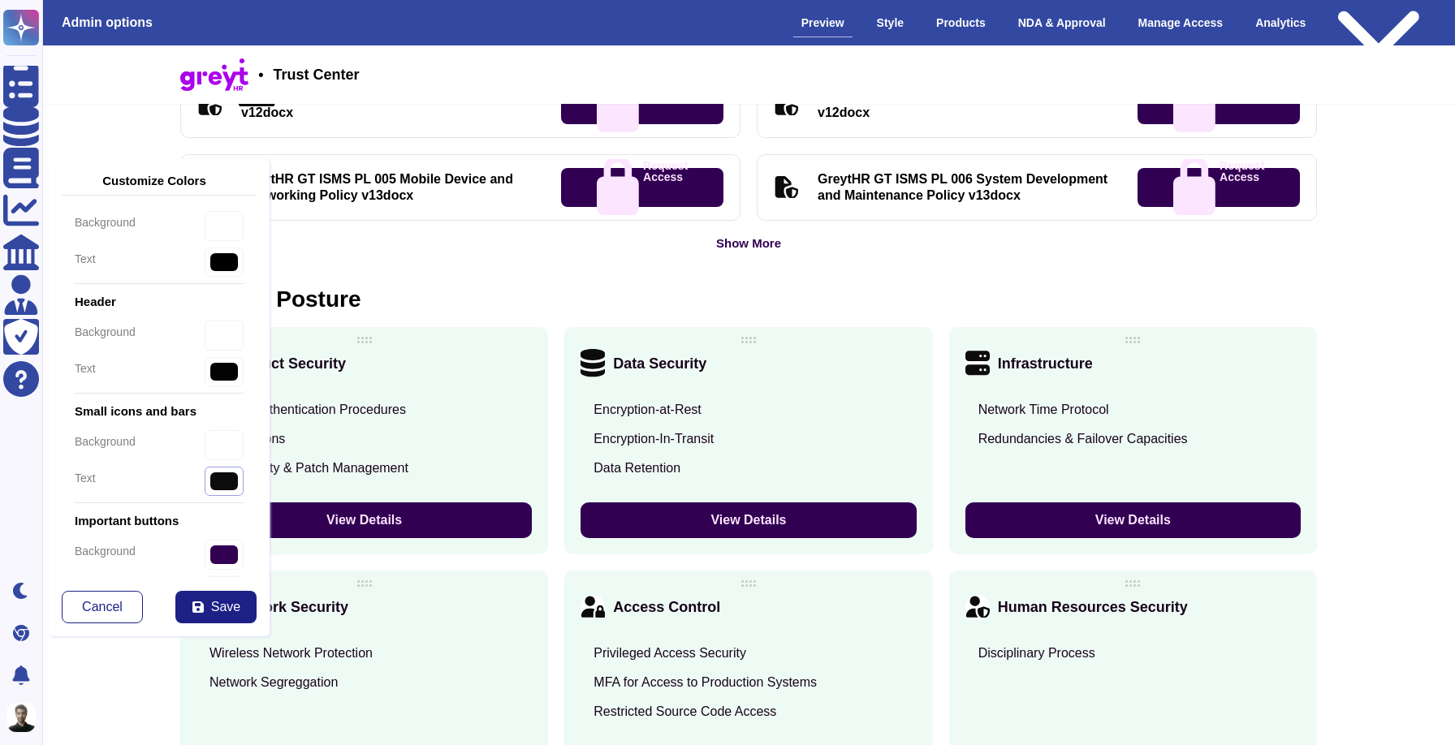
click at [211, 485] on input "#0d0c0d" at bounding box center [224, 482] width 39 height 30
type input "#ff1aff"
click at [153, 551] on div "background #310052" at bounding box center [159, 555] width 169 height 30
click at [187, 602] on button "Save" at bounding box center [215, 607] width 81 height 32
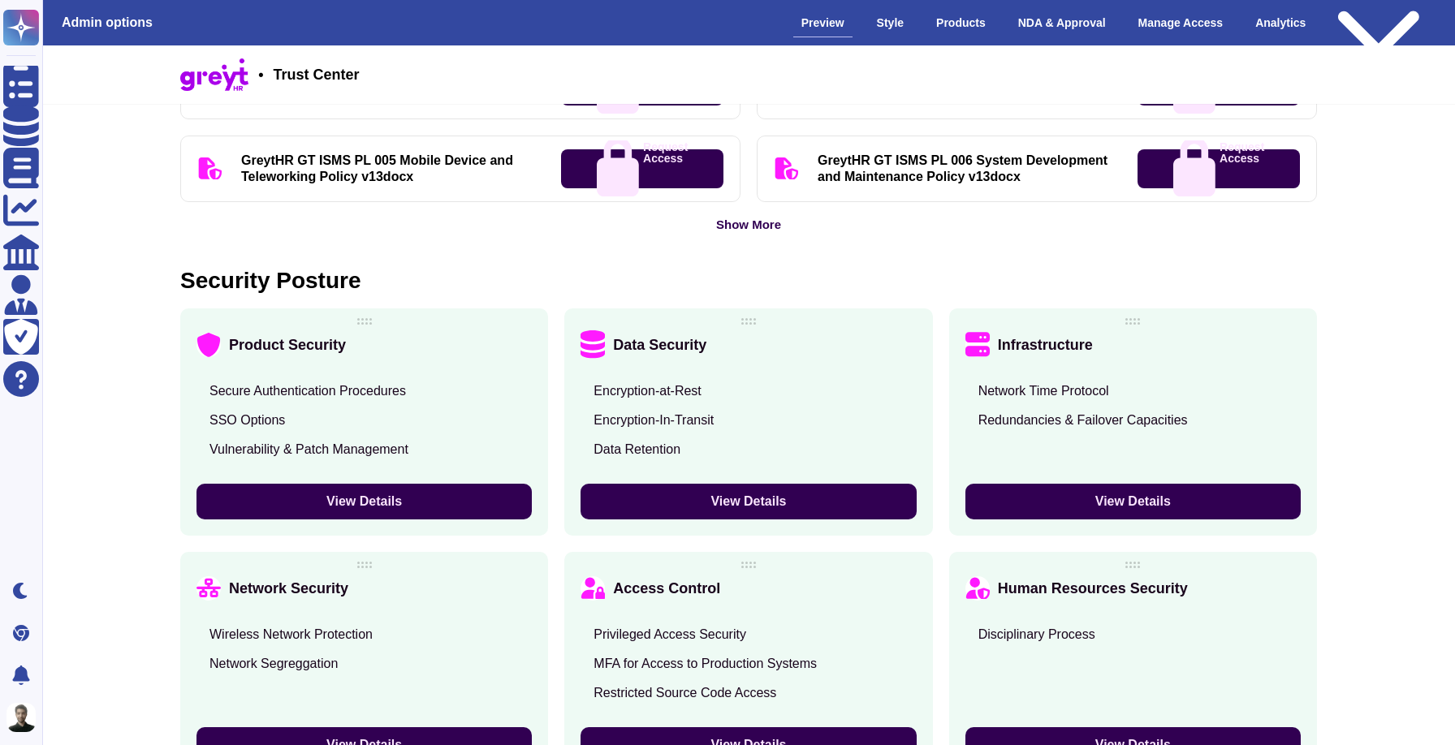
scroll to position [958, 0]
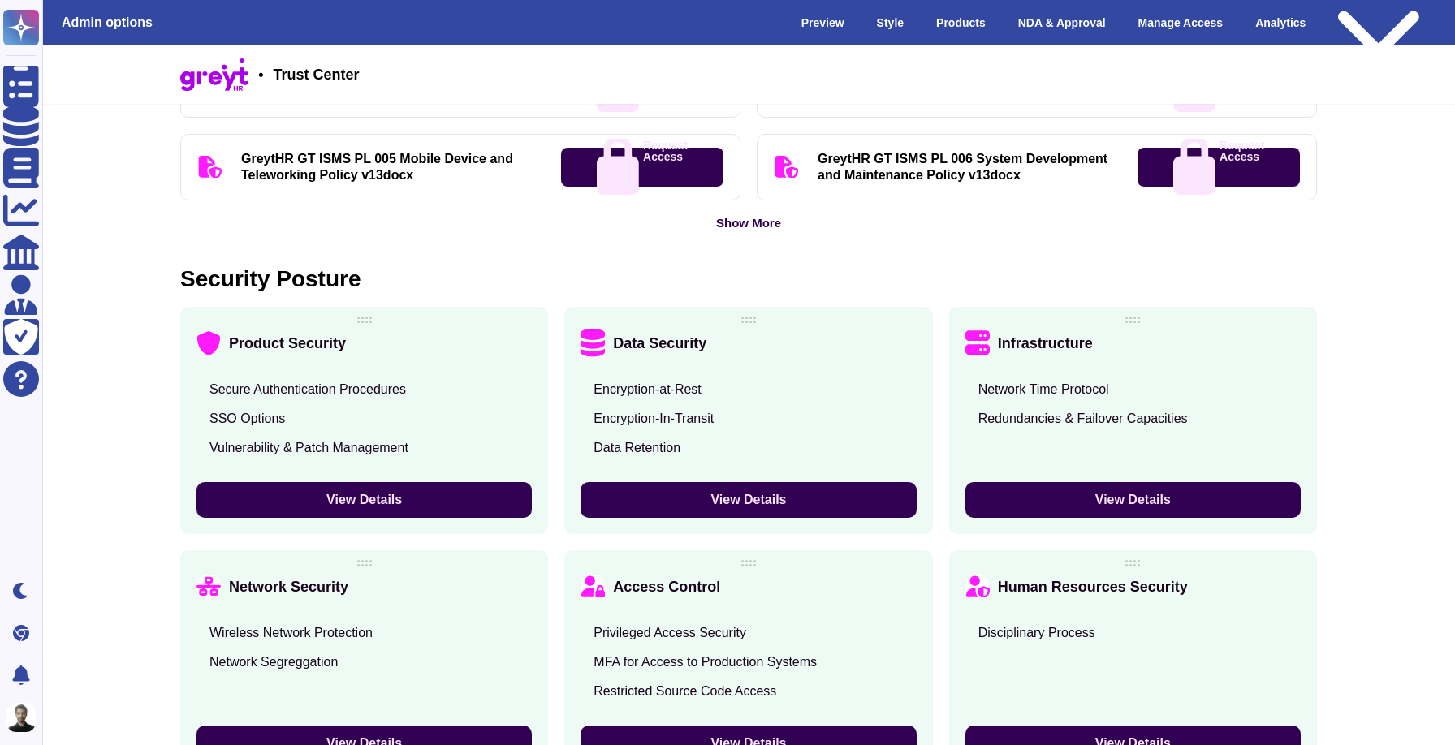
click at [532, 347] on icon at bounding box center [738, 553] width 412 height 412
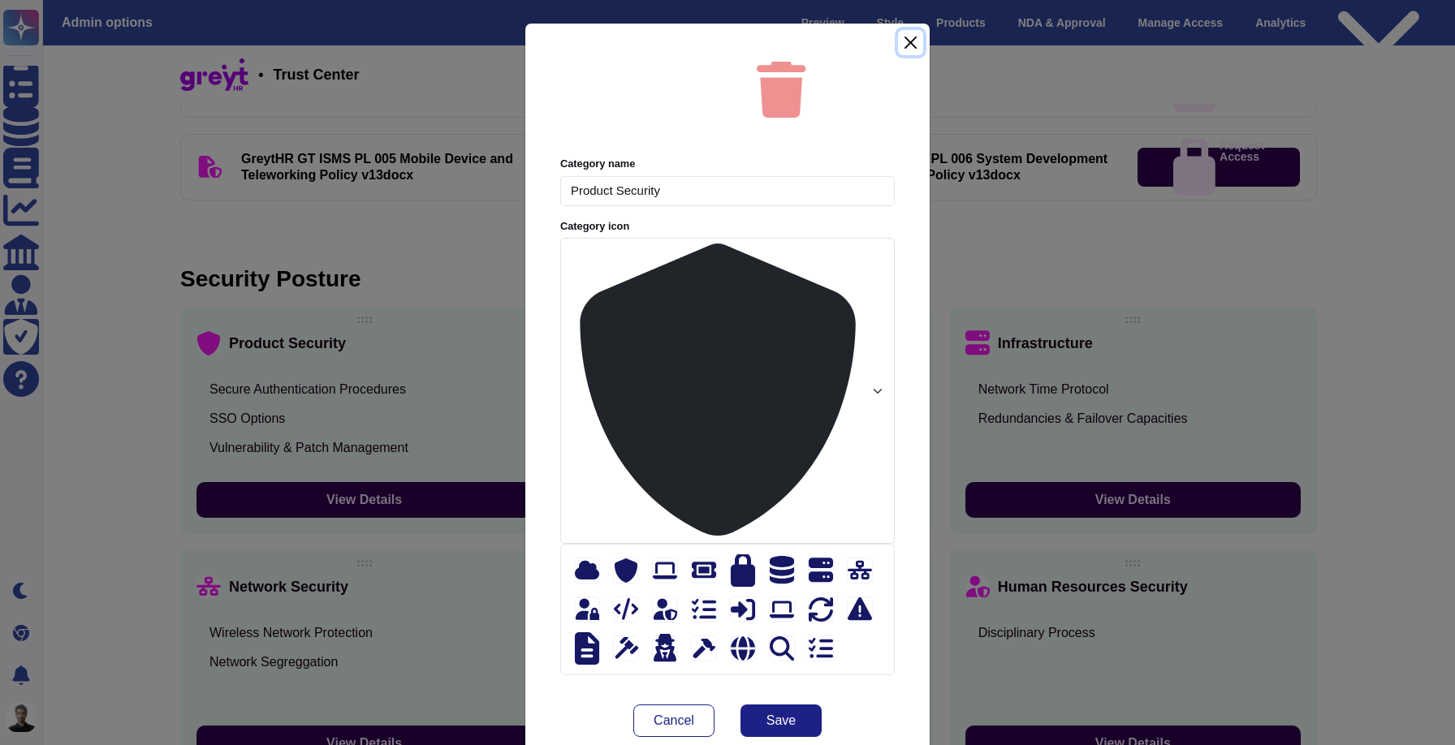
click at [916, 55] on button "Close" at bounding box center [910, 42] width 25 height 25
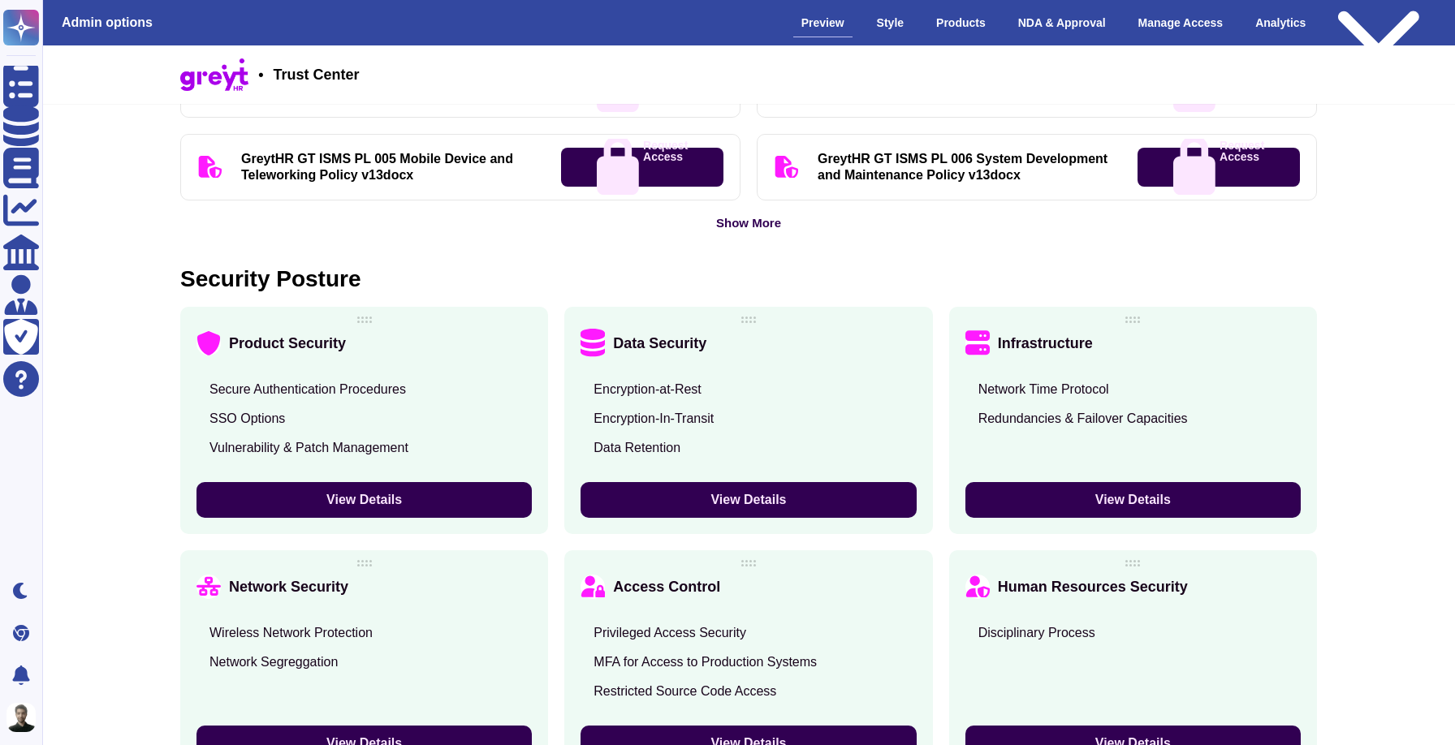
click at [900, 15] on div "Admin options Preview Style Products NDA & Approval Manage Access Analytics Pub…" at bounding box center [748, 22] width 1439 height 45
click at [887, 19] on div "Style" at bounding box center [890, 23] width 43 height 28
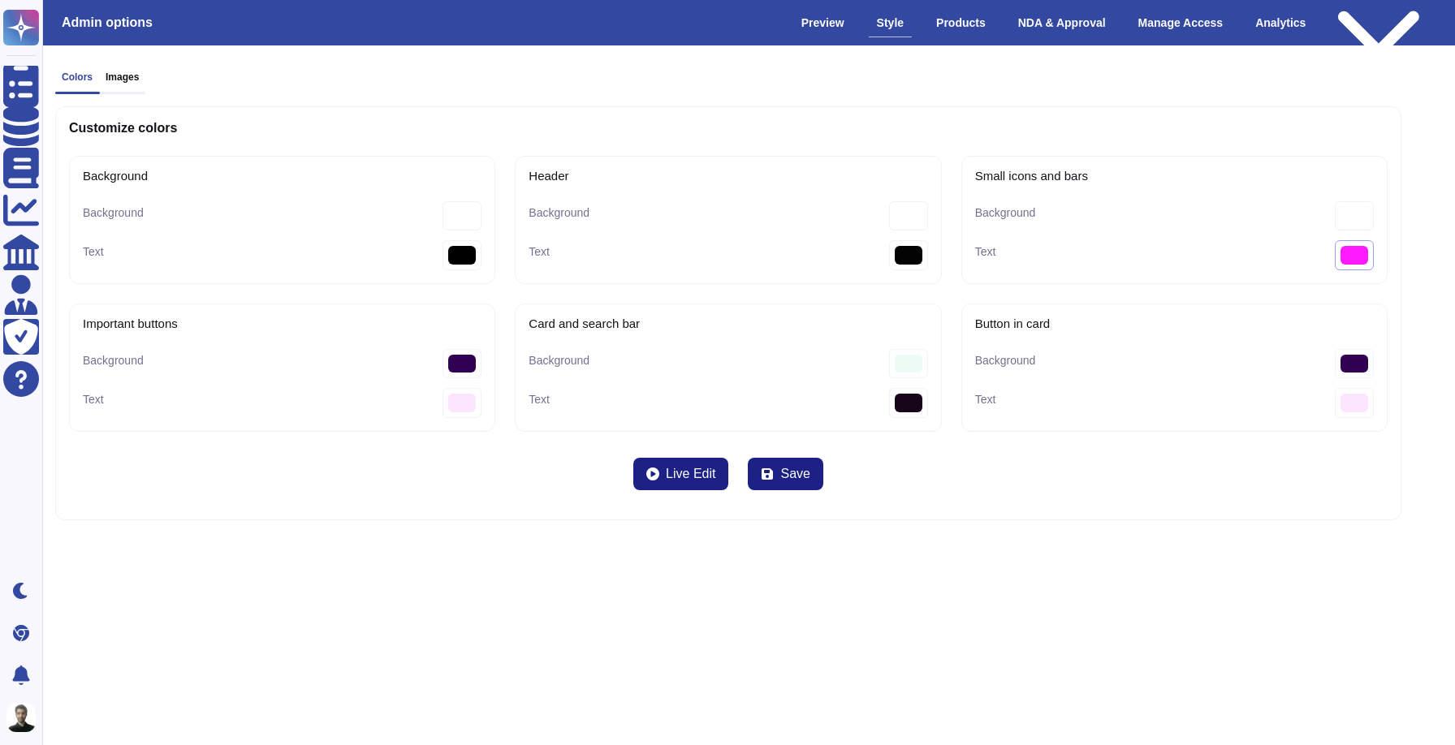
click at [1345, 252] on bars-Text "#ff1aff" at bounding box center [1354, 255] width 39 height 30
click at [1344, 252] on bars-Text "#ff1aff" at bounding box center [1354, 255] width 39 height 30
click at [1343, 253] on bars-Text "#ff1aff" at bounding box center [1354, 255] width 39 height 30
click at [1340, 210] on bars-Background "#ffffff" at bounding box center [1354, 216] width 39 height 30
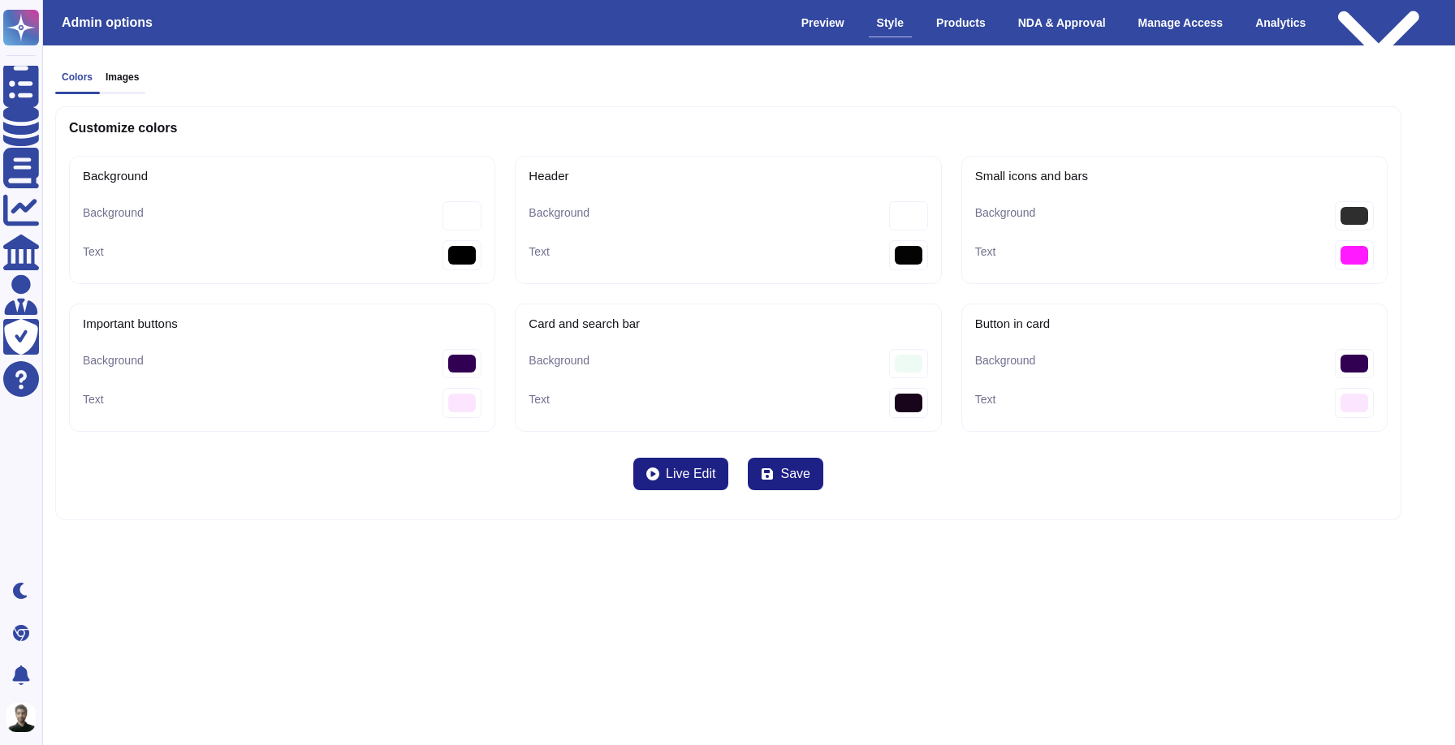
type bars-Background "#2e2e2e"
click at [1115, 301] on div "Background Background #ffffff Text #000000 Header Background #ffffff Text #0303…" at bounding box center [728, 294] width 1318 height 276
click at [714, 475] on span "Live Edit" at bounding box center [691, 474] width 50 height 13
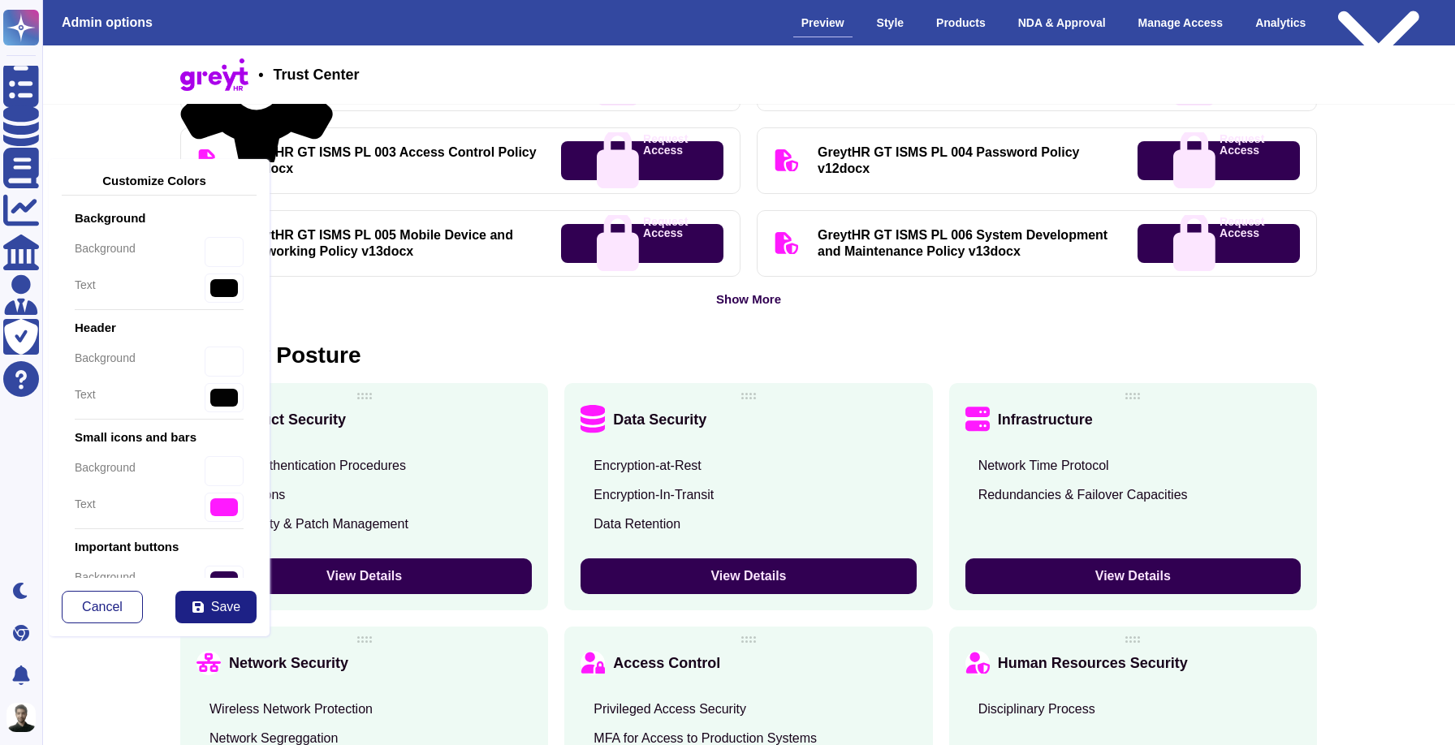
scroll to position [882, 0]
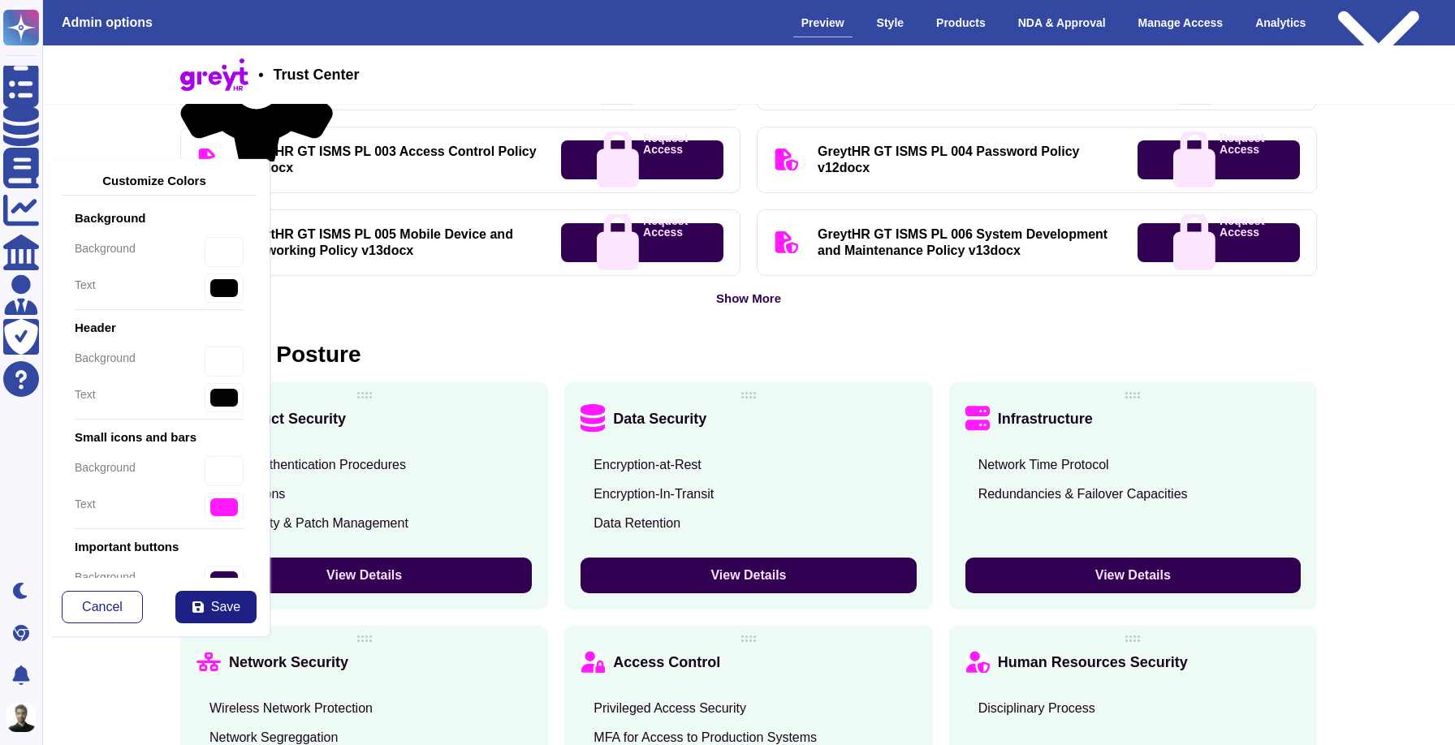
click at [766, 576] on button "View Details" at bounding box center [747, 576] width 335 height 36
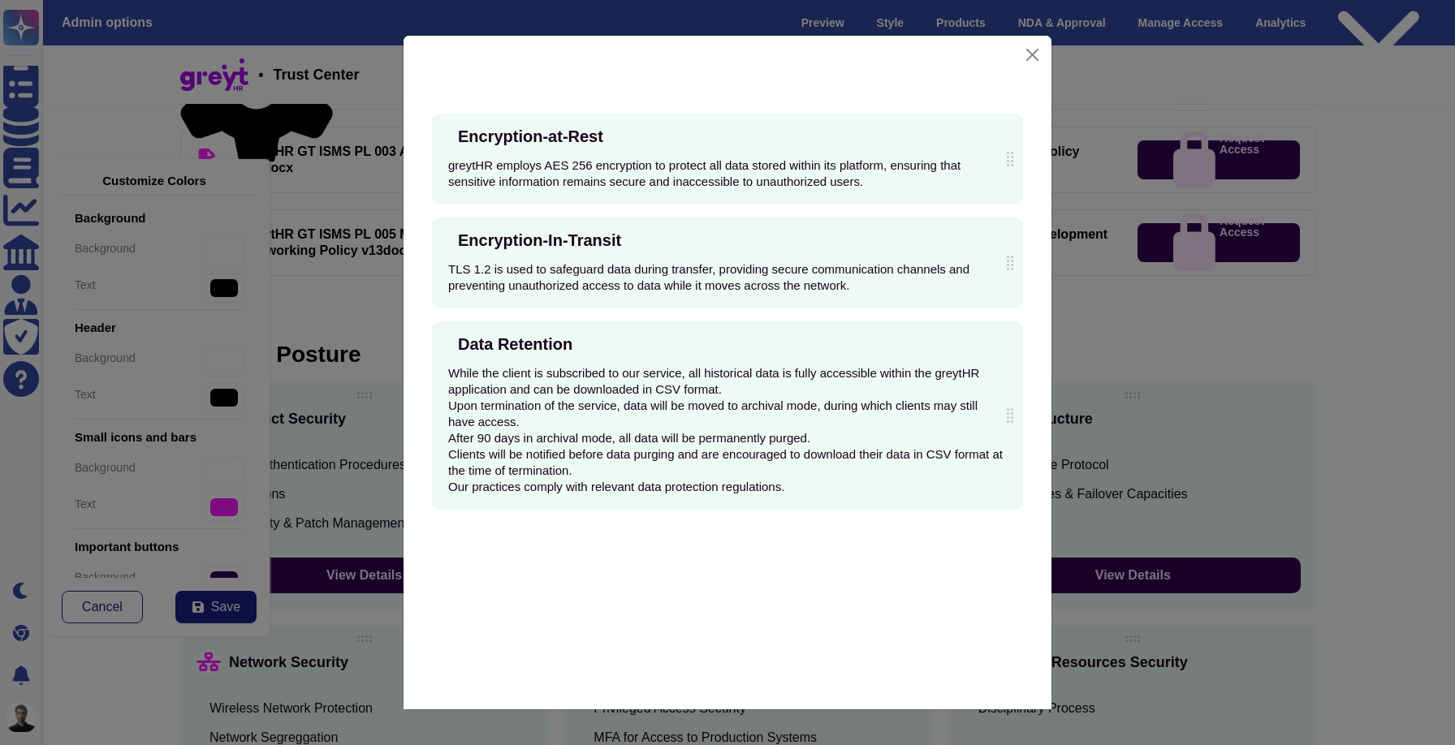
click at [429, 223] on div "Encryption-at-Rest greytHR employs AES 256 encryption to protect all data store…" at bounding box center [727, 336] width 615 height 444
click at [1028, 58] on button "Close" at bounding box center [1032, 54] width 24 height 25
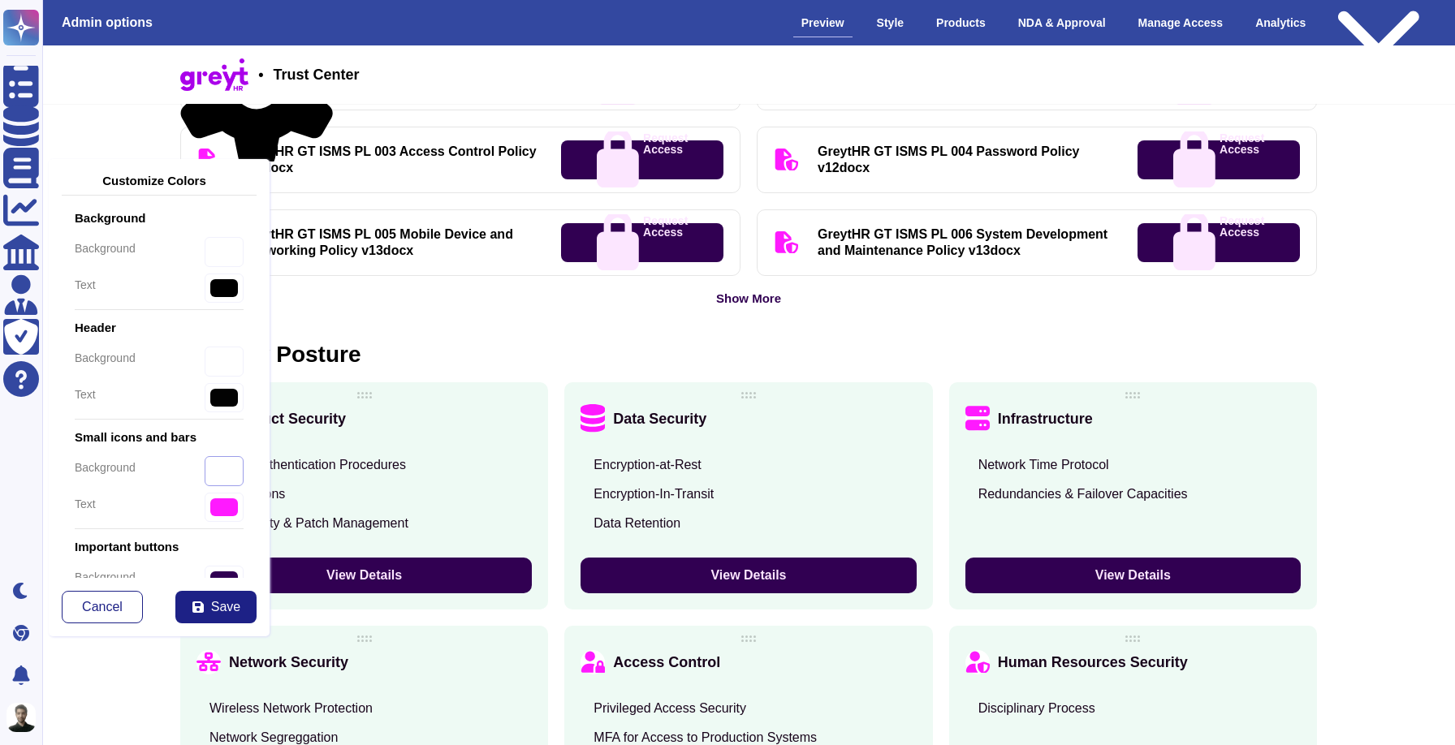
click at [223, 476] on input "#ffffff" at bounding box center [224, 471] width 39 height 30
type input "#2b2b2b"
click at [189, 572] on div "background #310052" at bounding box center [159, 581] width 169 height 30
click at [200, 601] on icon at bounding box center [198, 607] width 13 height 13
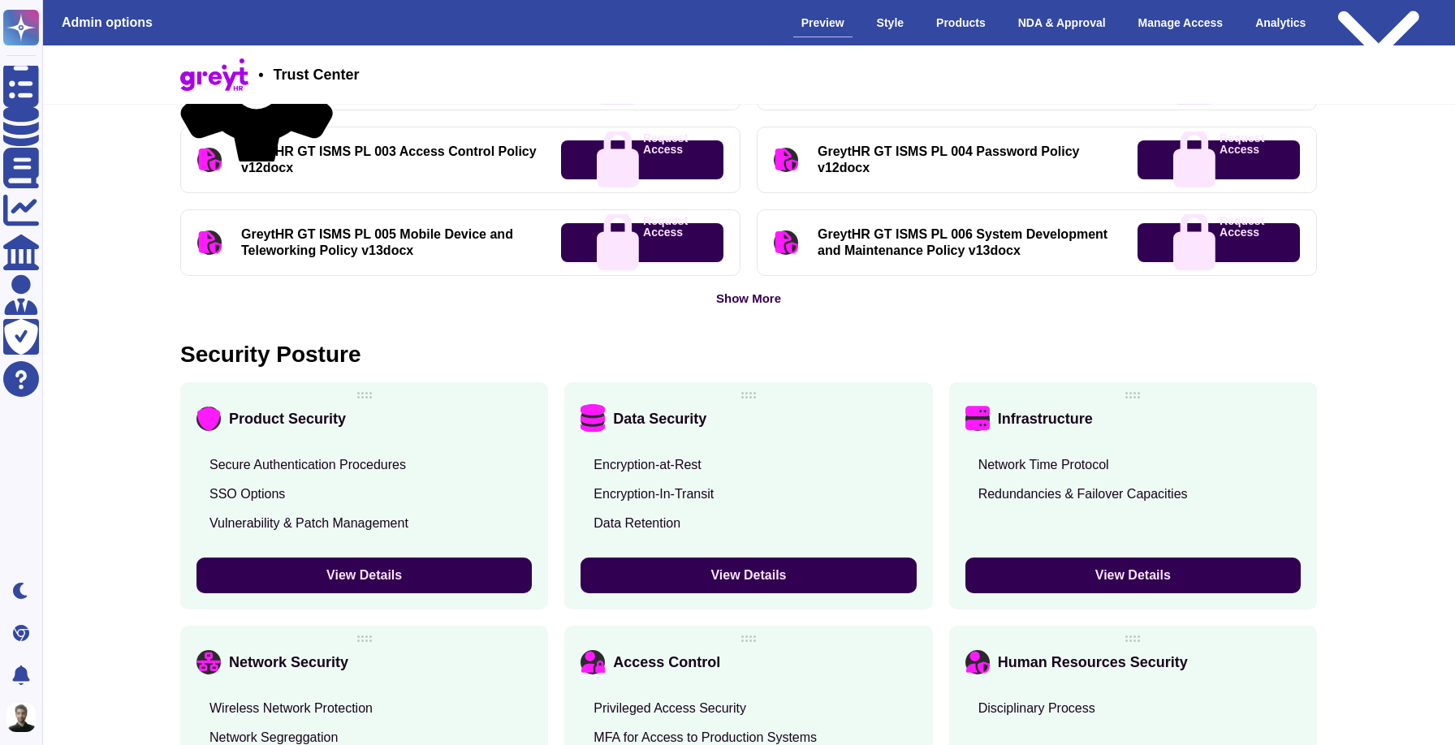
click at [738, 395] on div "Data Security Encryption-at-Rest Encryption-In-Transit Data Retention View Deta…" at bounding box center [748, 495] width 368 height 227
click at [720, 568] on button "View Details" at bounding box center [747, 576] width 335 height 36
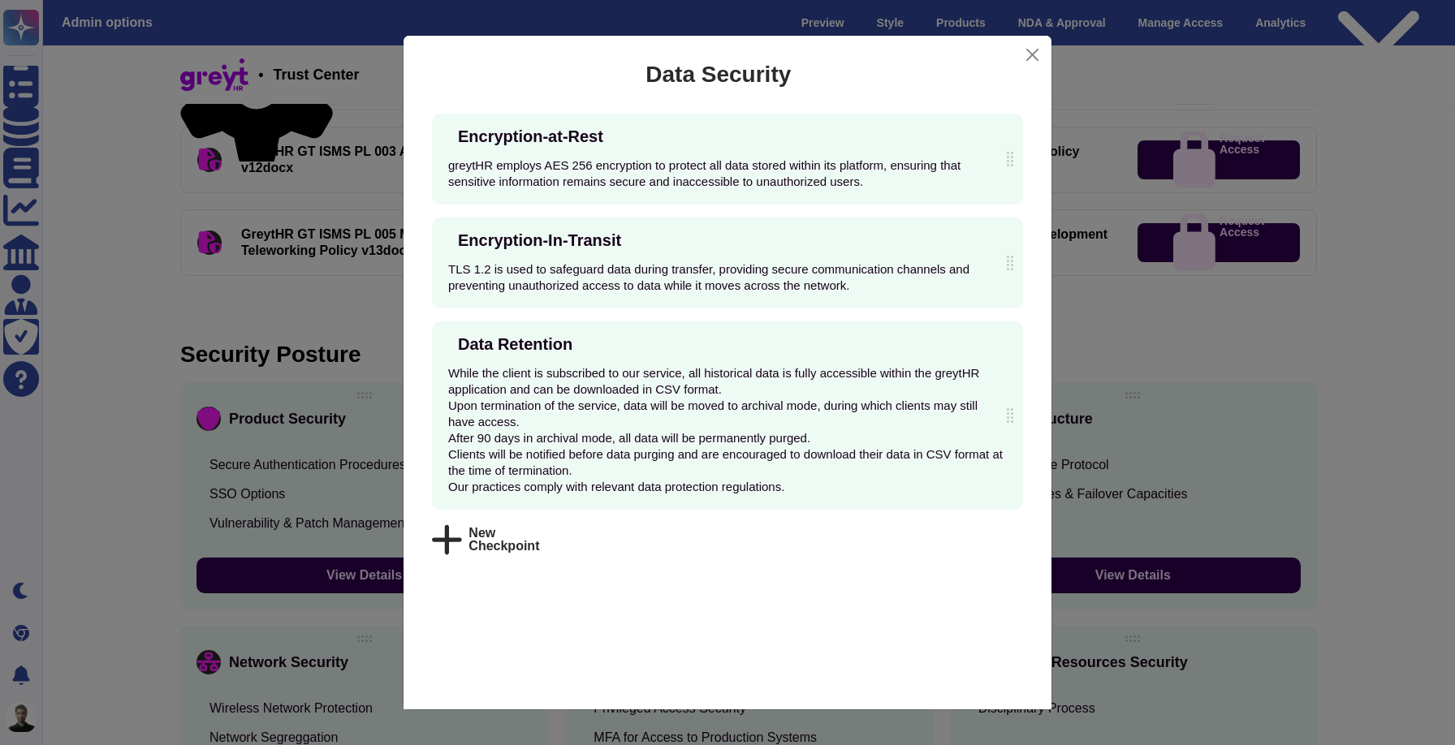
click at [1061, 398] on div "Data Security Encryption-at-Rest greytHR employs AES 256 encryption to protect …" at bounding box center [727, 372] width 1455 height 745
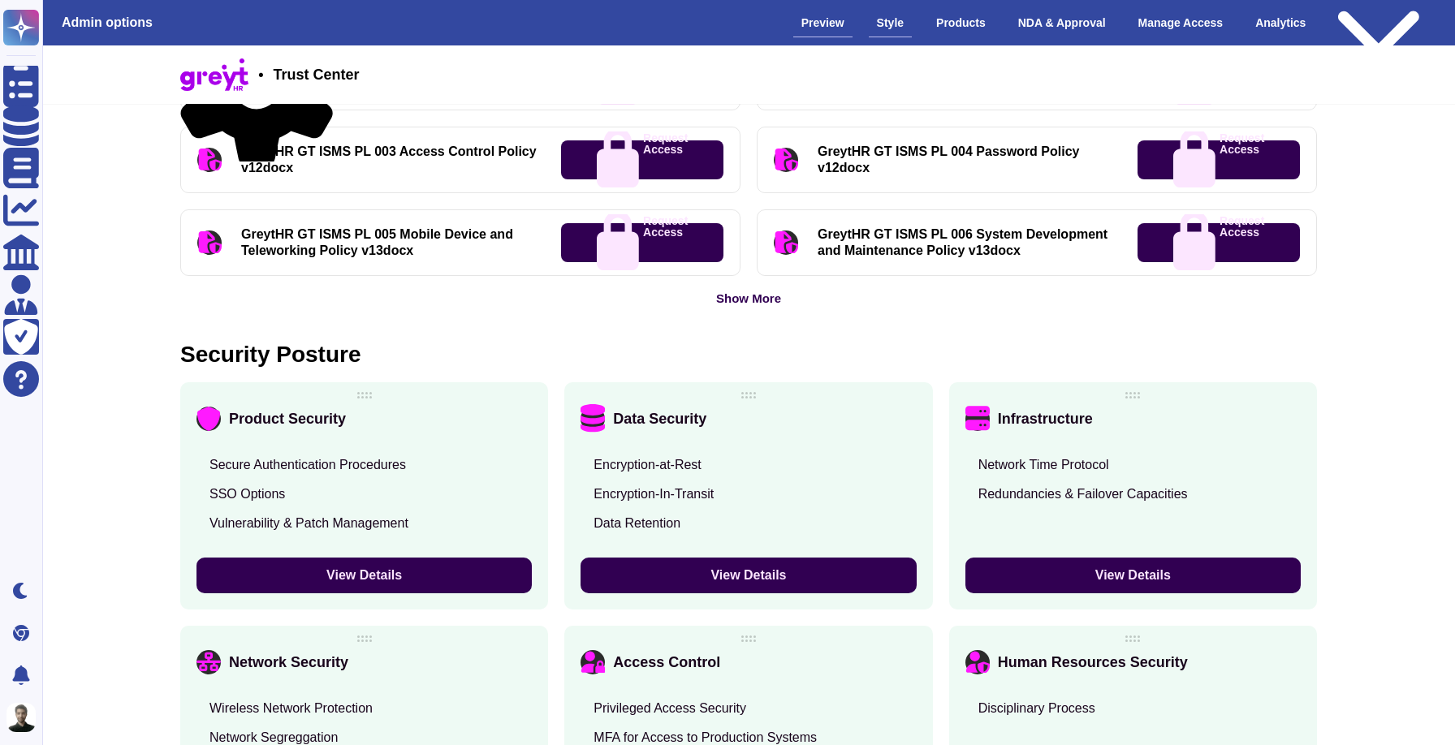
click at [869, 24] on div "Style" at bounding box center [890, 23] width 43 height 28
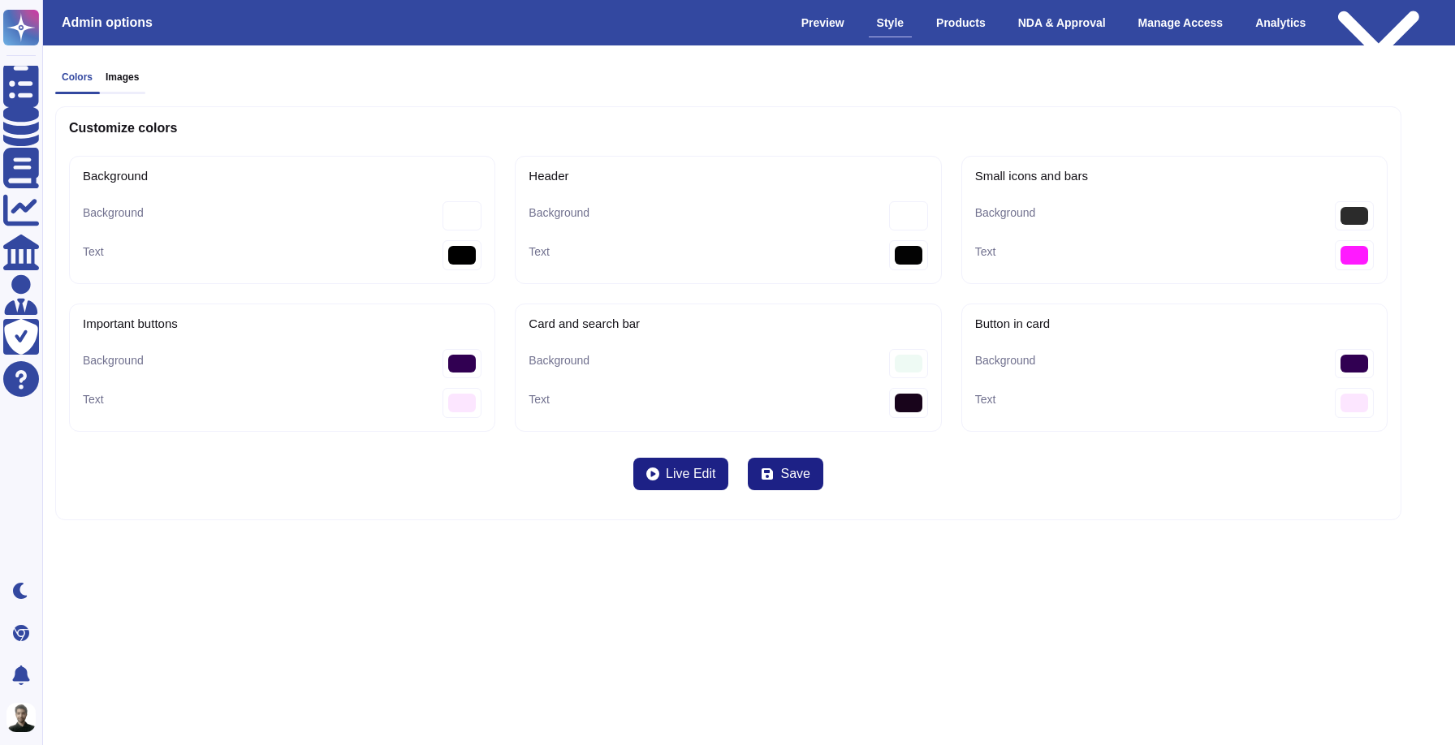
click at [1184, 210] on div "Background #2b2b2b" at bounding box center [1174, 216] width 399 height 30
click at [658, 468] on icon at bounding box center [652, 474] width 13 height 13
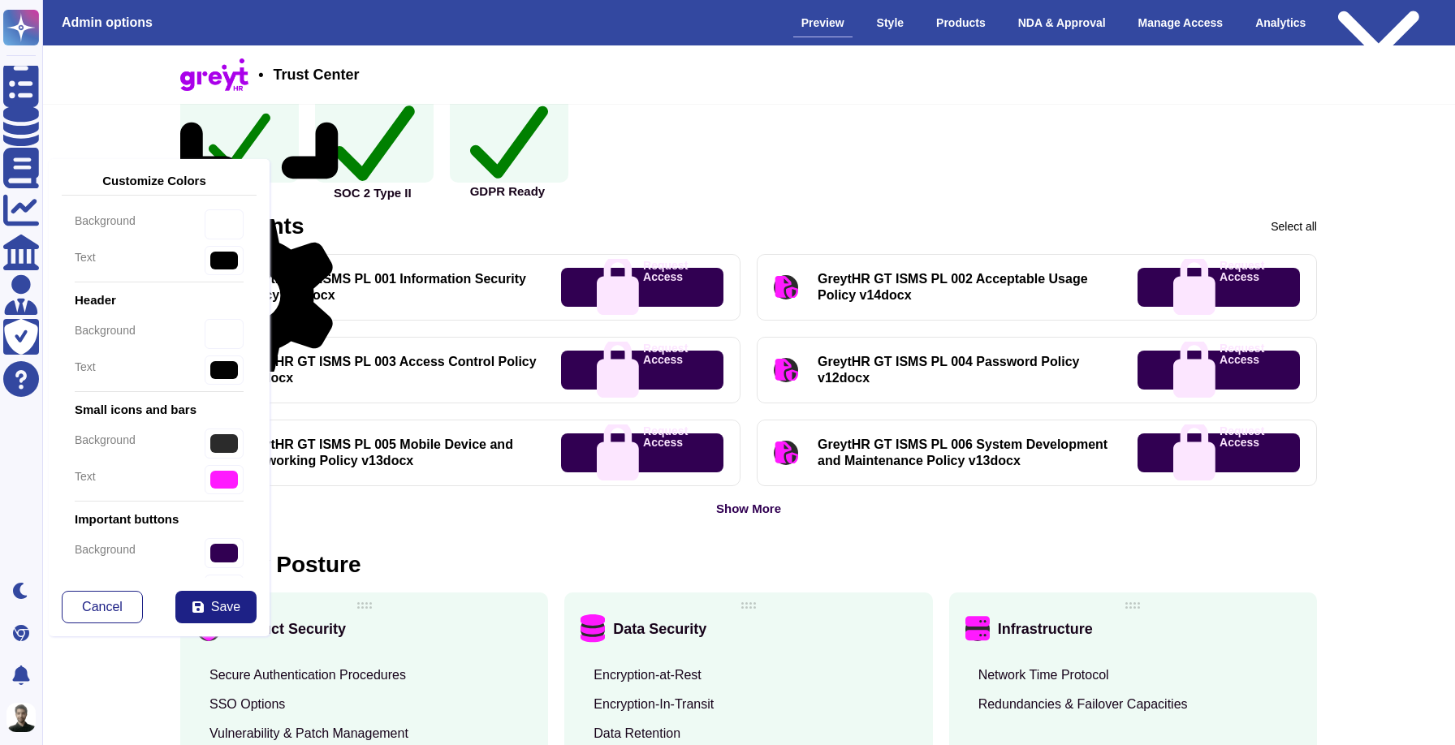
scroll to position [29, 0]
click at [213, 479] on input "#ff1aff" at bounding box center [224, 479] width 39 height 30
type input "#ffffff"
click at [179, 477] on div "text #ffffff" at bounding box center [159, 479] width 169 height 30
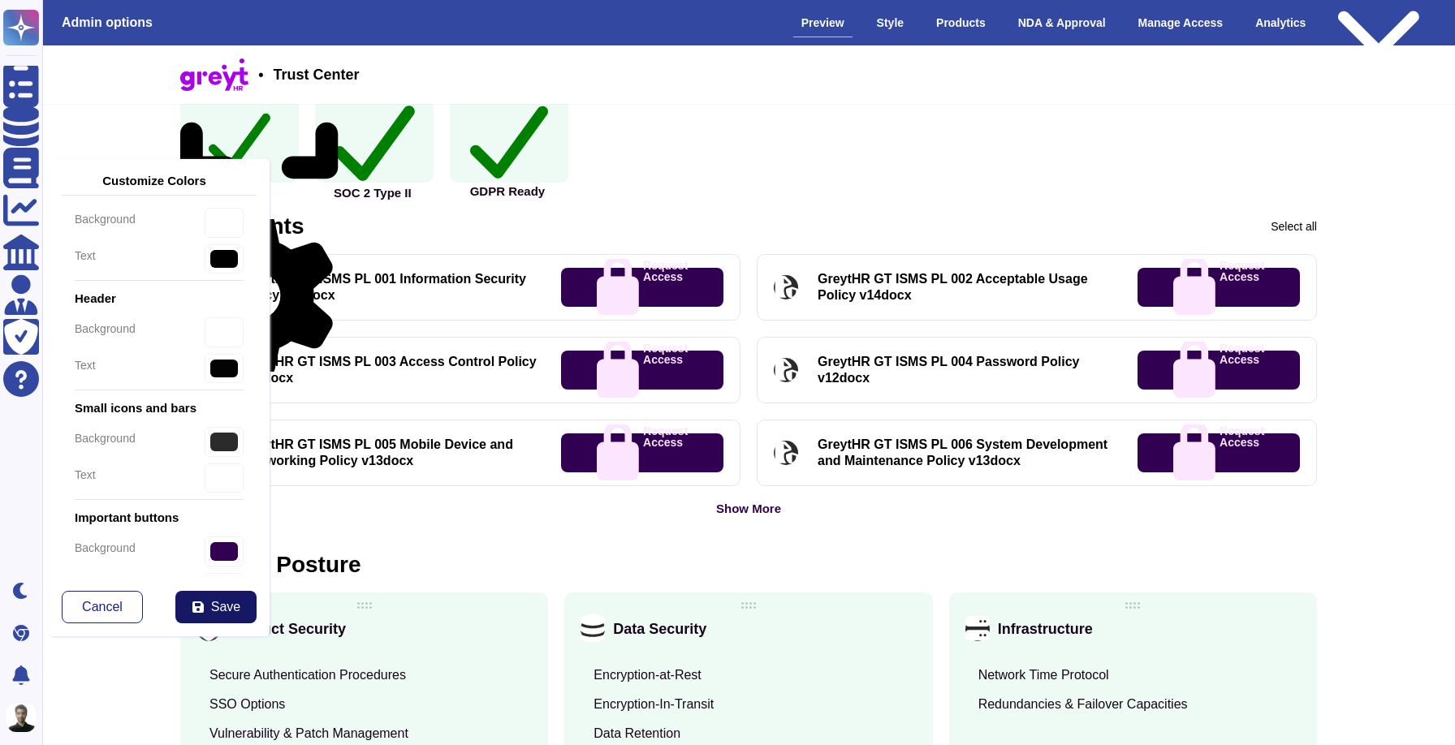
click at [191, 600] on button "Save" at bounding box center [215, 607] width 81 height 32
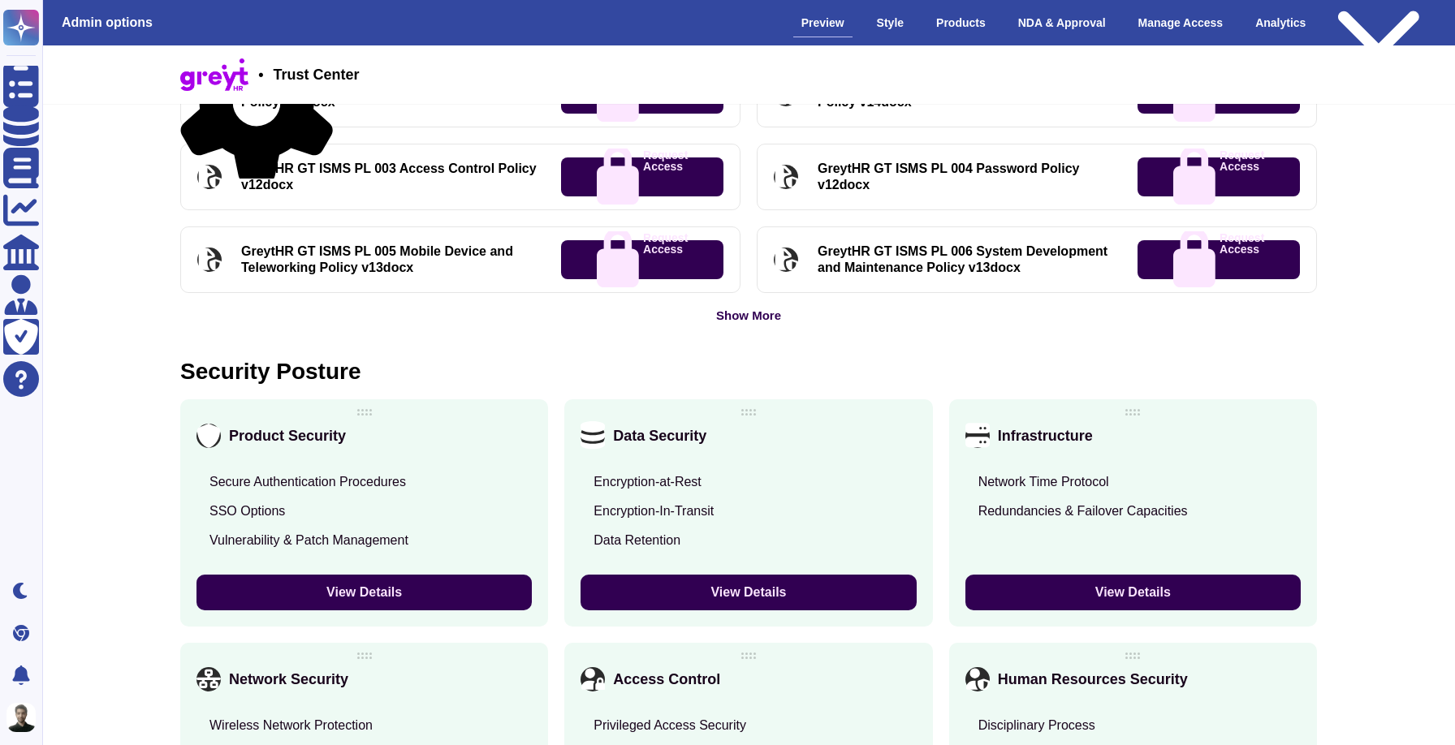
scroll to position [831, 0]
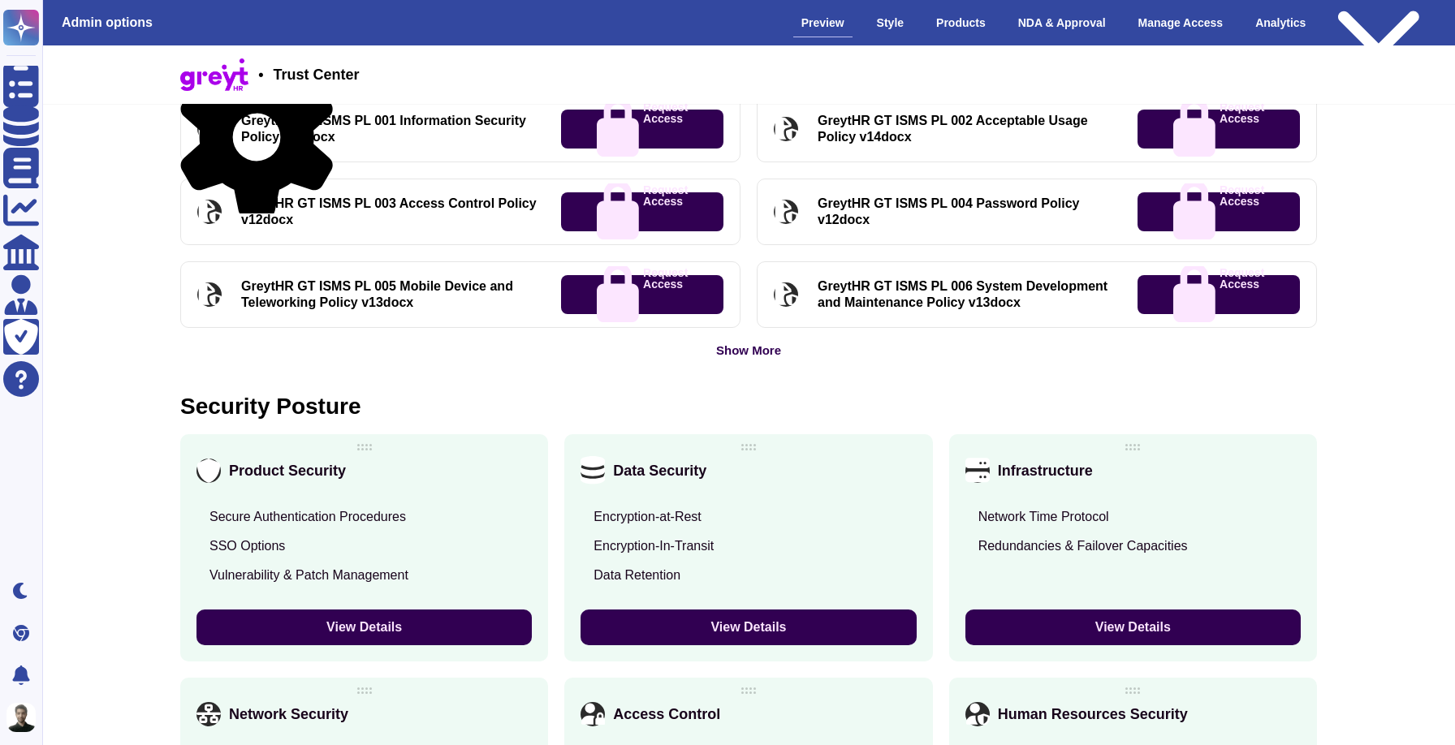
click at [645, 619] on button "View Details" at bounding box center [747, 628] width 335 height 36
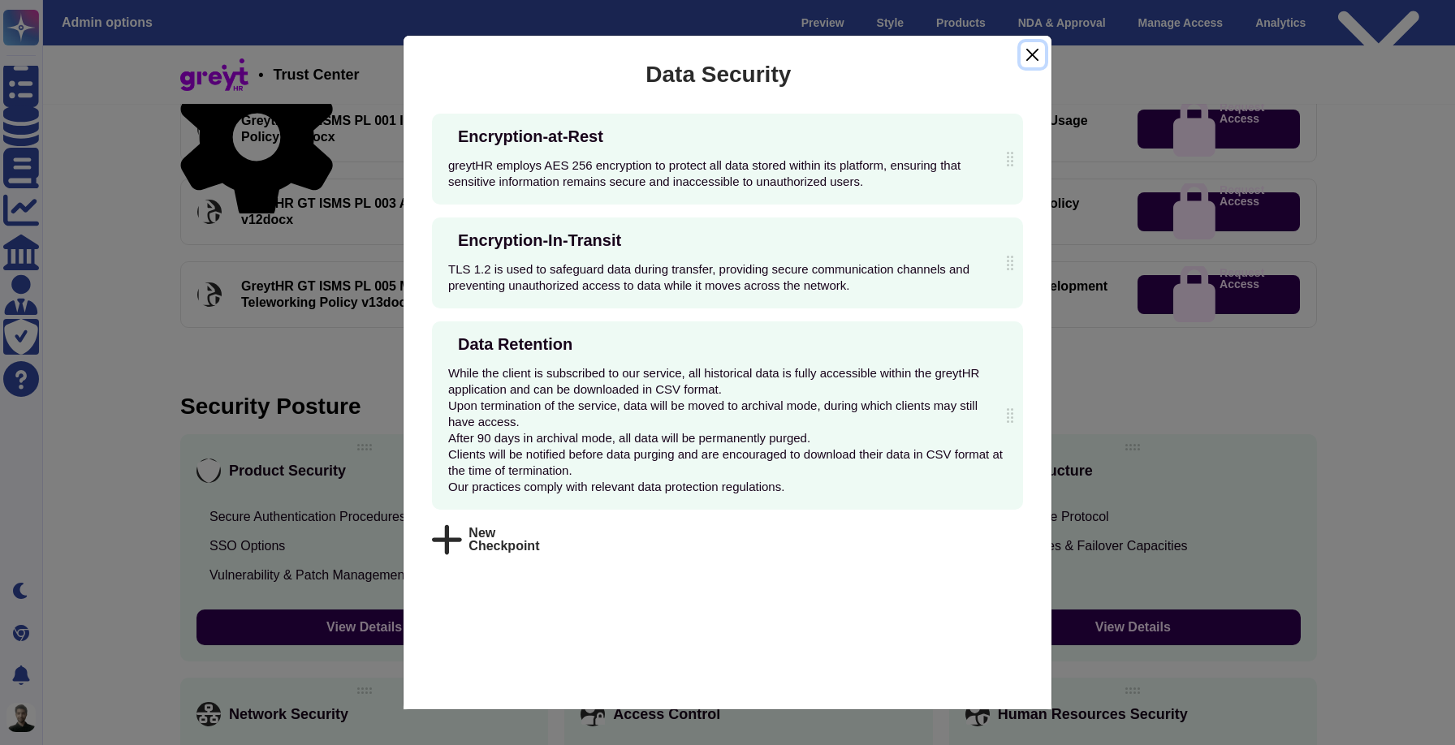
click at [1024, 52] on button "Close" at bounding box center [1032, 54] width 24 height 25
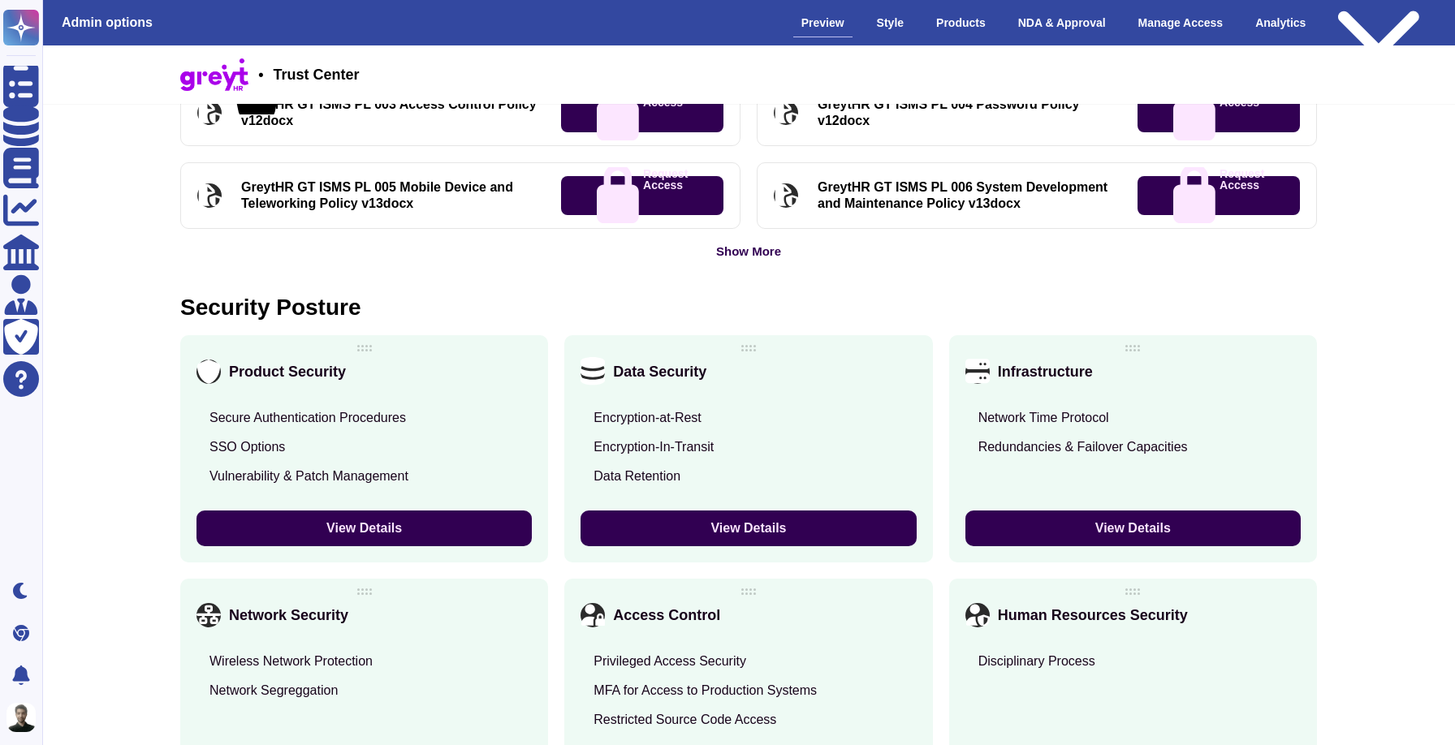
scroll to position [943, 0]
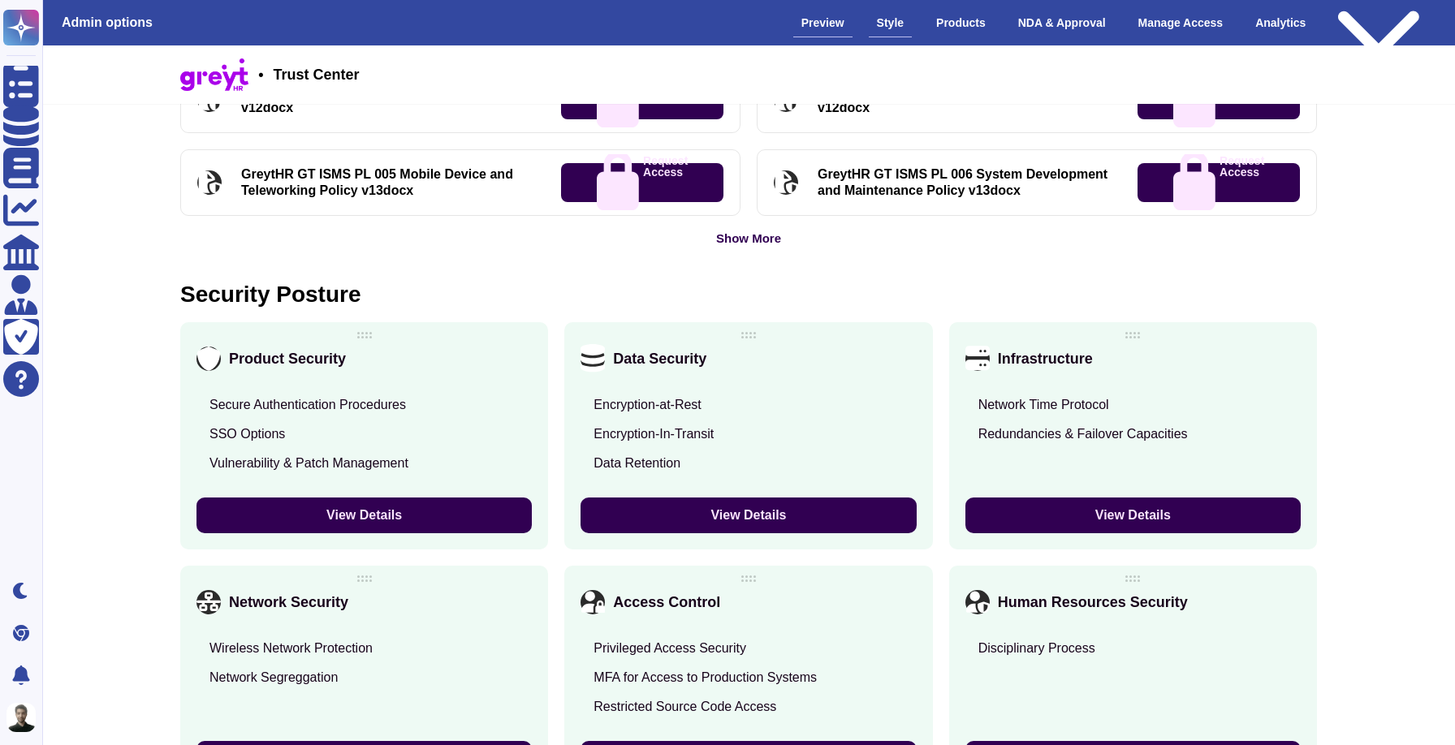
click at [884, 35] on div "Style" at bounding box center [890, 23] width 43 height 28
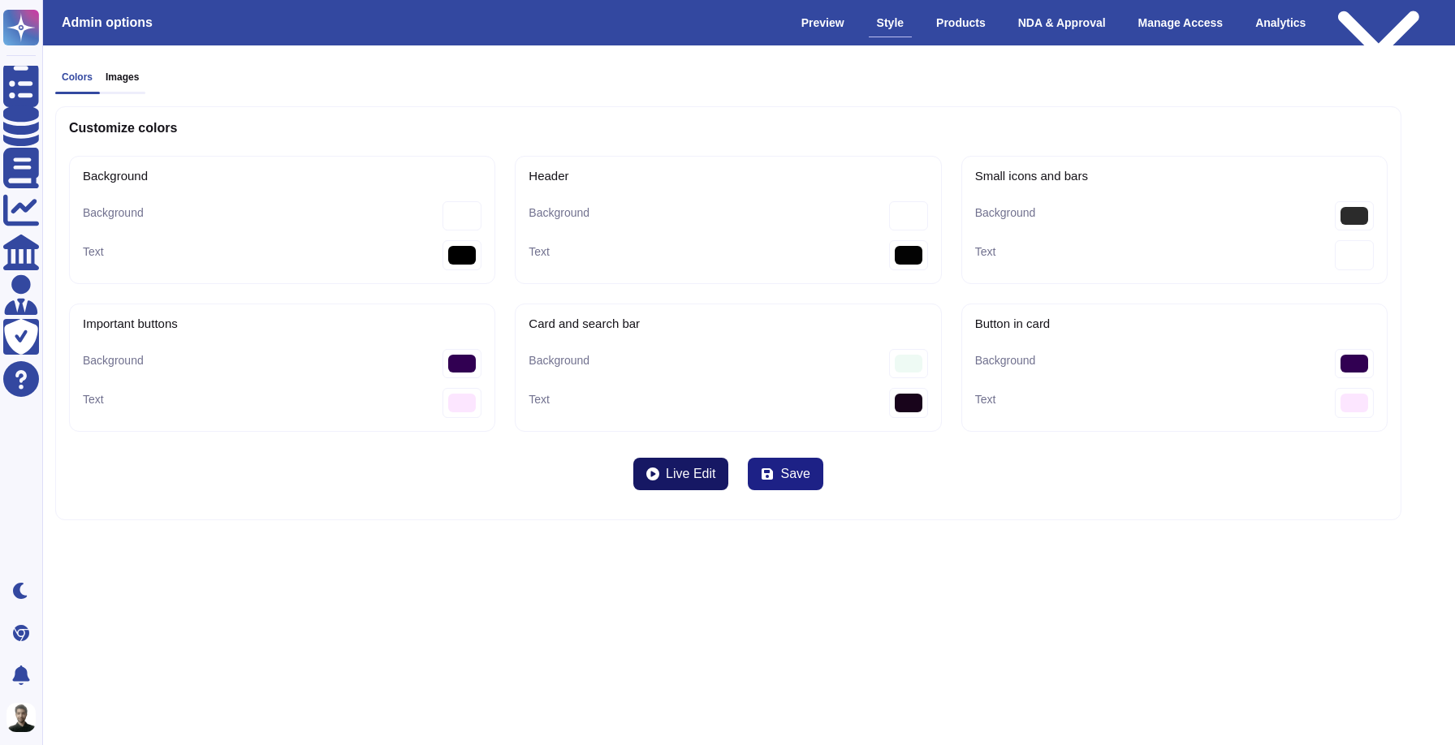
click at [682, 477] on span "Live Edit" at bounding box center [691, 474] width 50 height 13
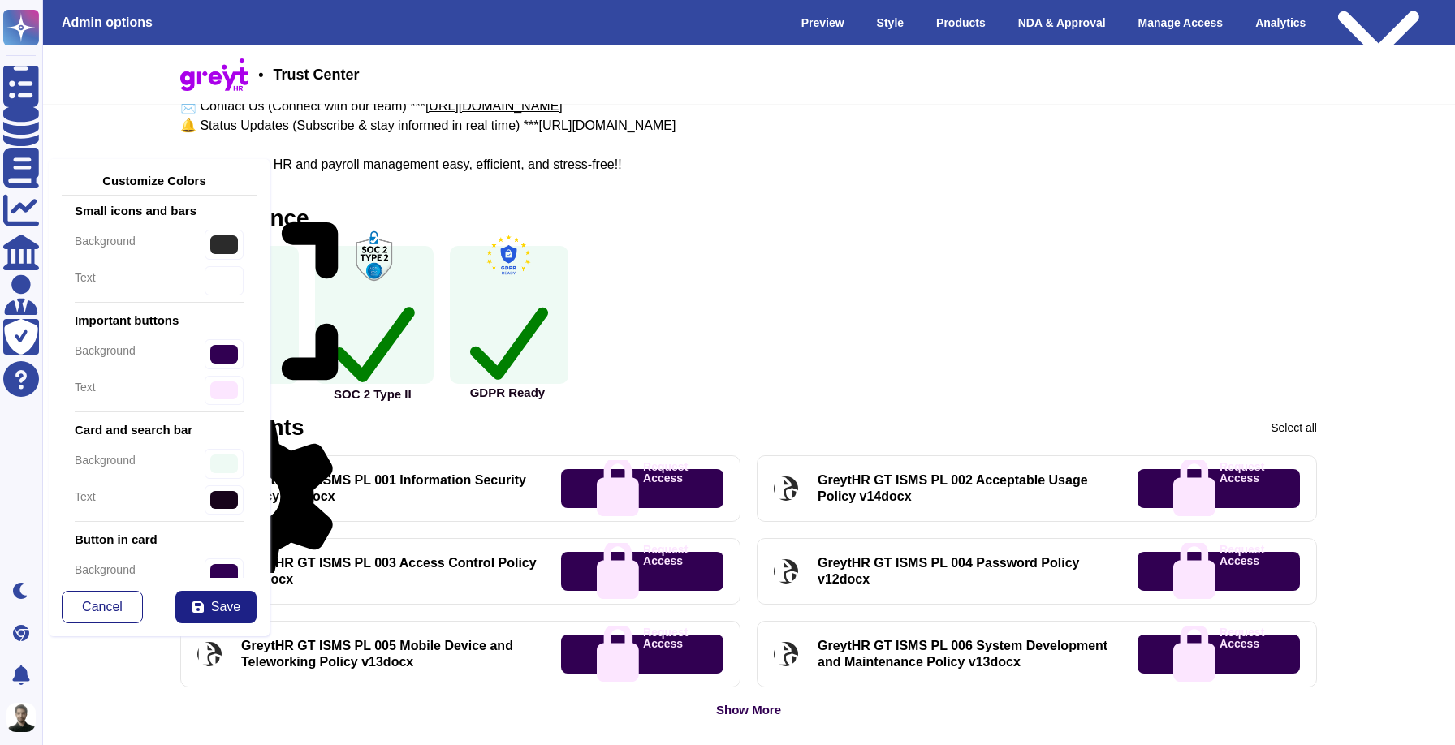
scroll to position [228, 0]
click at [218, 388] on input "#fce6ff" at bounding box center [224, 389] width 39 height 30
type input "#ffffff"
click at [141, 511] on div "text #18041b" at bounding box center [159, 499] width 169 height 30
click at [209, 593] on button "Save" at bounding box center [215, 607] width 81 height 32
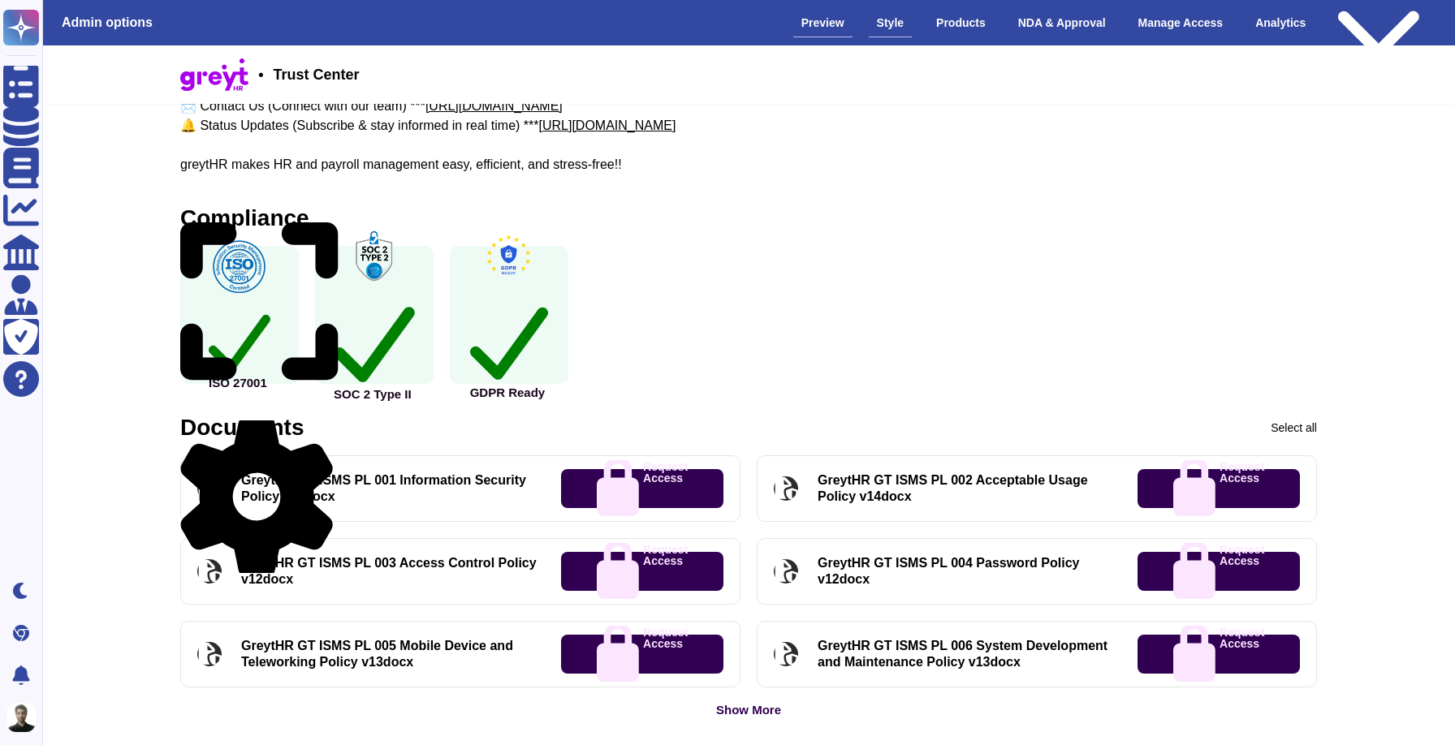
click at [869, 31] on div "Style" at bounding box center [890, 23] width 43 height 28
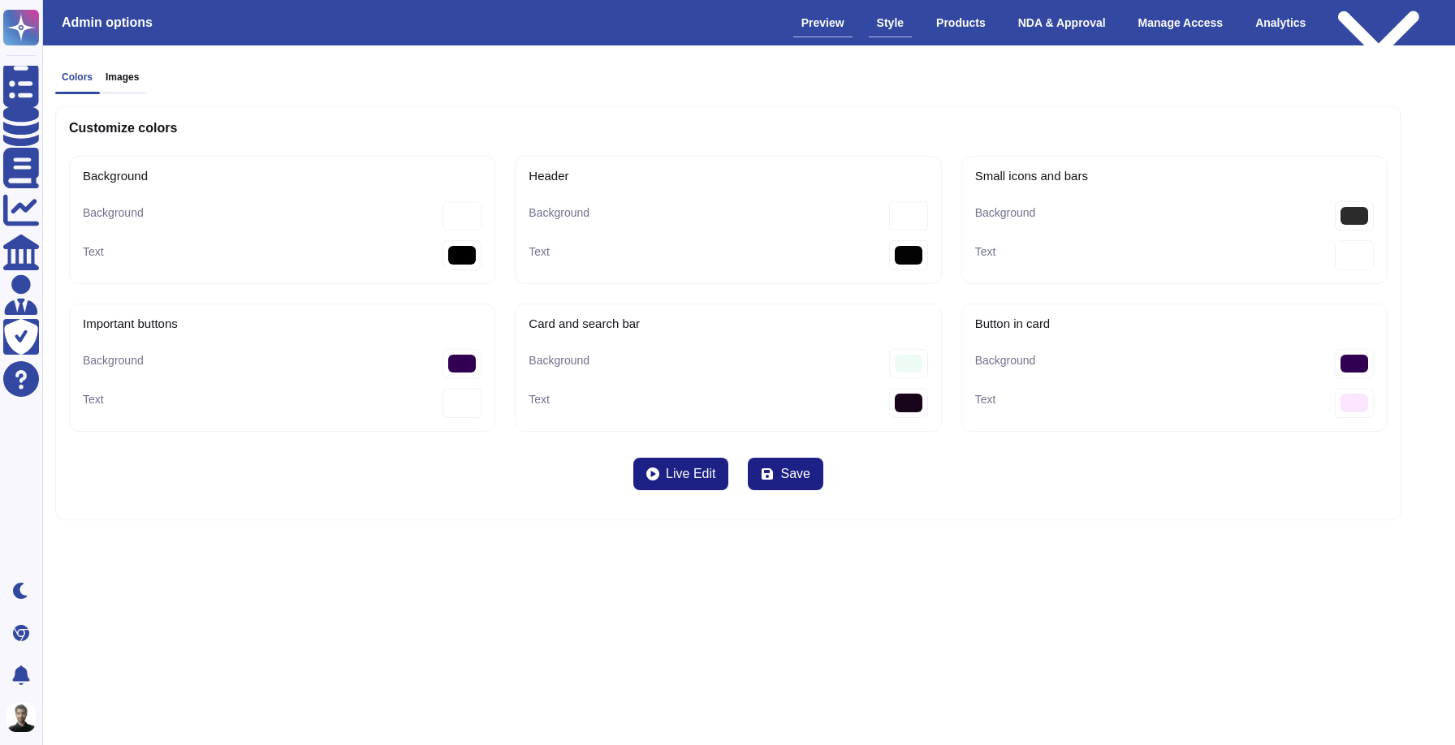
click at [817, 28] on div "Preview" at bounding box center [822, 23] width 59 height 28
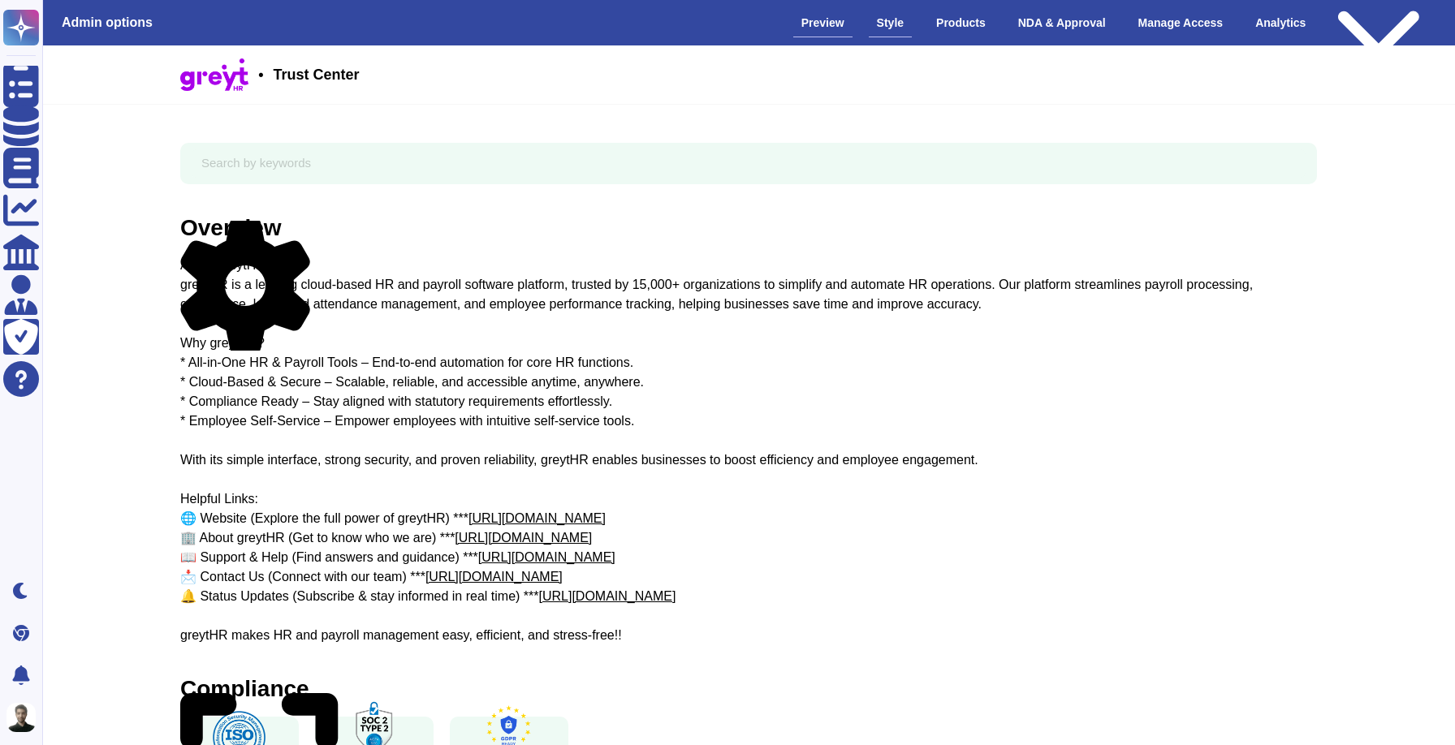
click at [869, 27] on div "Style" at bounding box center [890, 23] width 43 height 28
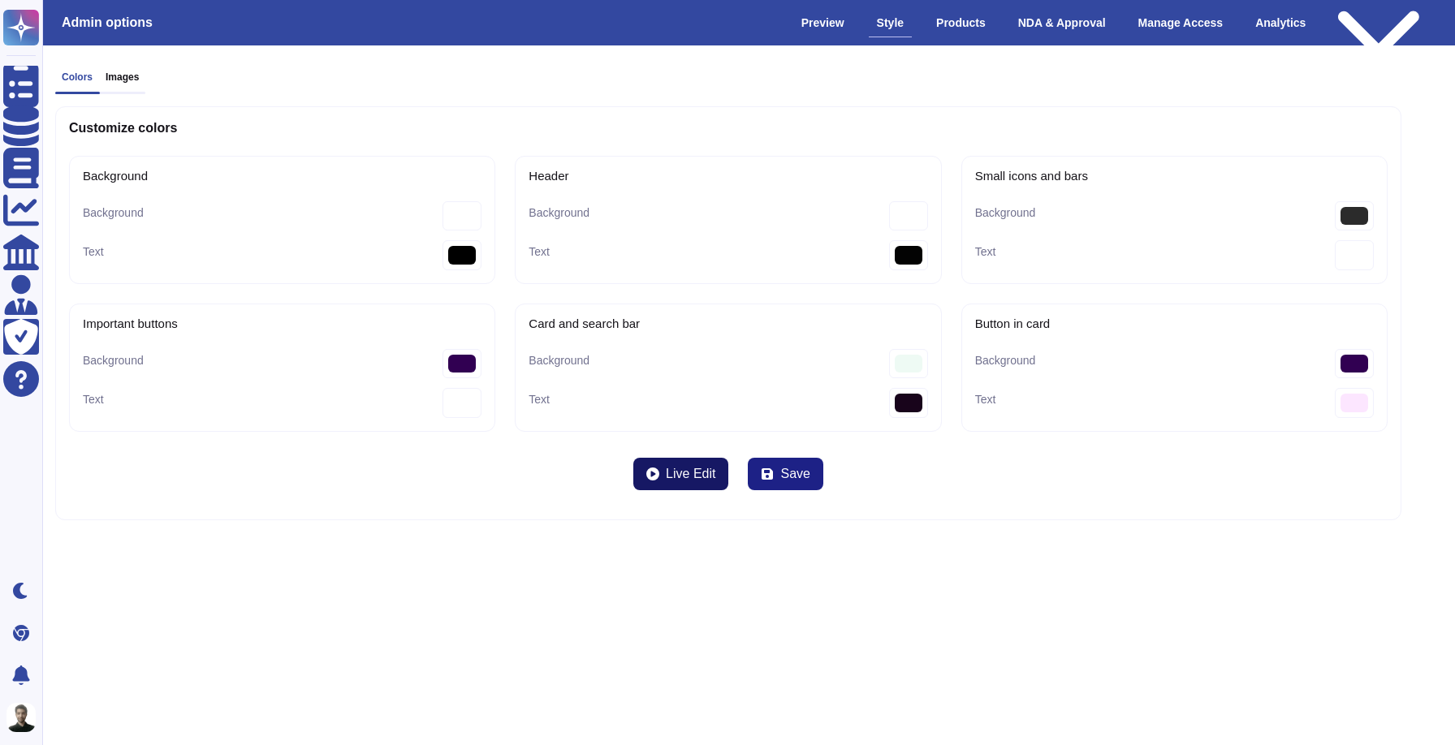
click at [682, 460] on button "Live Edit" at bounding box center [680, 474] width 95 height 32
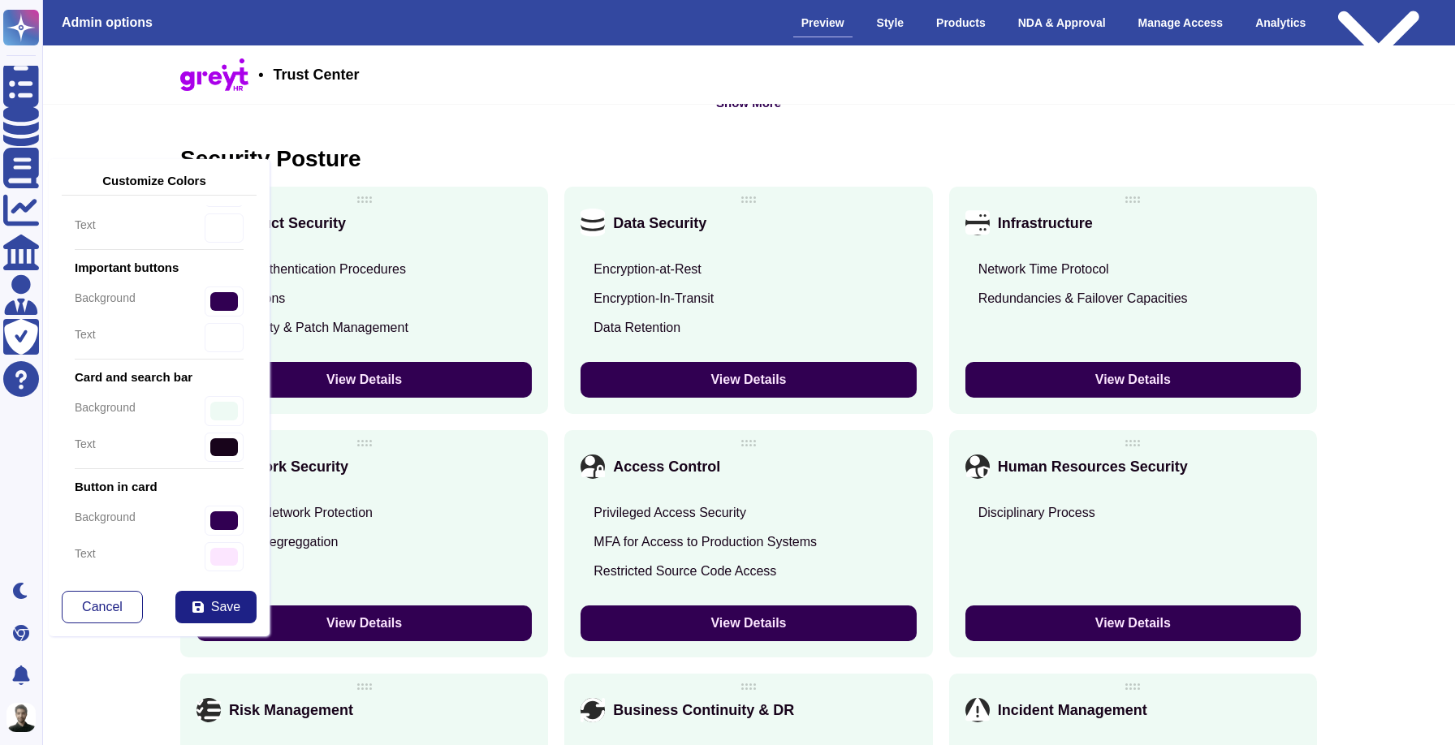
scroll to position [1089, 0]
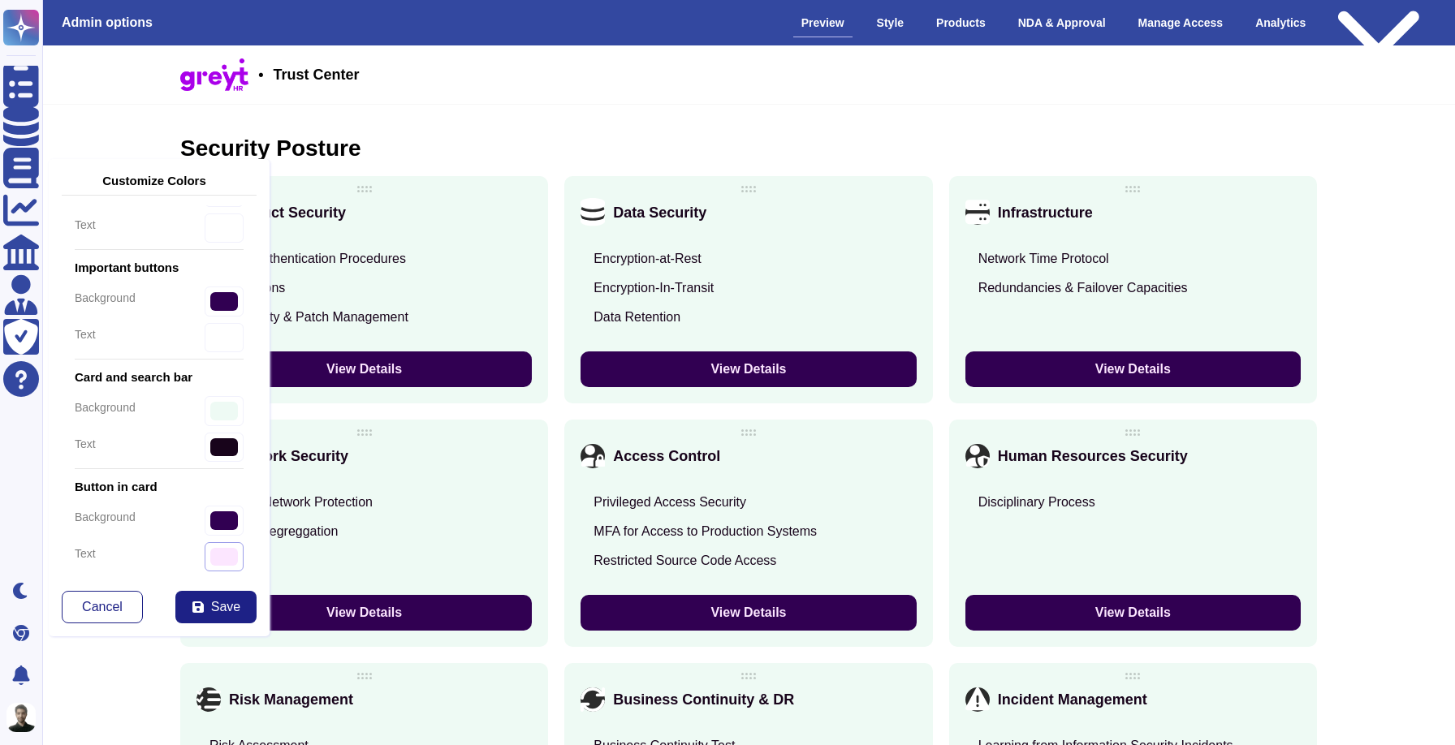
click at [220, 554] on input "#fce6ff" at bounding box center [224, 557] width 39 height 30
type input "#ffffff"
click at [160, 535] on div "background #310052" at bounding box center [159, 521] width 169 height 30
click at [194, 599] on button "Save" at bounding box center [215, 607] width 81 height 32
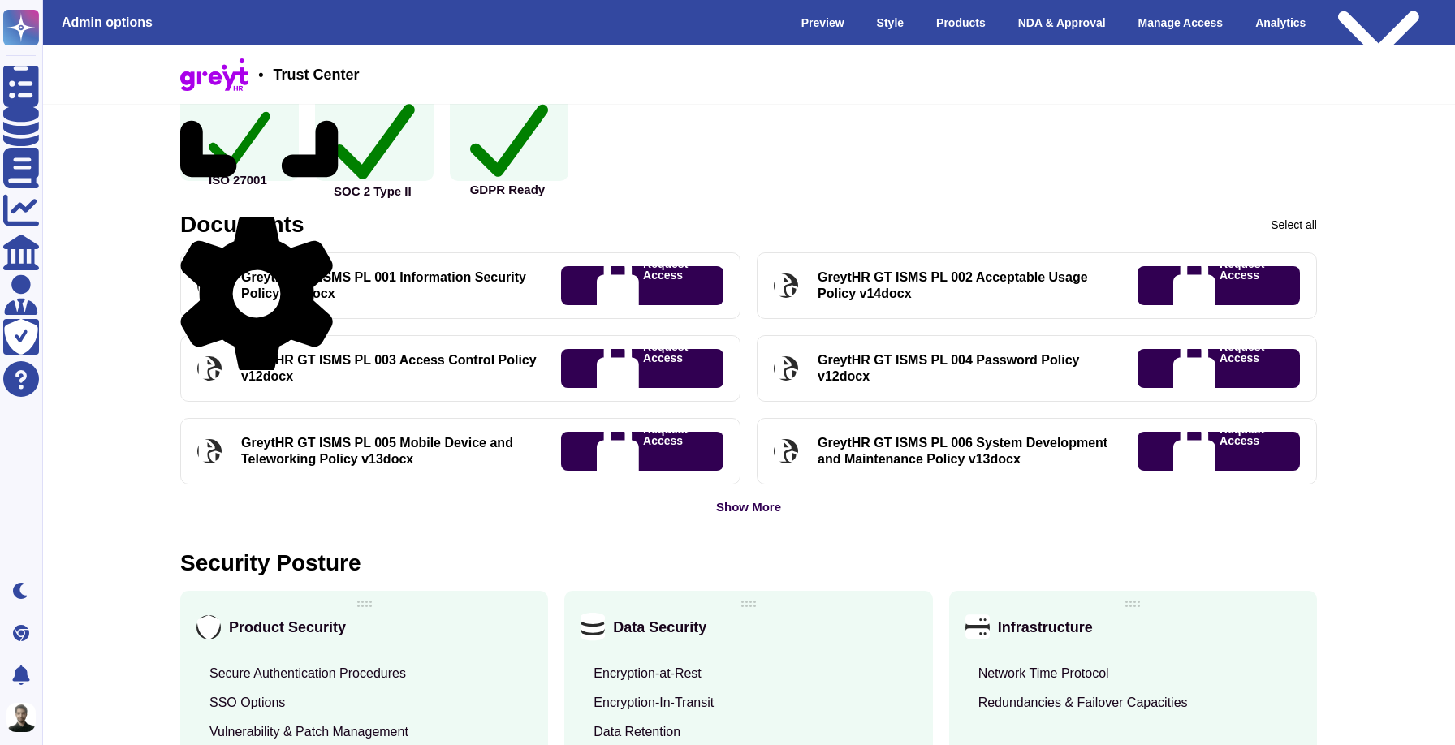
scroll to position [644, 0]
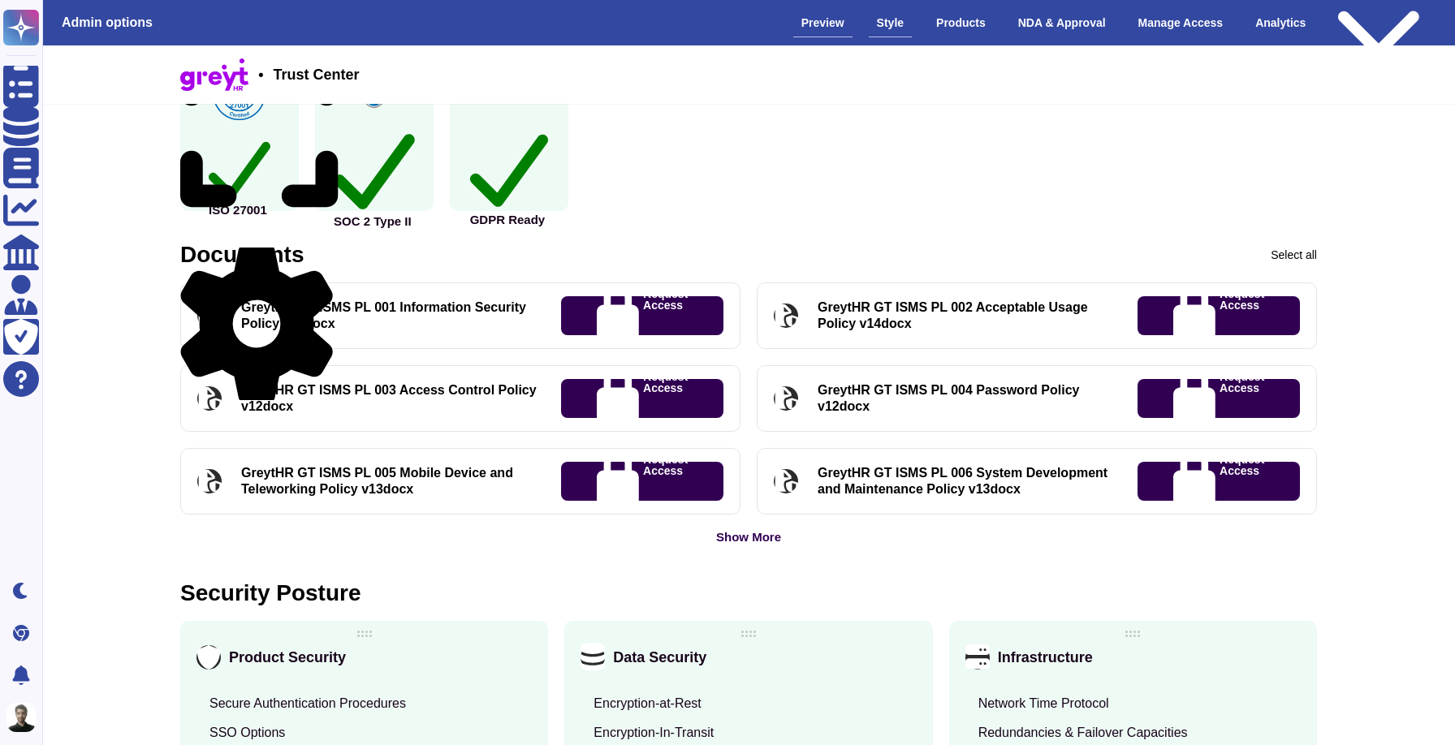
click at [895, 21] on div "Style" at bounding box center [890, 23] width 43 height 28
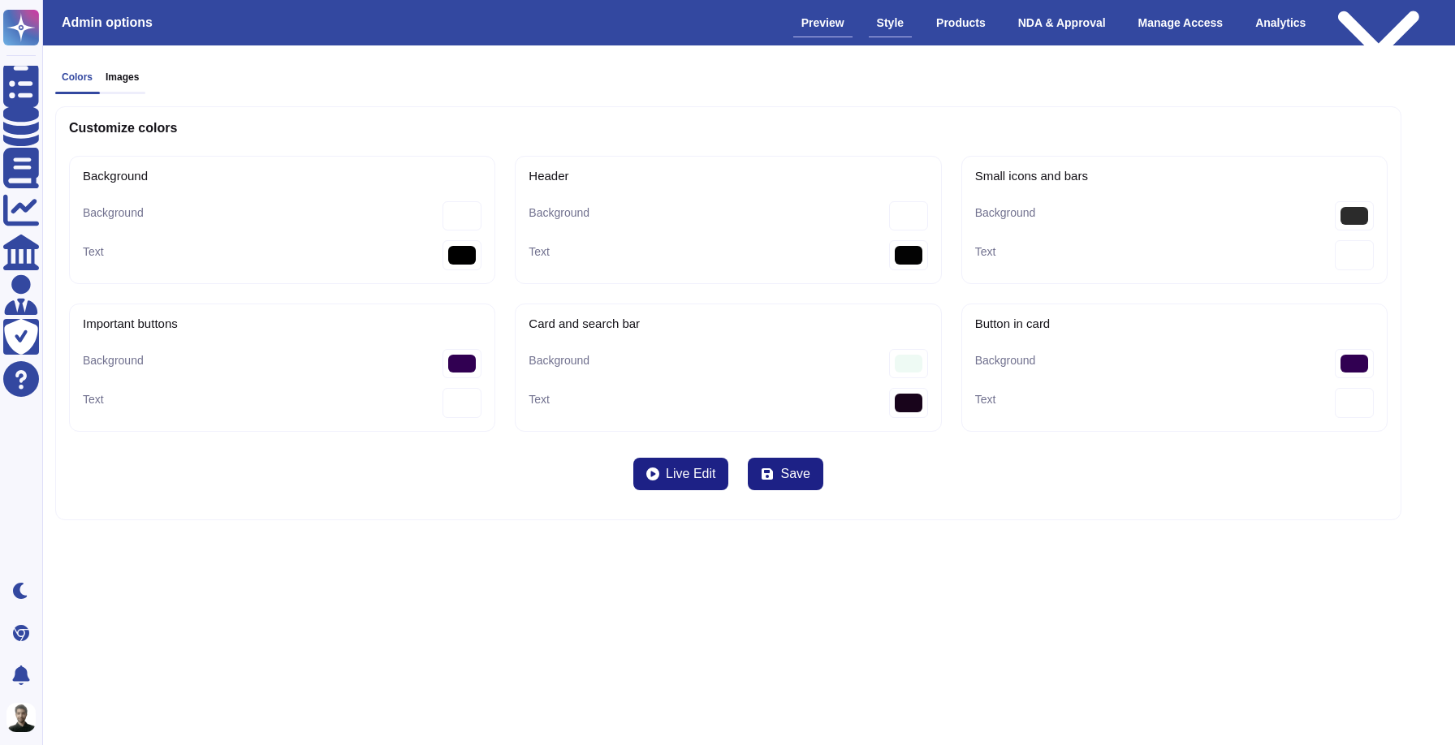
click at [816, 15] on div "Preview" at bounding box center [822, 23] width 59 height 28
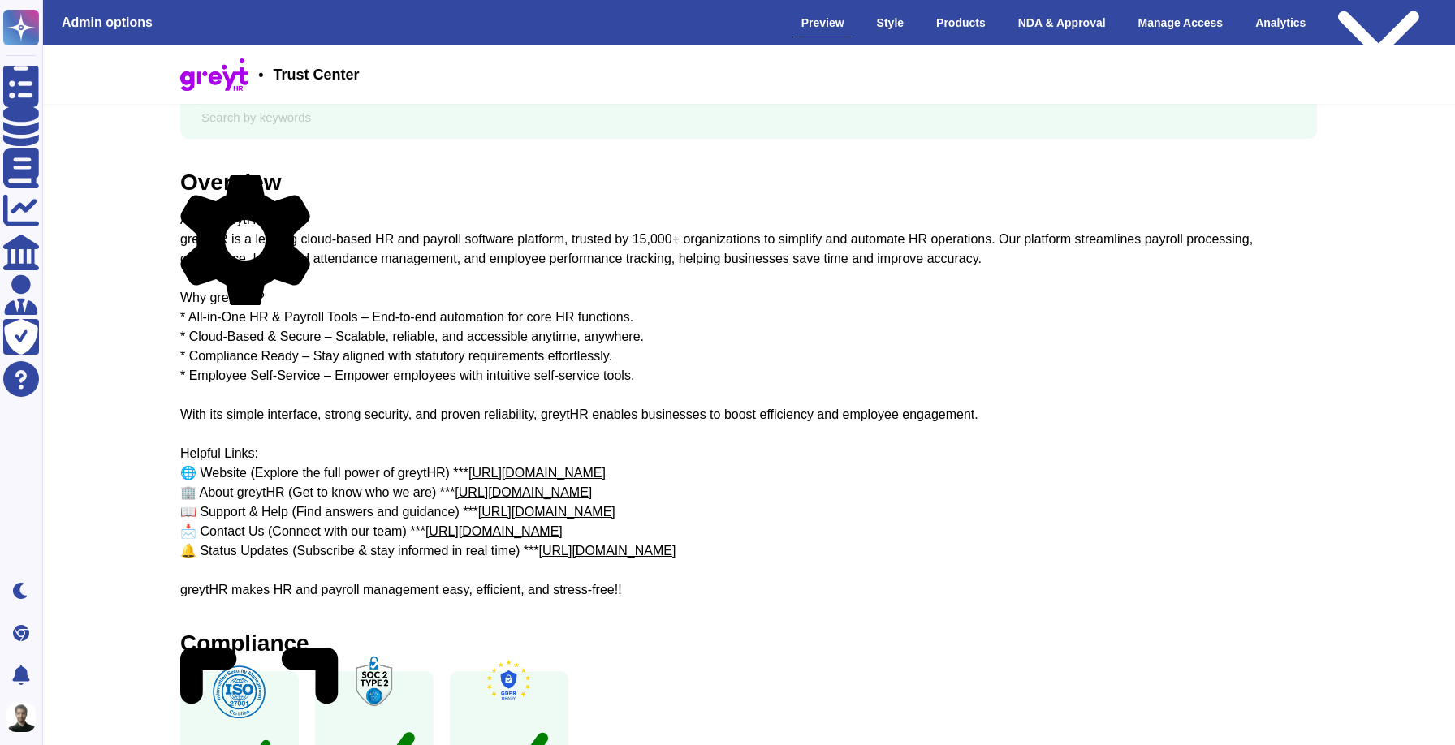
scroll to position [82, 0]
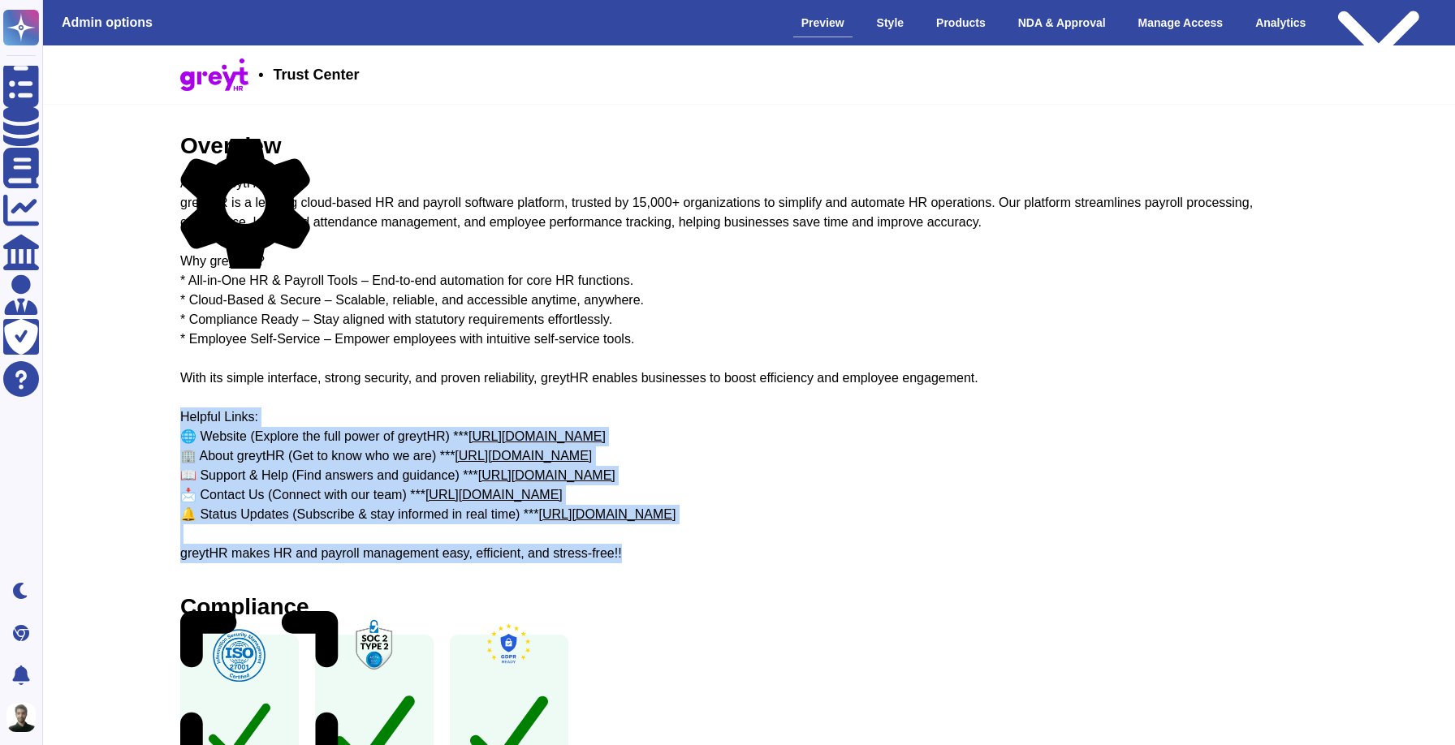
drag, startPoint x: 174, startPoint y: 409, endPoint x: 652, endPoint y: 568, distance: 504.0
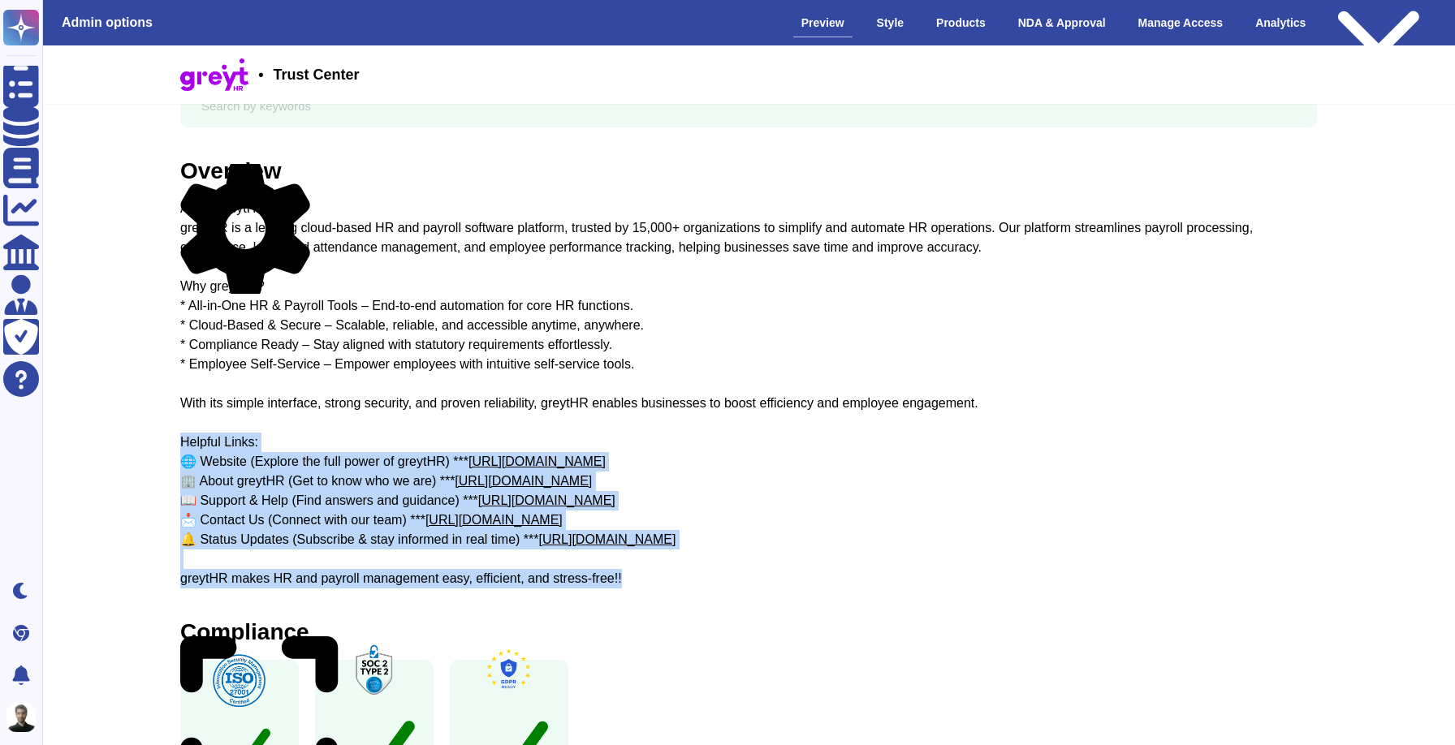
scroll to position [49, 0]
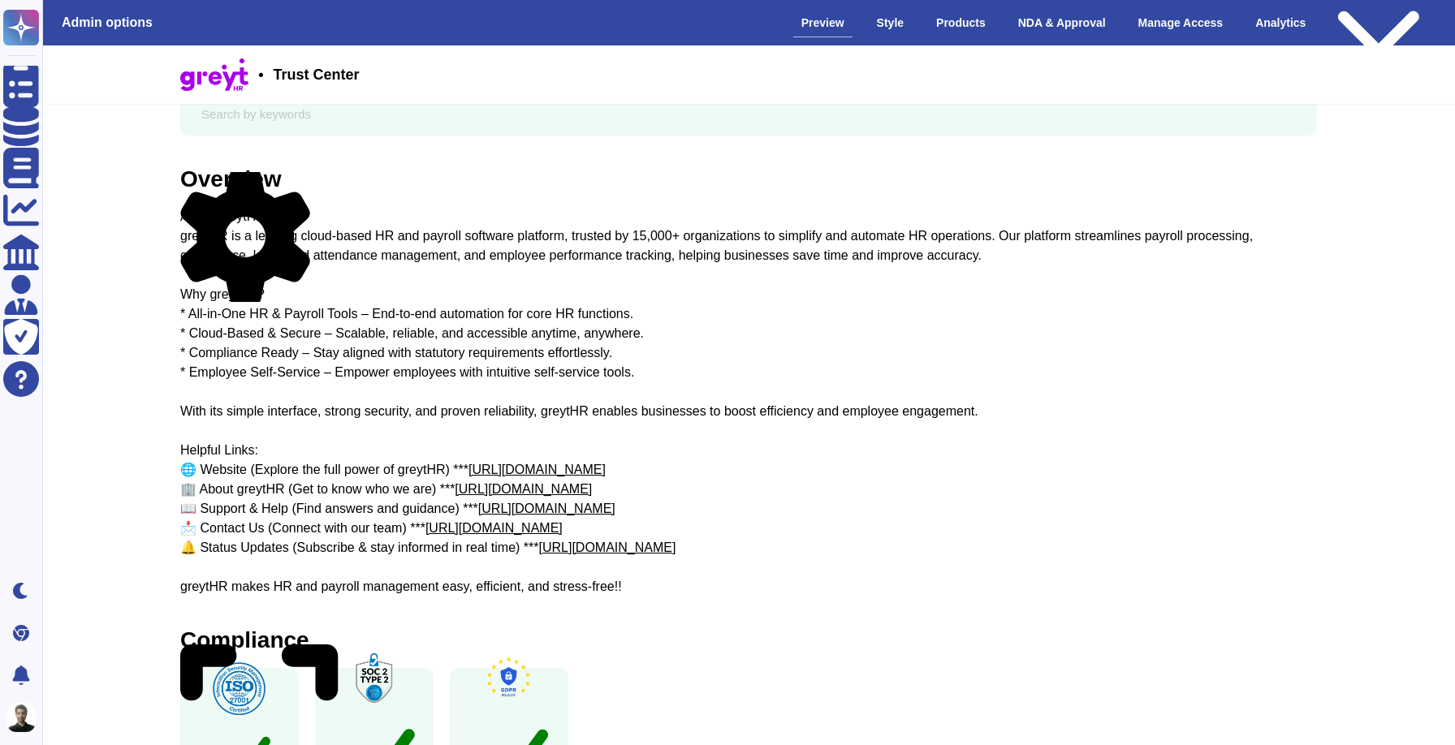
click at [484, 425] on div "About greytHR greytHR is a leading cloud-based HR and payroll software platform…" at bounding box center [748, 402] width 1137 height 390
drag, startPoint x: 278, startPoint y: 468, endPoint x: 248, endPoint y: 467, distance: 30.1
click at [248, 467] on div "About greytHR greytHR is a leading cloud-based HR and payroll software platform…" at bounding box center [748, 402] width 1137 height 390
drag, startPoint x: 234, startPoint y: 468, endPoint x: 277, endPoint y: 472, distance: 43.2
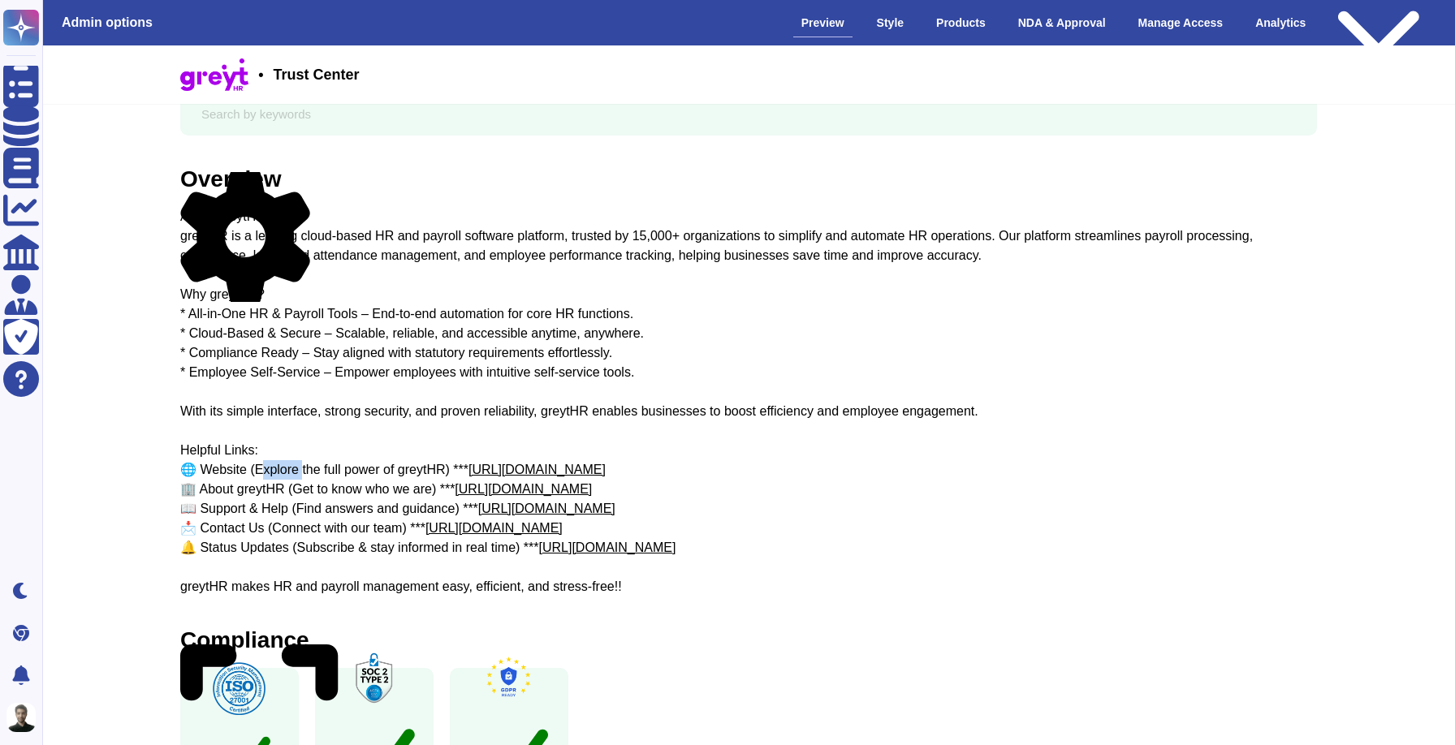
click at [277, 472] on div "About greytHR greytHR is a leading cloud-based HR and payroll software platform…" at bounding box center [748, 402] width 1137 height 390
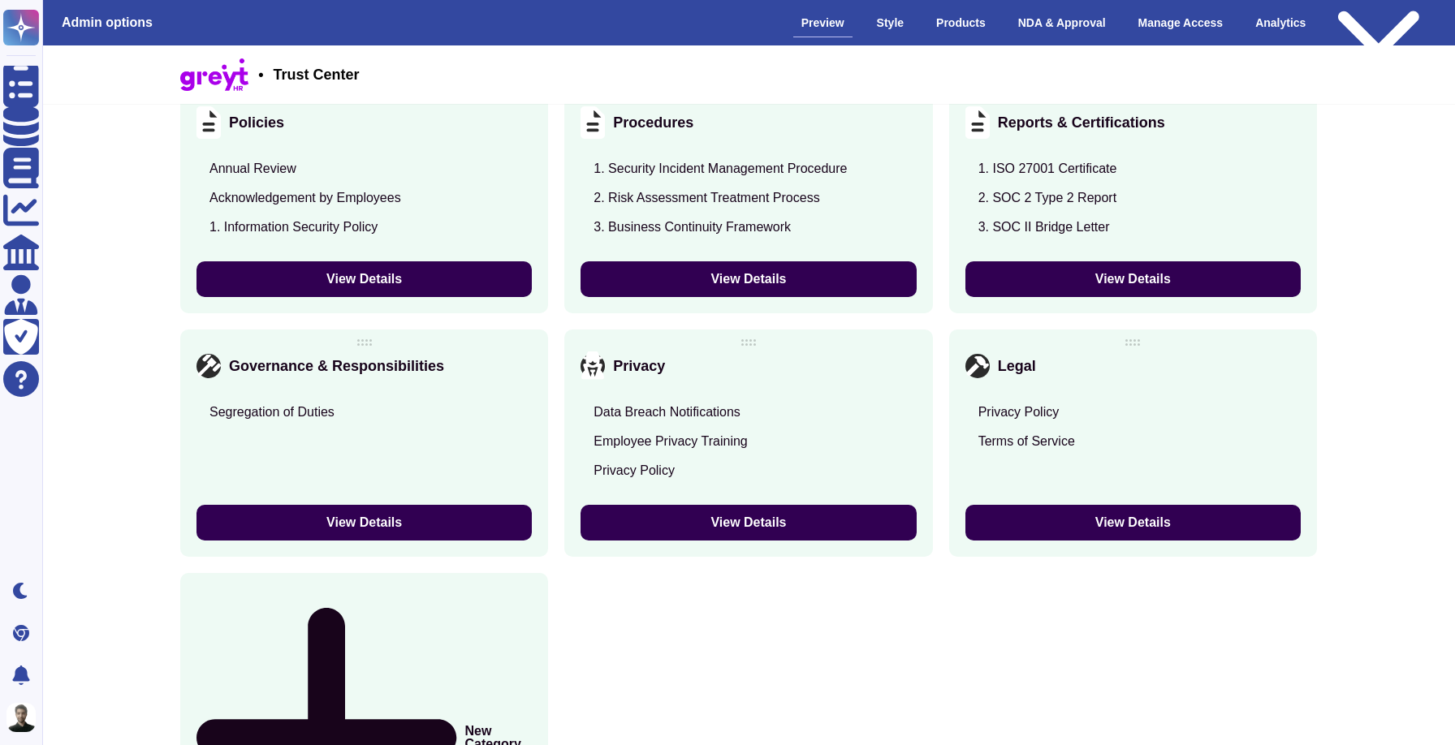
scroll to position [1923, 0]
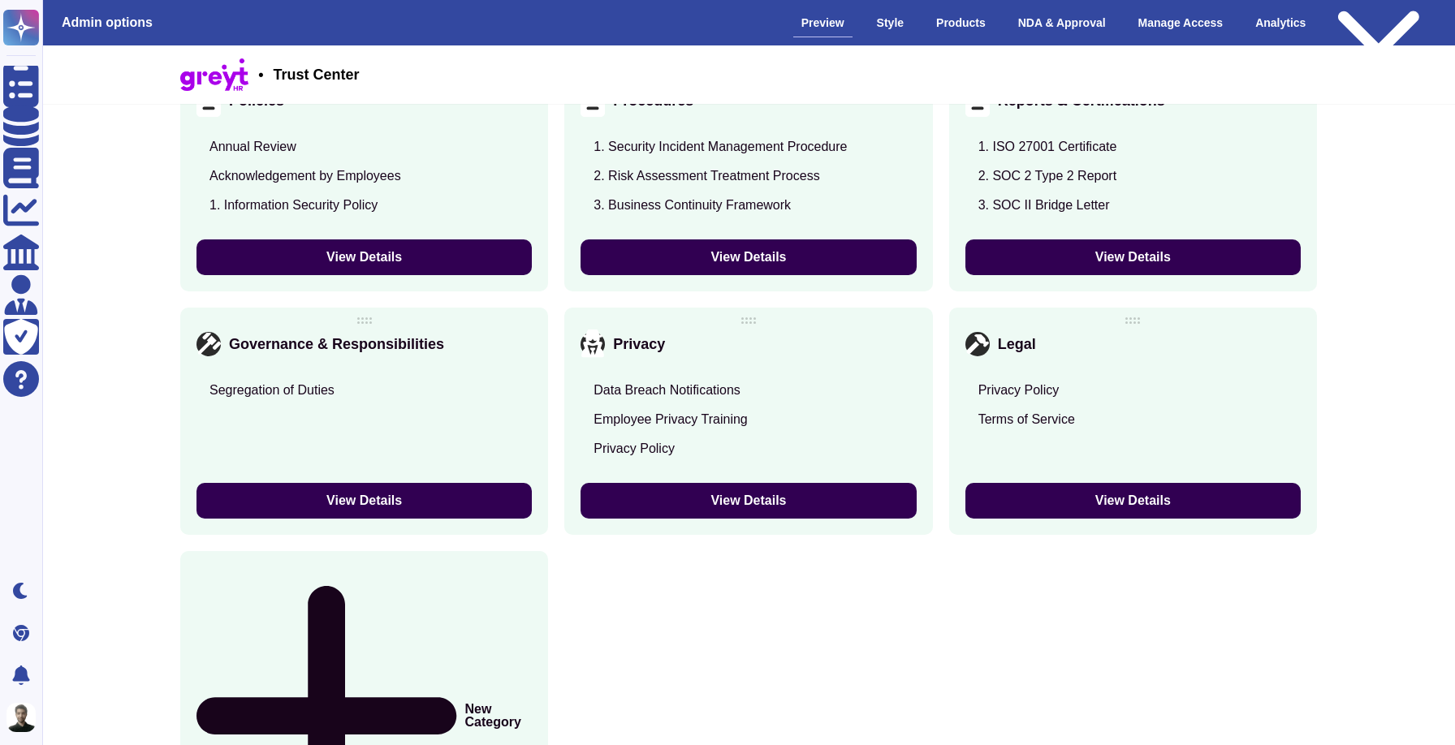
click at [404, 612] on div "New Category" at bounding box center [364, 716] width 368 height 330
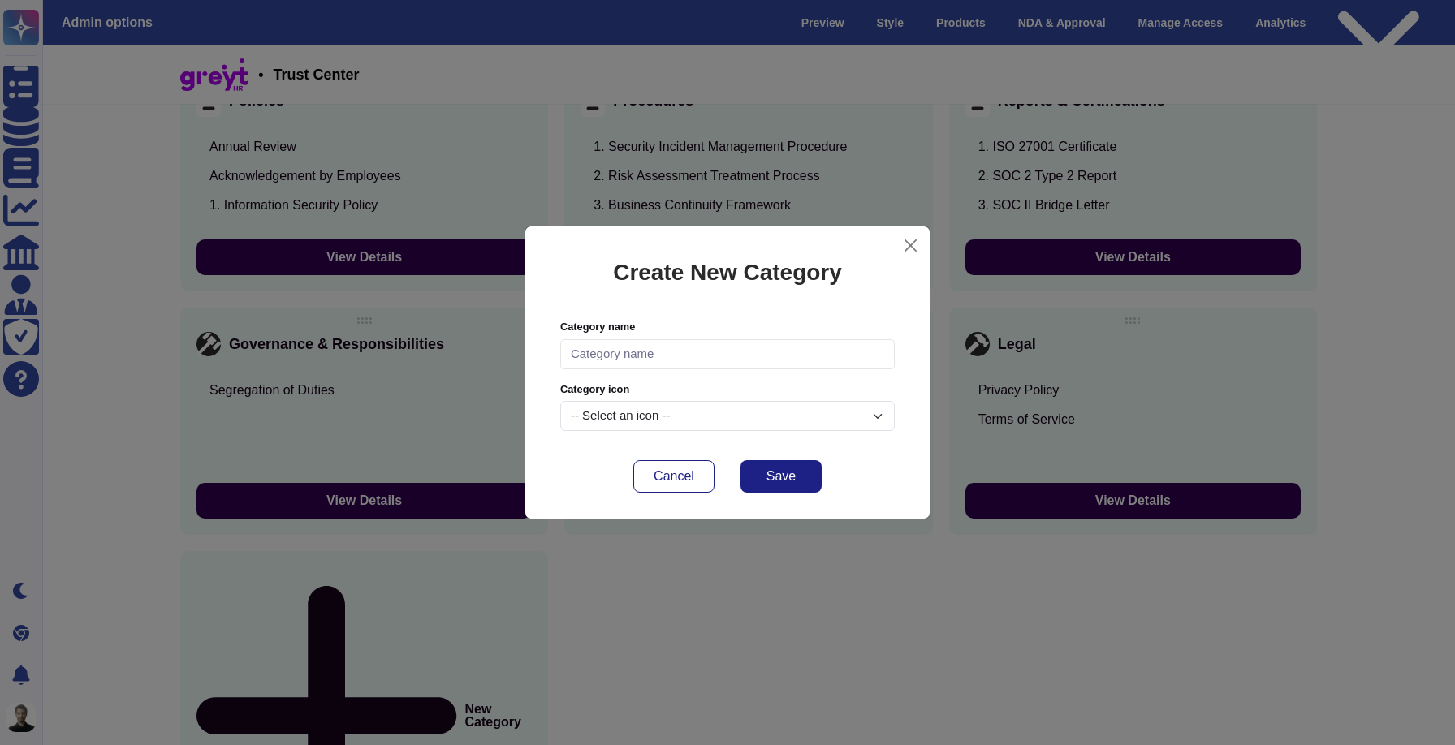
click at [619, 404] on div "-- Select an icon --" at bounding box center [727, 416] width 334 height 30
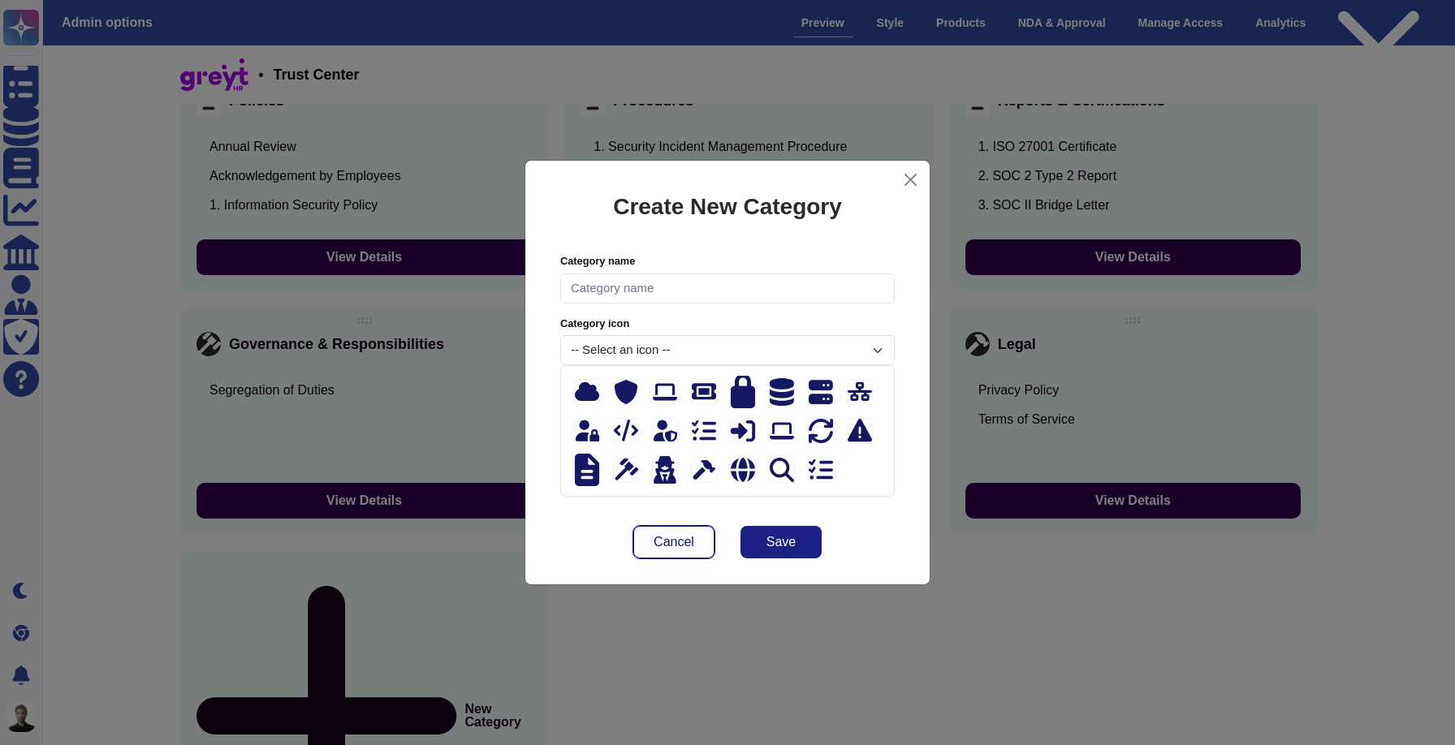
click at [678, 531] on button "Cancel" at bounding box center [673, 542] width 81 height 32
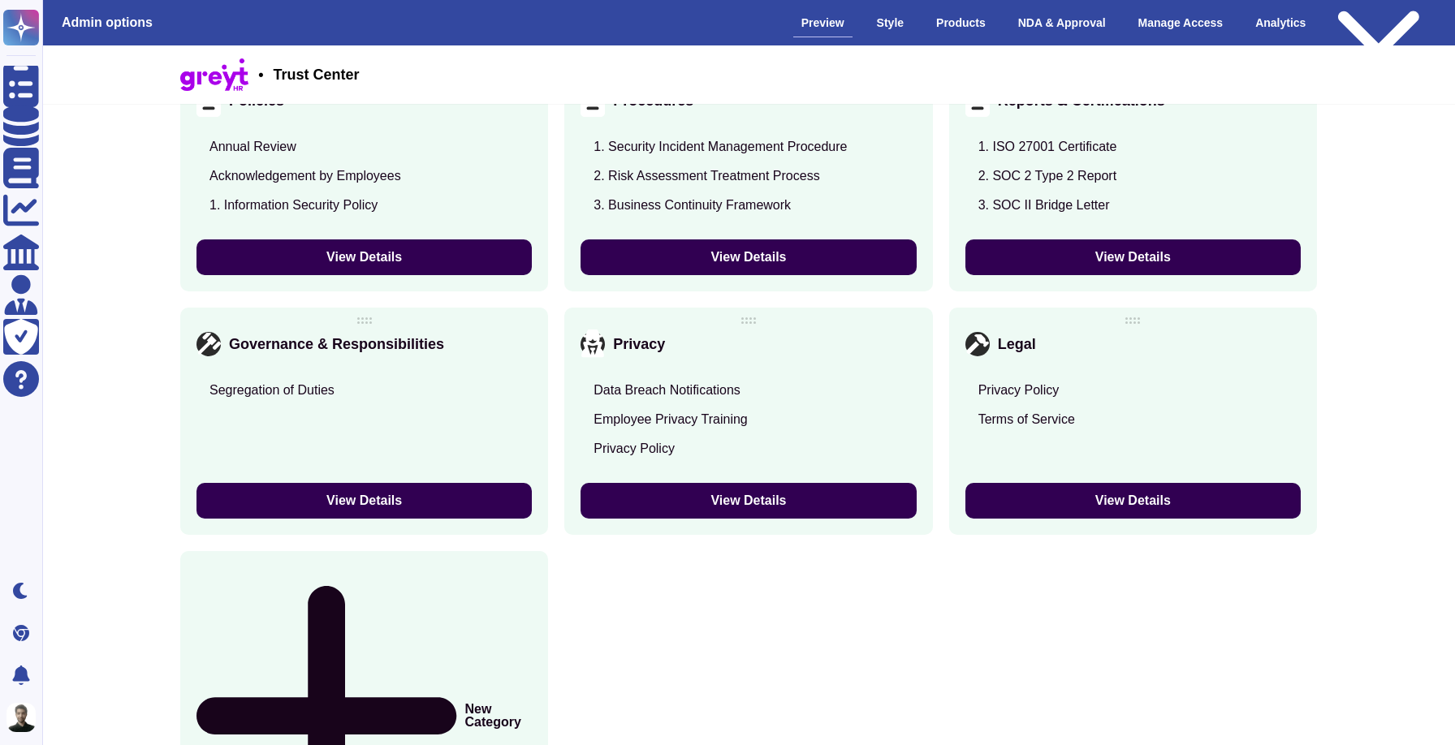
click at [467, 662] on div "New Category" at bounding box center [364, 716] width 368 height 330
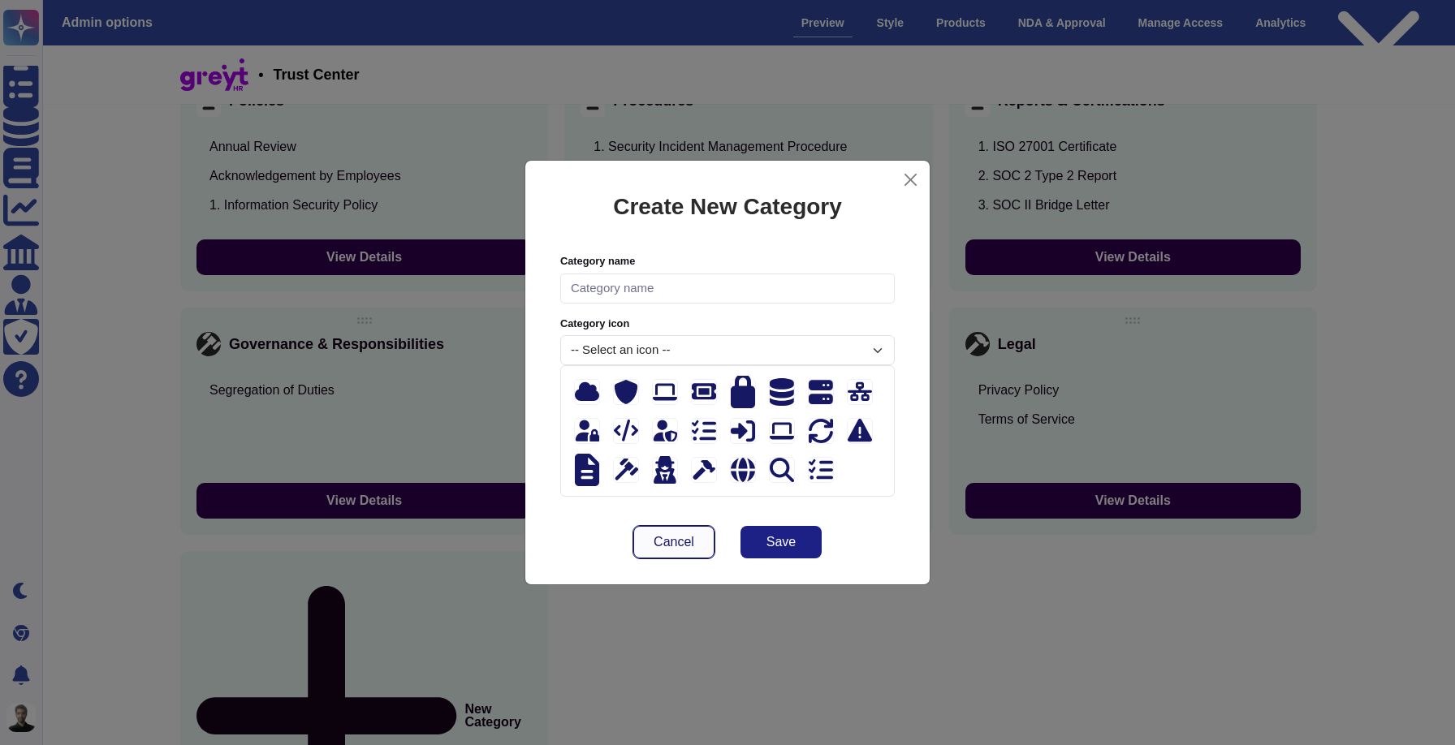
click at [690, 547] on span "Cancel" at bounding box center [674, 542] width 41 height 13
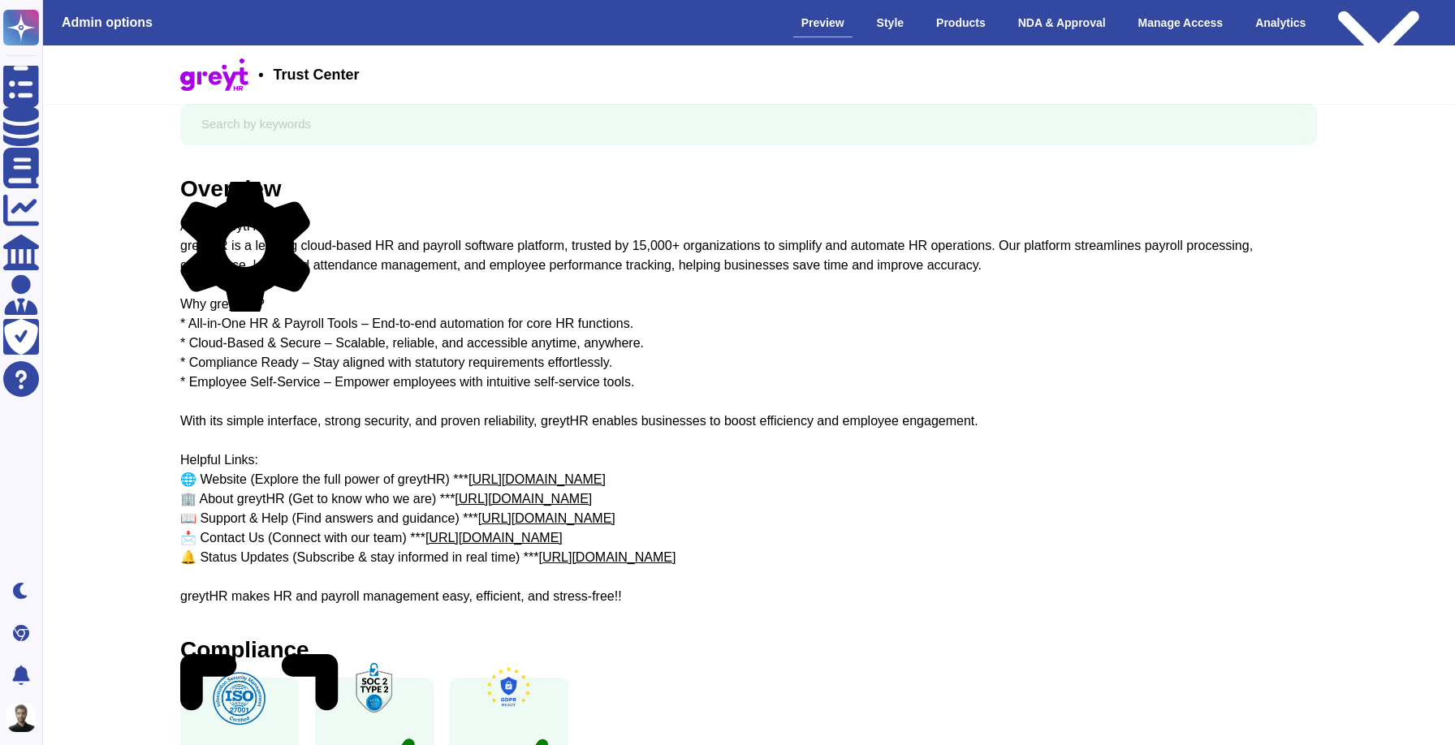
scroll to position [33, 0]
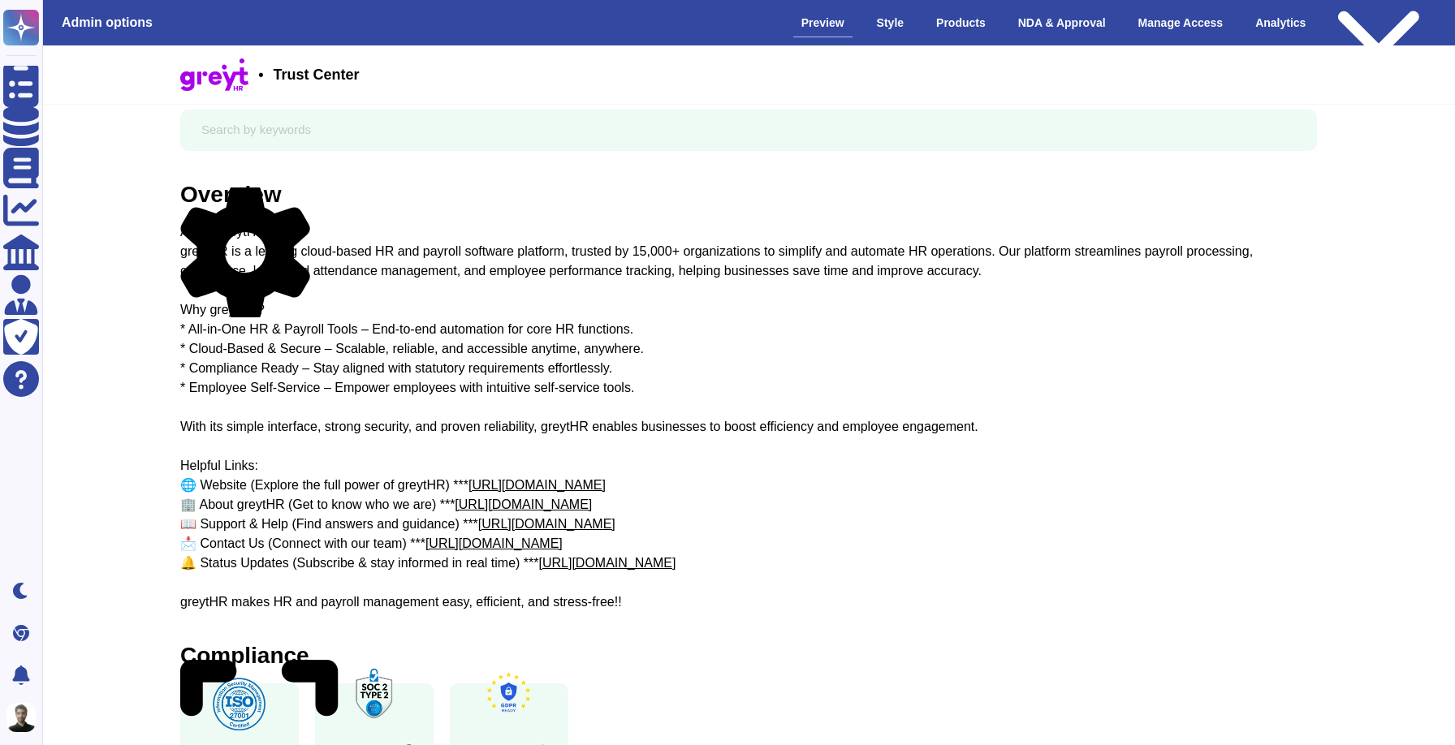
click at [309, 188] on icon at bounding box center [245, 253] width 131 height 131
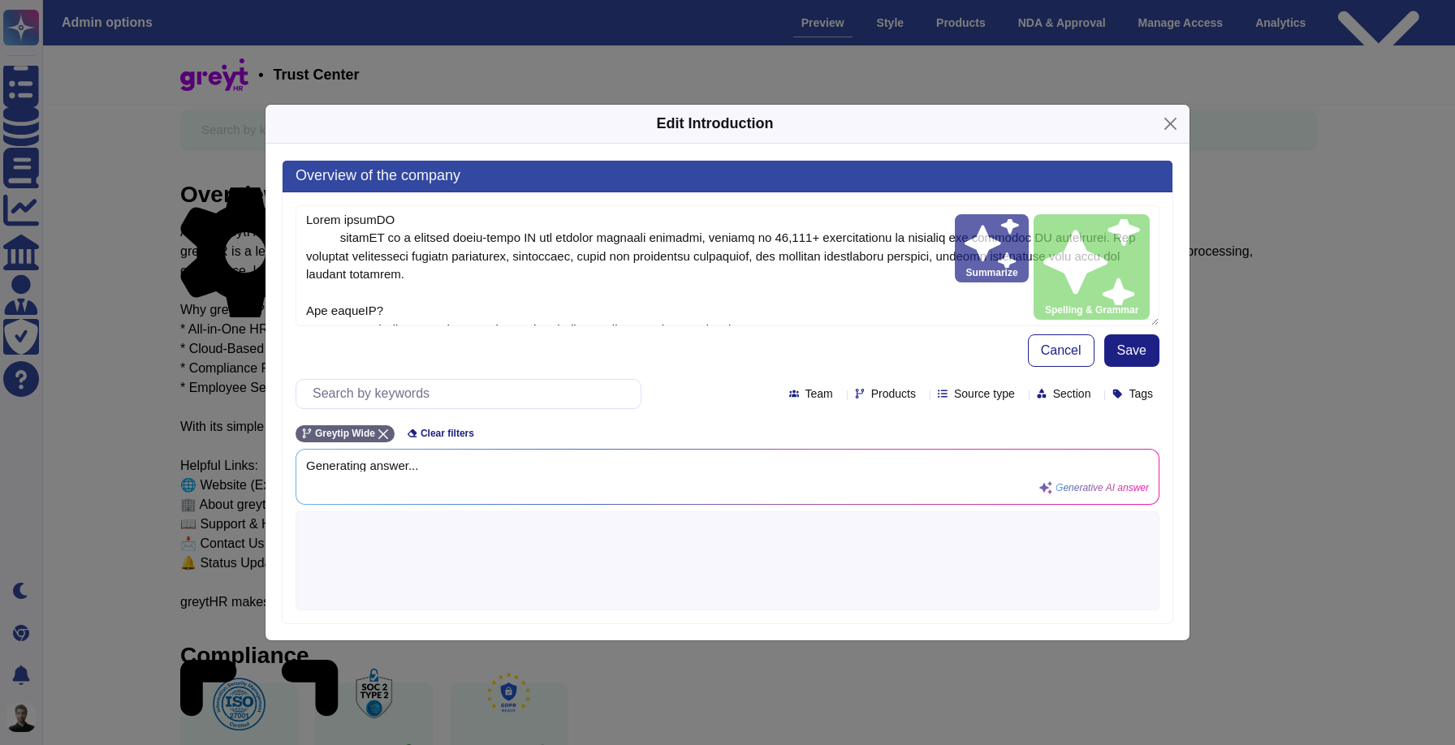
type textarea "Lorem ipsumDO sitamET co a elitsed doeiu-tempo IN utl etdolor magnaali enimadmi…"
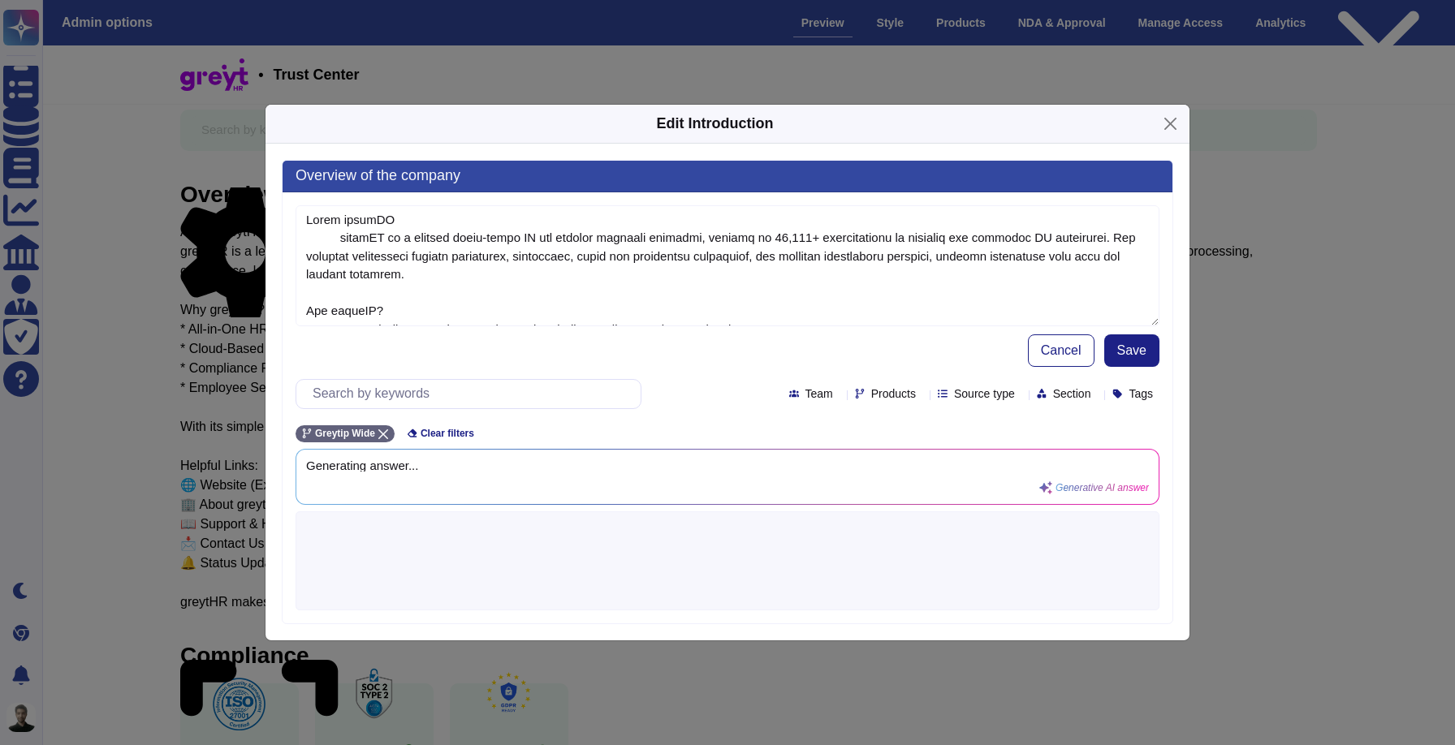
click at [839, 395] on icon at bounding box center [839, 395] width 0 height 0
click at [864, 403] on div "Team Products Source type Section Tags" at bounding box center [728, 394] width 864 height 30
click at [922, 395] on icon at bounding box center [922, 395] width 0 height 0
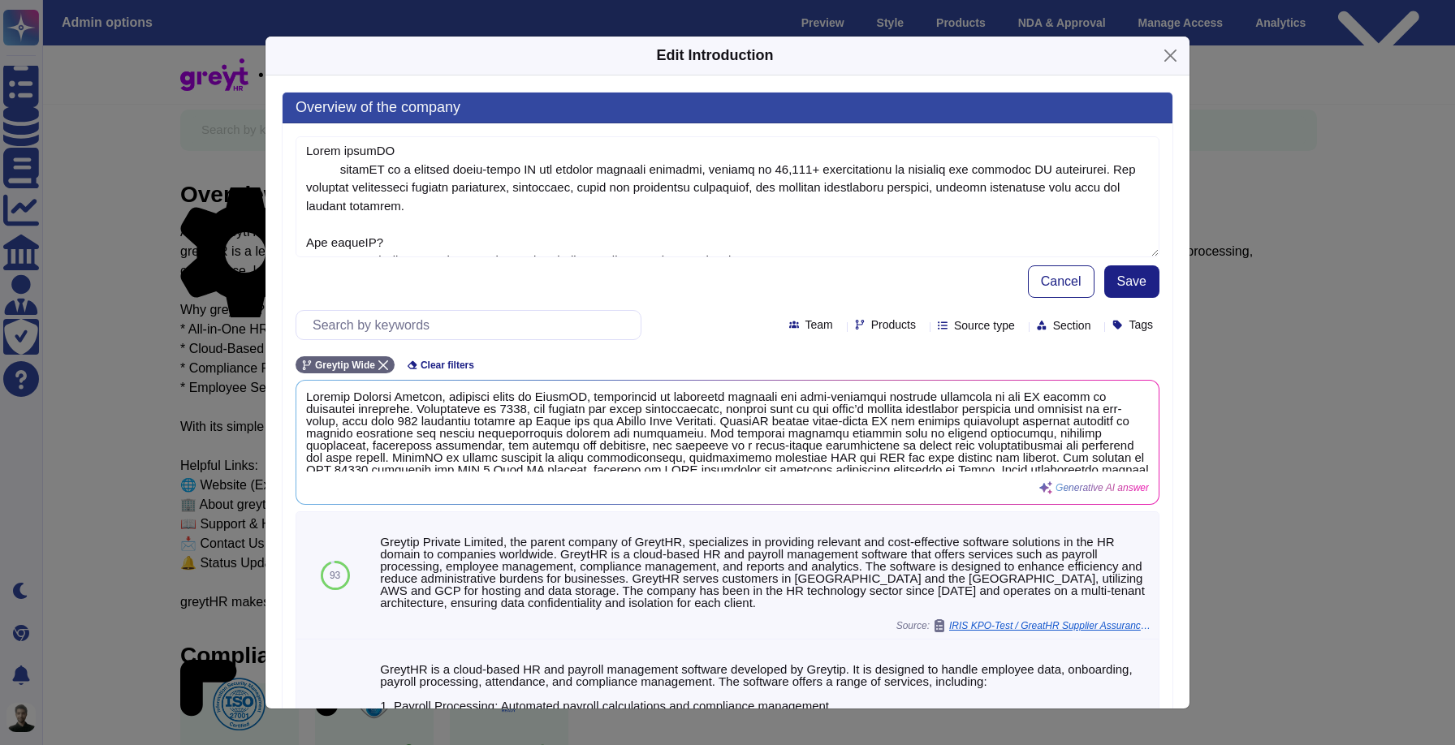
click at [954, 330] on span "Source type" at bounding box center [984, 325] width 61 height 11
click at [1043, 332] on div "Team Products Source type Section Tags" at bounding box center [728, 325] width 864 height 30
click at [1053, 331] on span "Section" at bounding box center [1072, 325] width 38 height 11
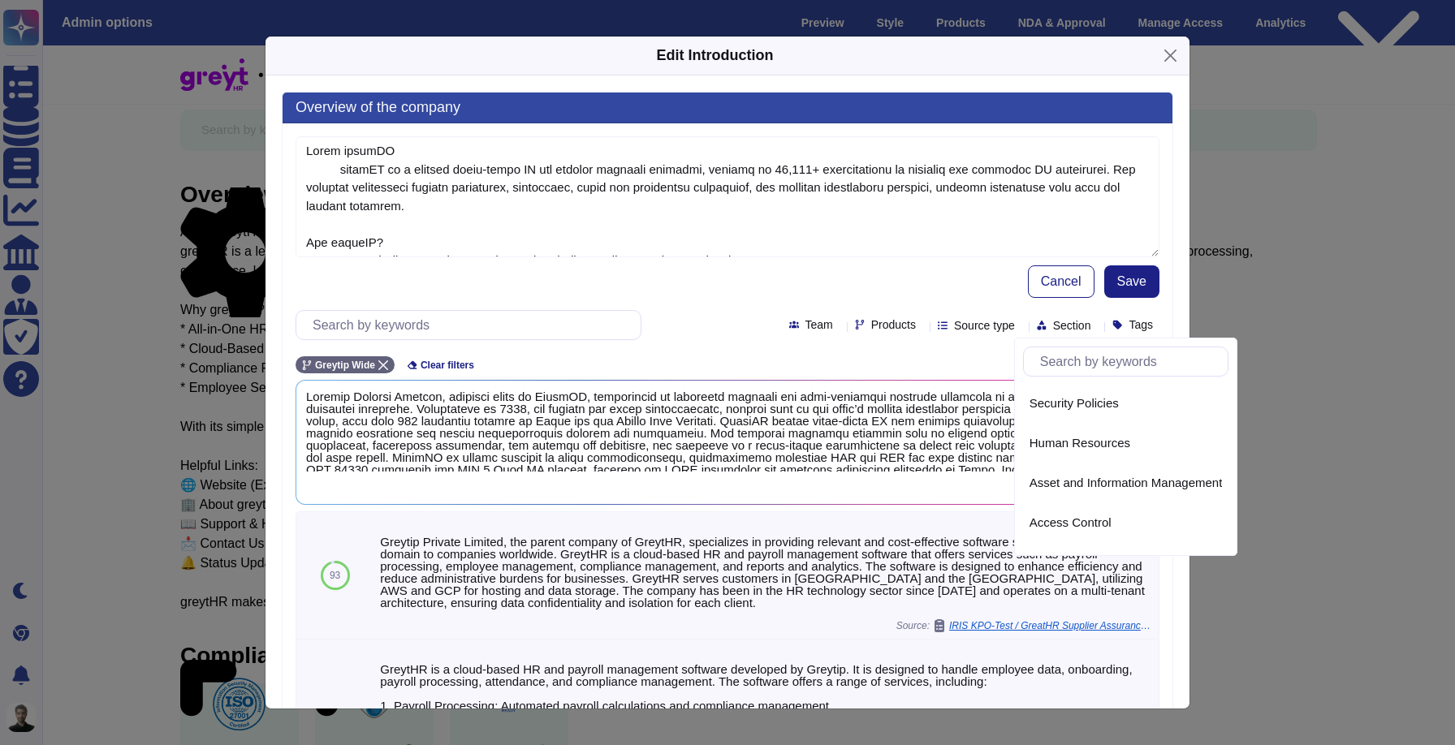
click at [1053, 330] on span "Section" at bounding box center [1072, 325] width 38 height 11
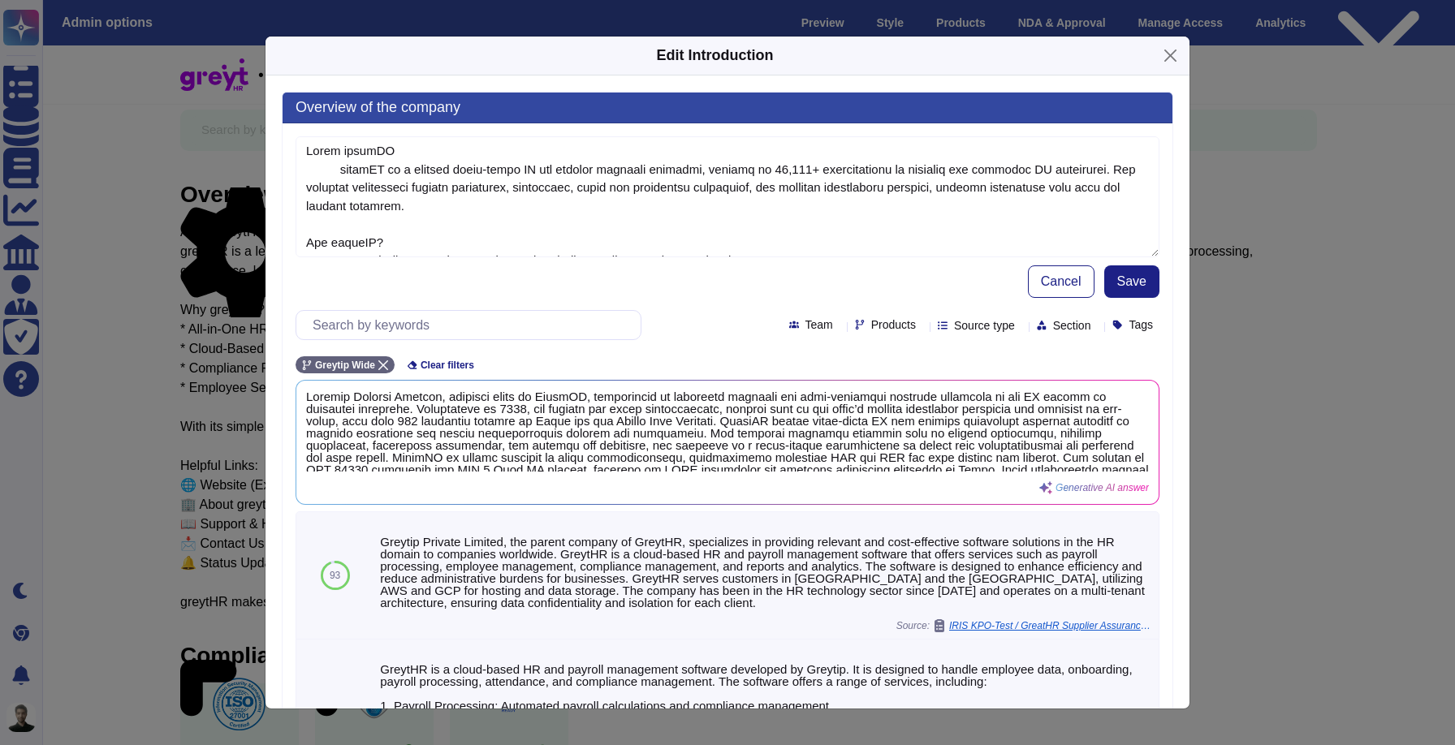
click at [1132, 323] on span "Tags" at bounding box center [1140, 324] width 24 height 11
click at [1055, 344] on div "Team Products Source type Section Tags Greytip Wide Clear filters Generative AI…" at bounding box center [728, 567] width 864 height 538
